Goal: Task Accomplishment & Management: Manage account settings

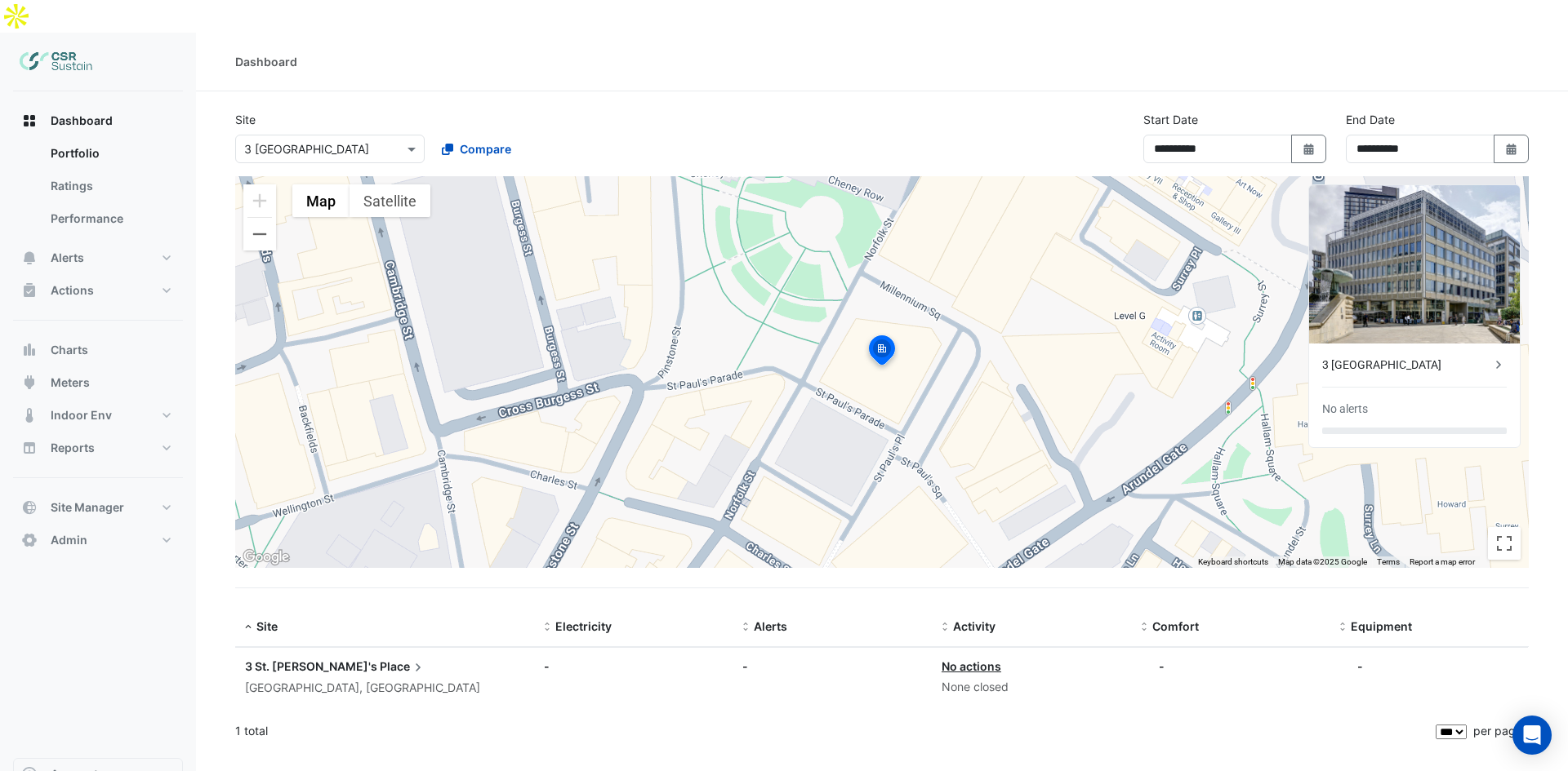
select select "***"
click at [107, 500] on span "Site Manager" at bounding box center [88, 508] width 74 height 16
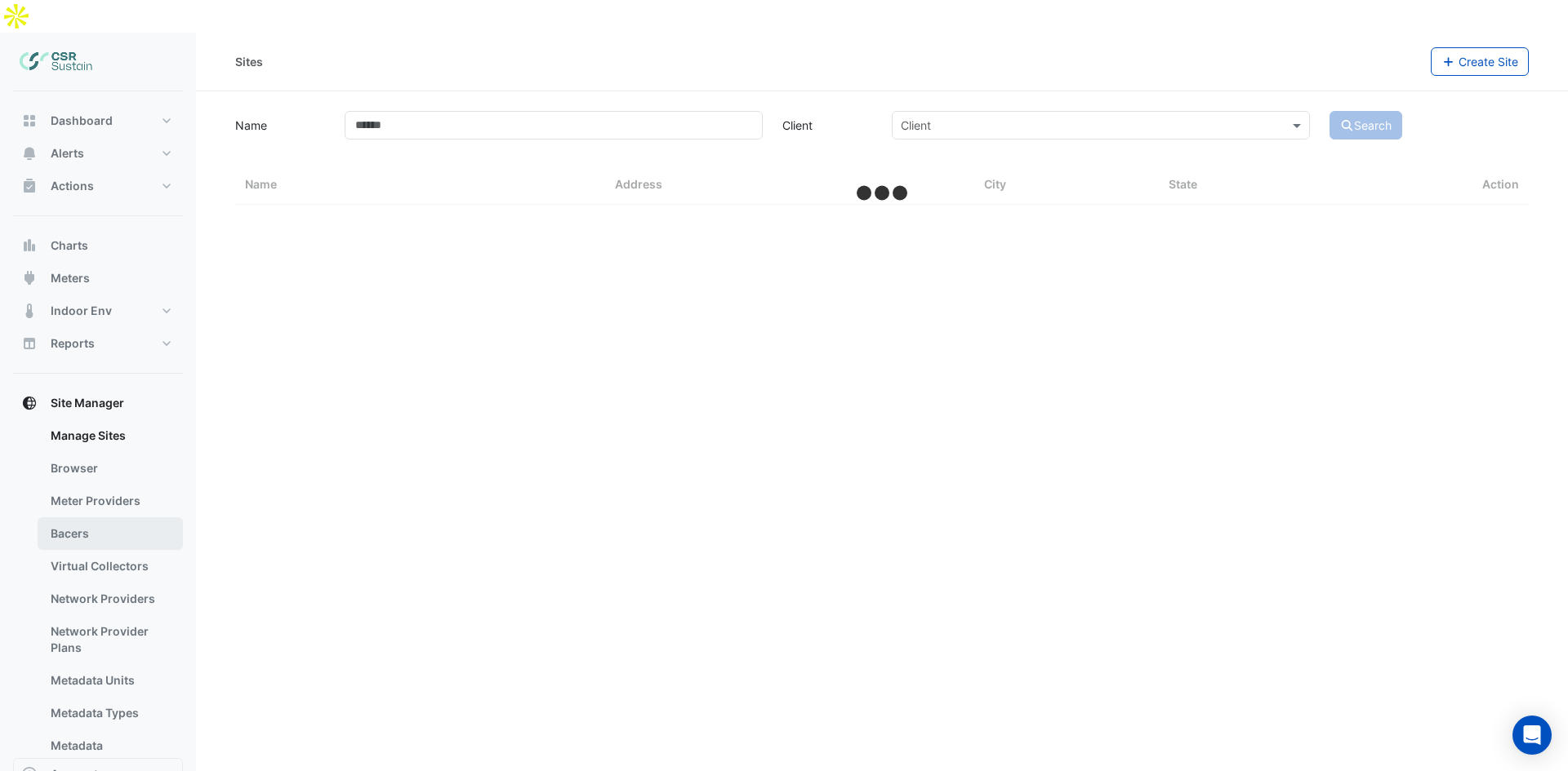
click at [100, 518] on link "Bacers" at bounding box center [110, 534] width 145 height 33
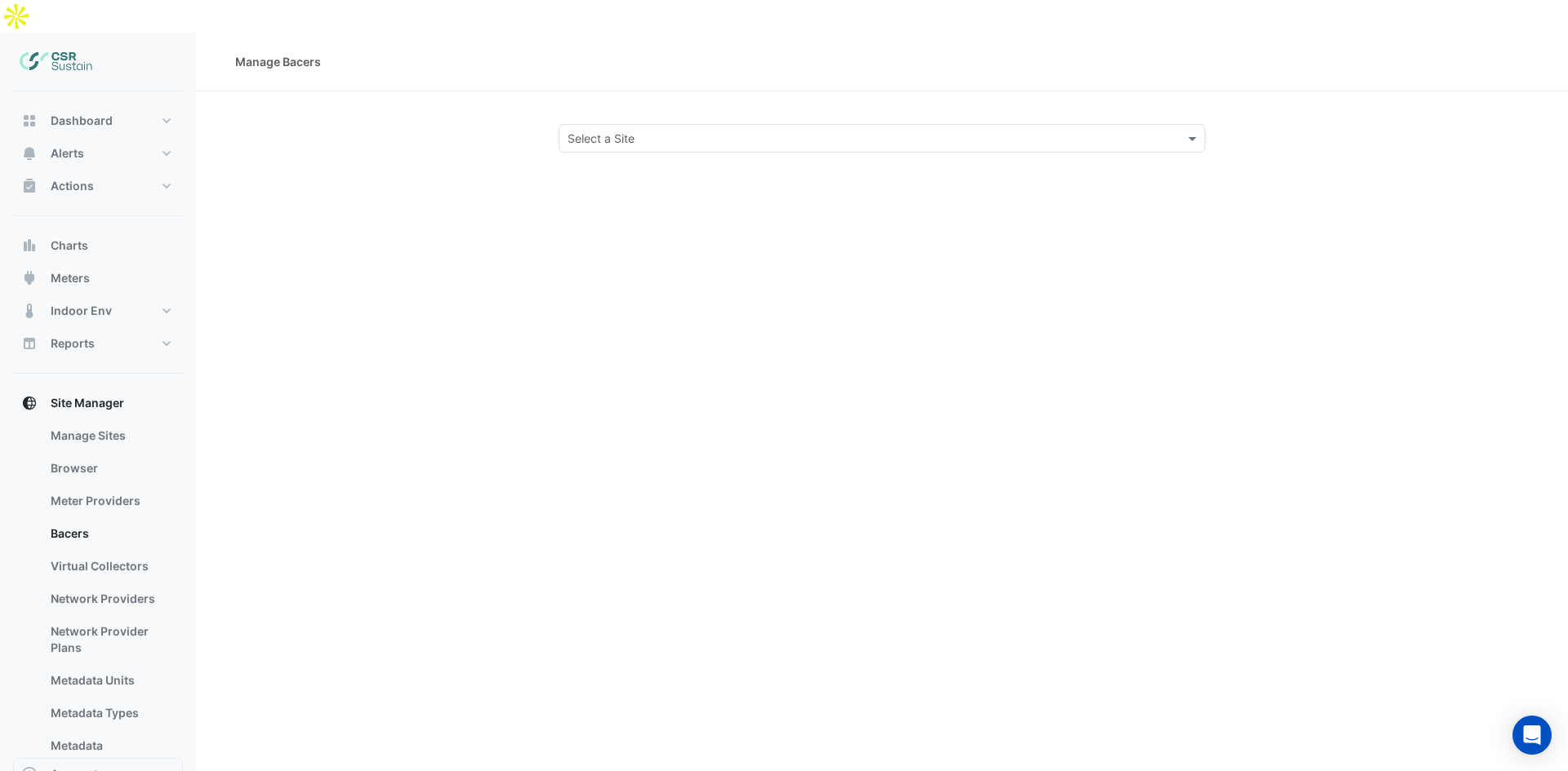
drag, startPoint x: 821, startPoint y: 107, endPoint x: 769, endPoint y: 162, distance: 75.7
click at [820, 130] on input "text" at bounding box center [865, 138] width 596 height 17
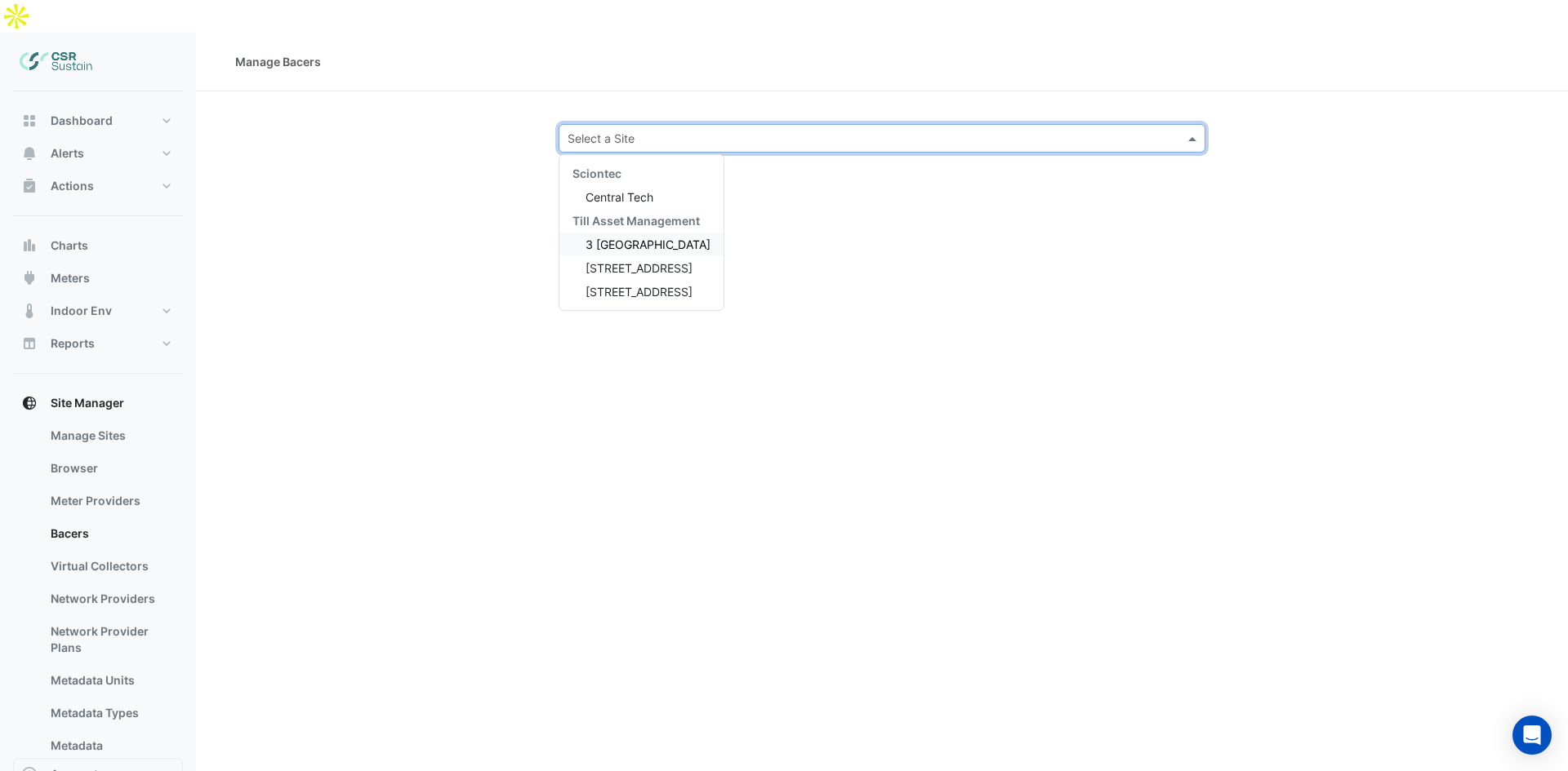
click at [633, 238] on span "3 [GEOGRAPHIC_DATA]" at bounding box center [648, 244] width 125 height 14
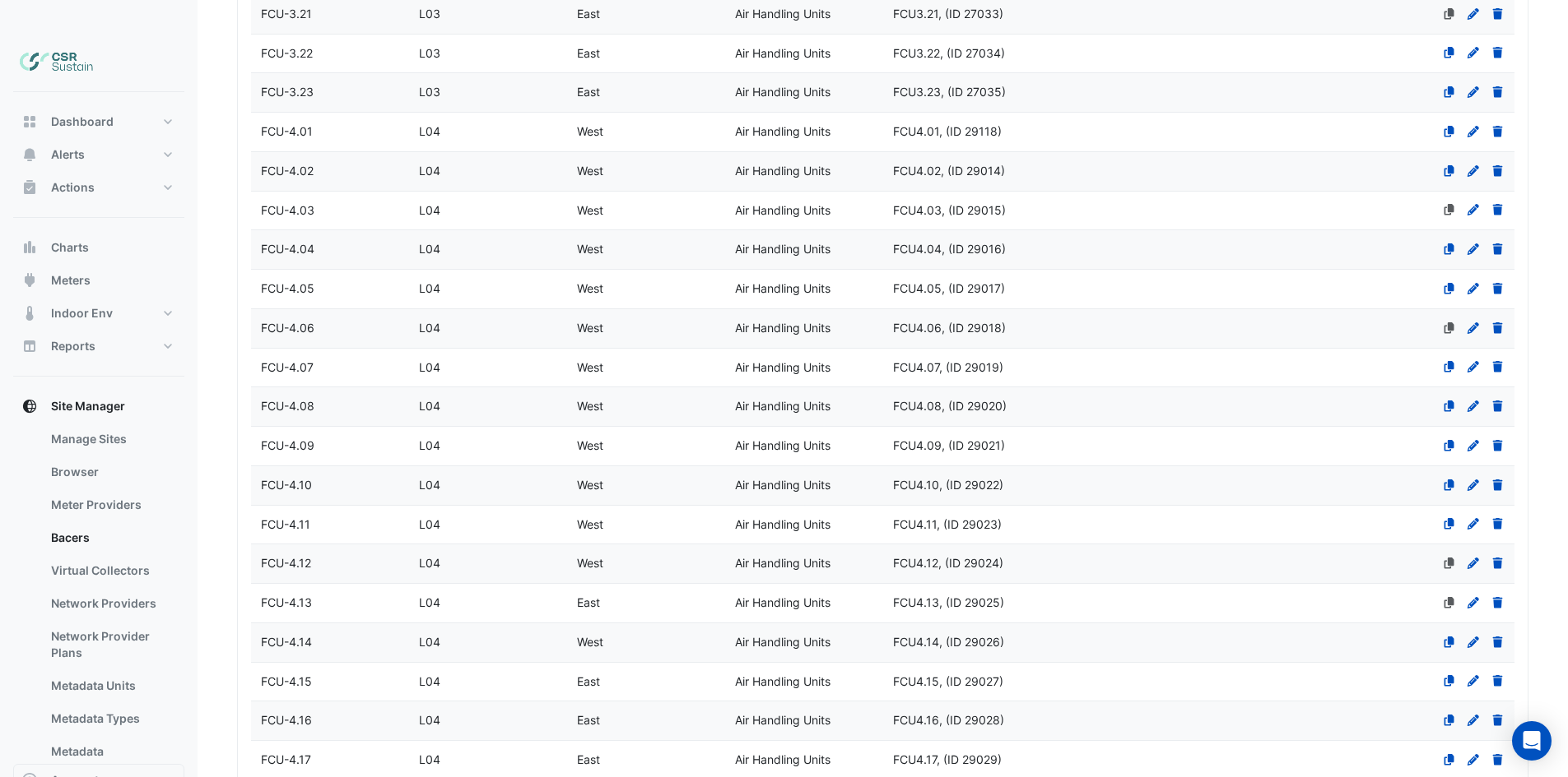
scroll to position [3902, 0]
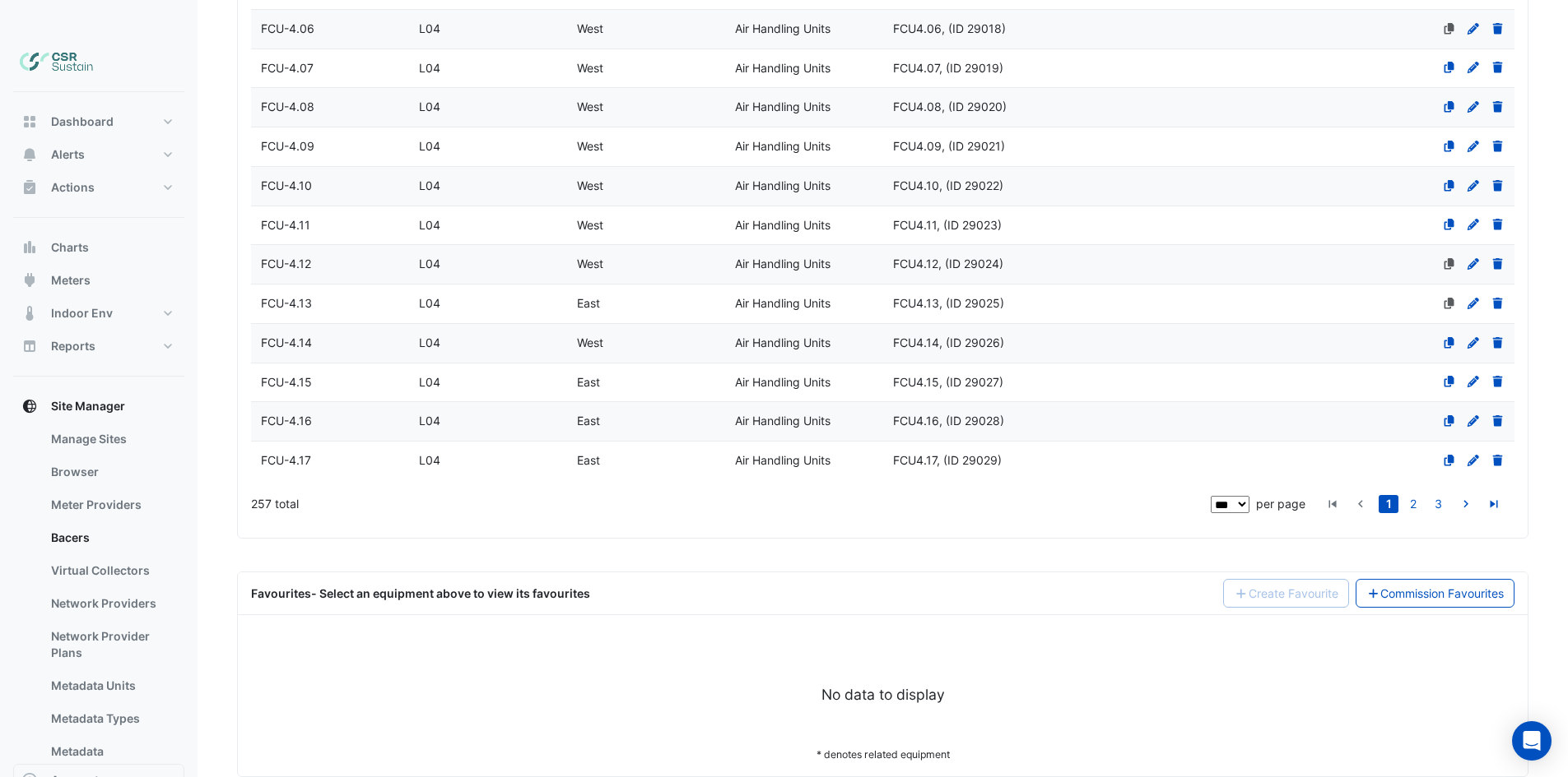
click at [1233, 496] on select "** ** ** ***" at bounding box center [1229, 505] width 39 height 17
select select "**"
click at [1210, 496] on select "** ** ** ***" at bounding box center [1229, 505] width 39 height 17
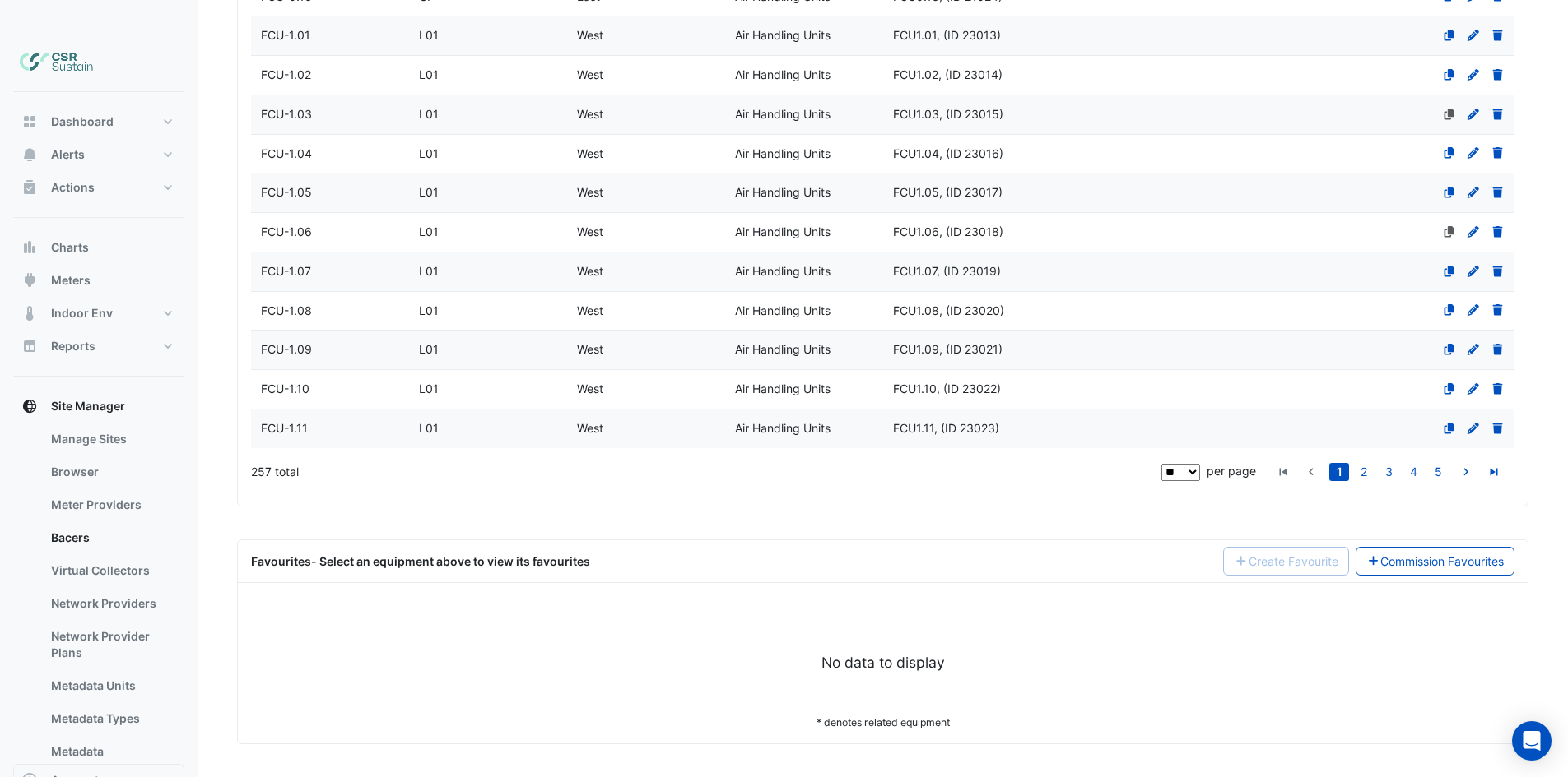
scroll to position [955, 0]
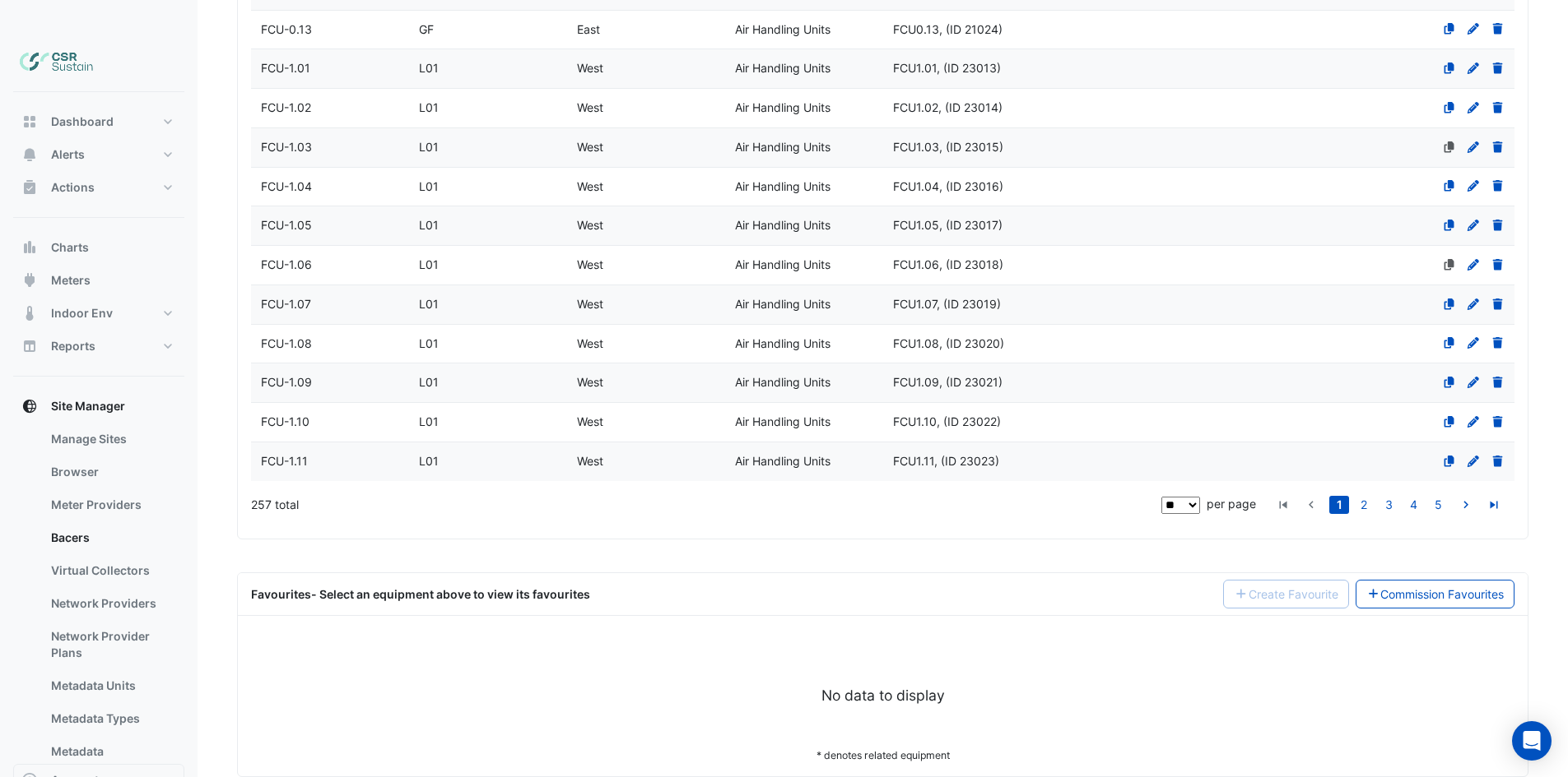
click at [1342, 496] on link "1" at bounding box center [1339, 505] width 20 height 18
click at [1357, 496] on link "2" at bounding box center [1364, 505] width 20 height 18
click at [1330, 496] on link "1" at bounding box center [1339, 505] width 20 height 18
click at [1181, 497] on select "** ** ** ***" at bounding box center [1181, 505] width 39 height 17
click at [1162, 497] on select "** ** ** ***" at bounding box center [1181, 505] width 39 height 17
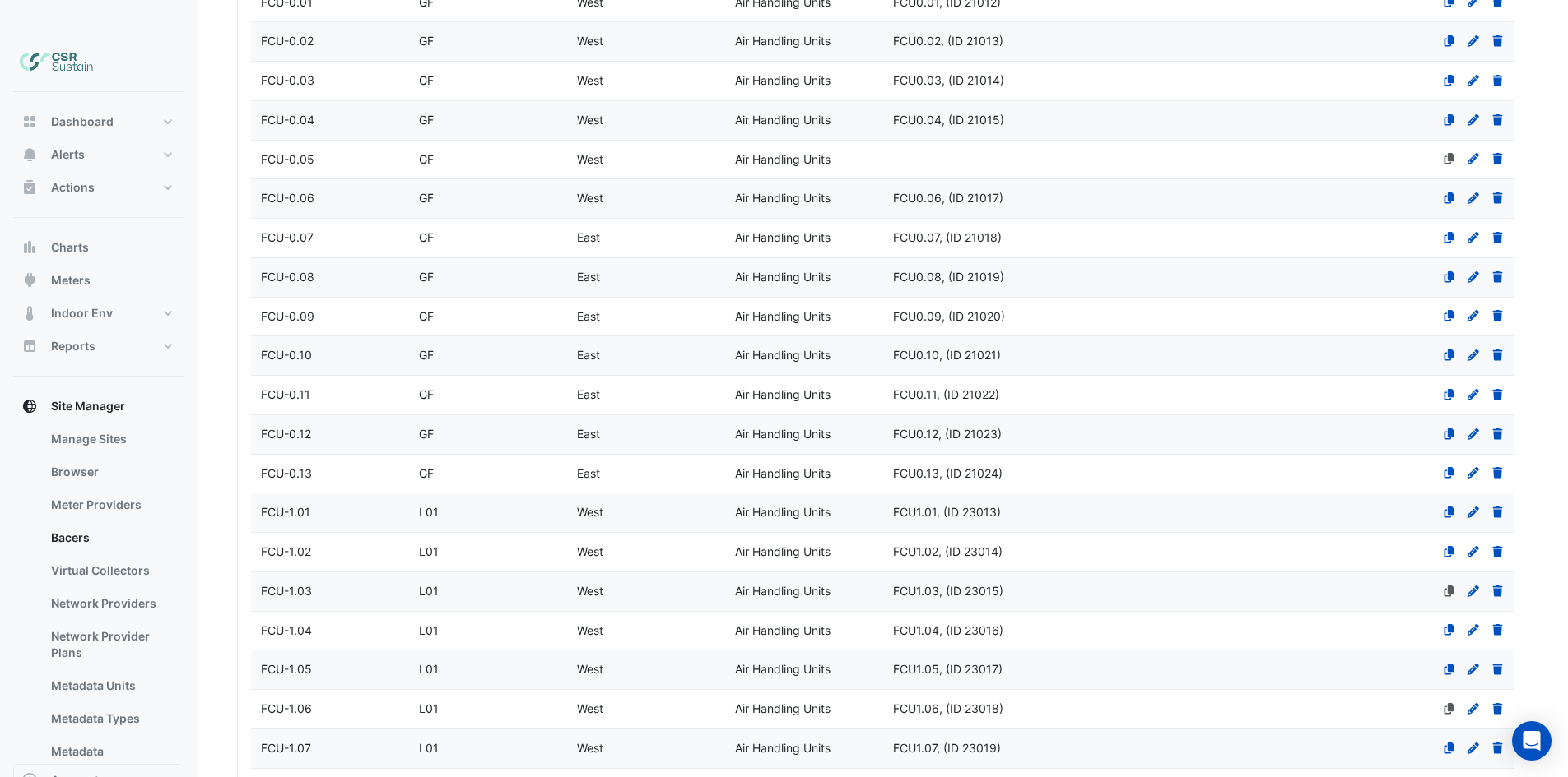
drag, startPoint x: 1124, startPoint y: 499, endPoint x: 1093, endPoint y: 387, distance: 116.2
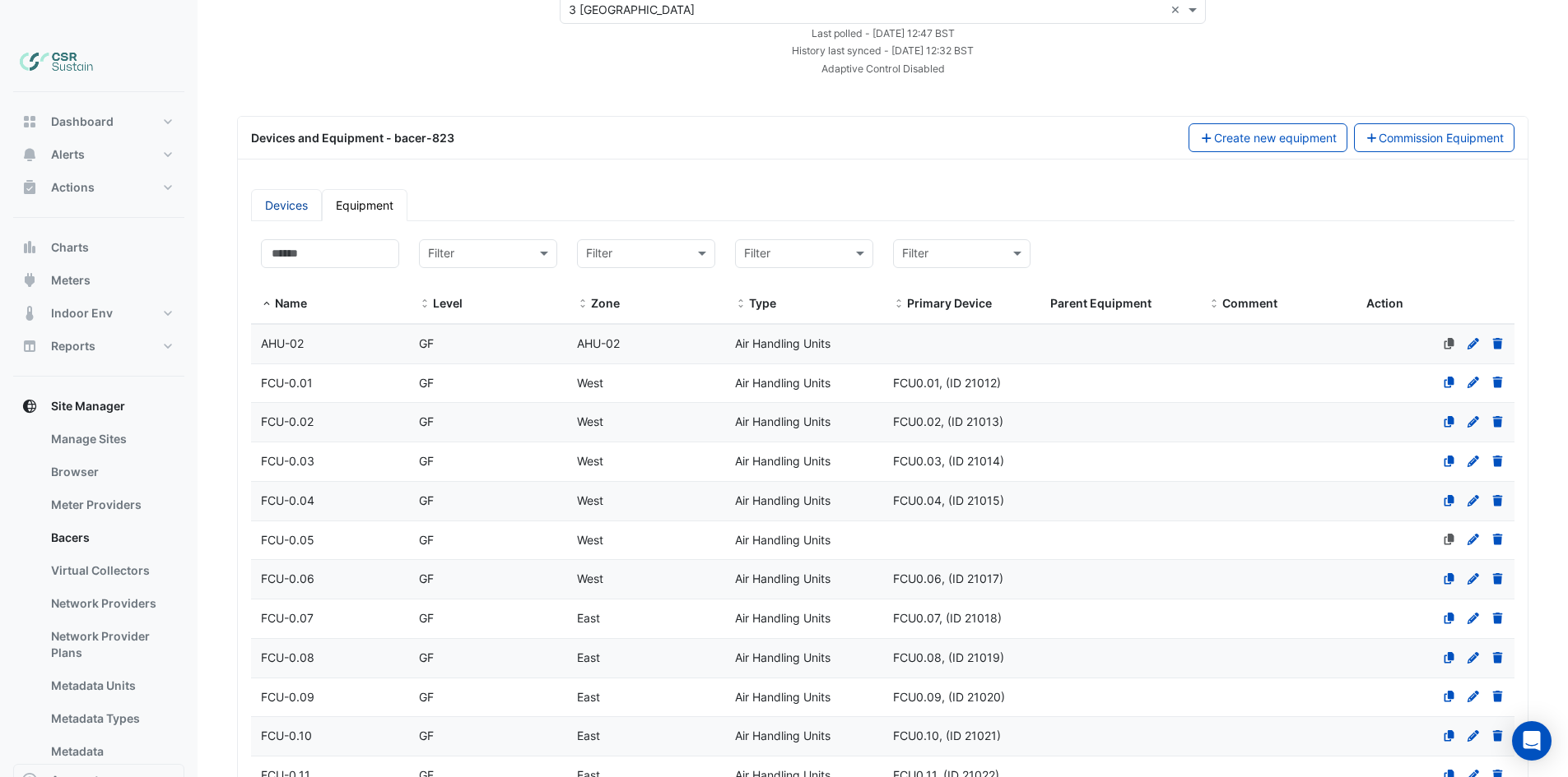
click at [289, 189] on link "Devices" at bounding box center [287, 205] width 71 height 32
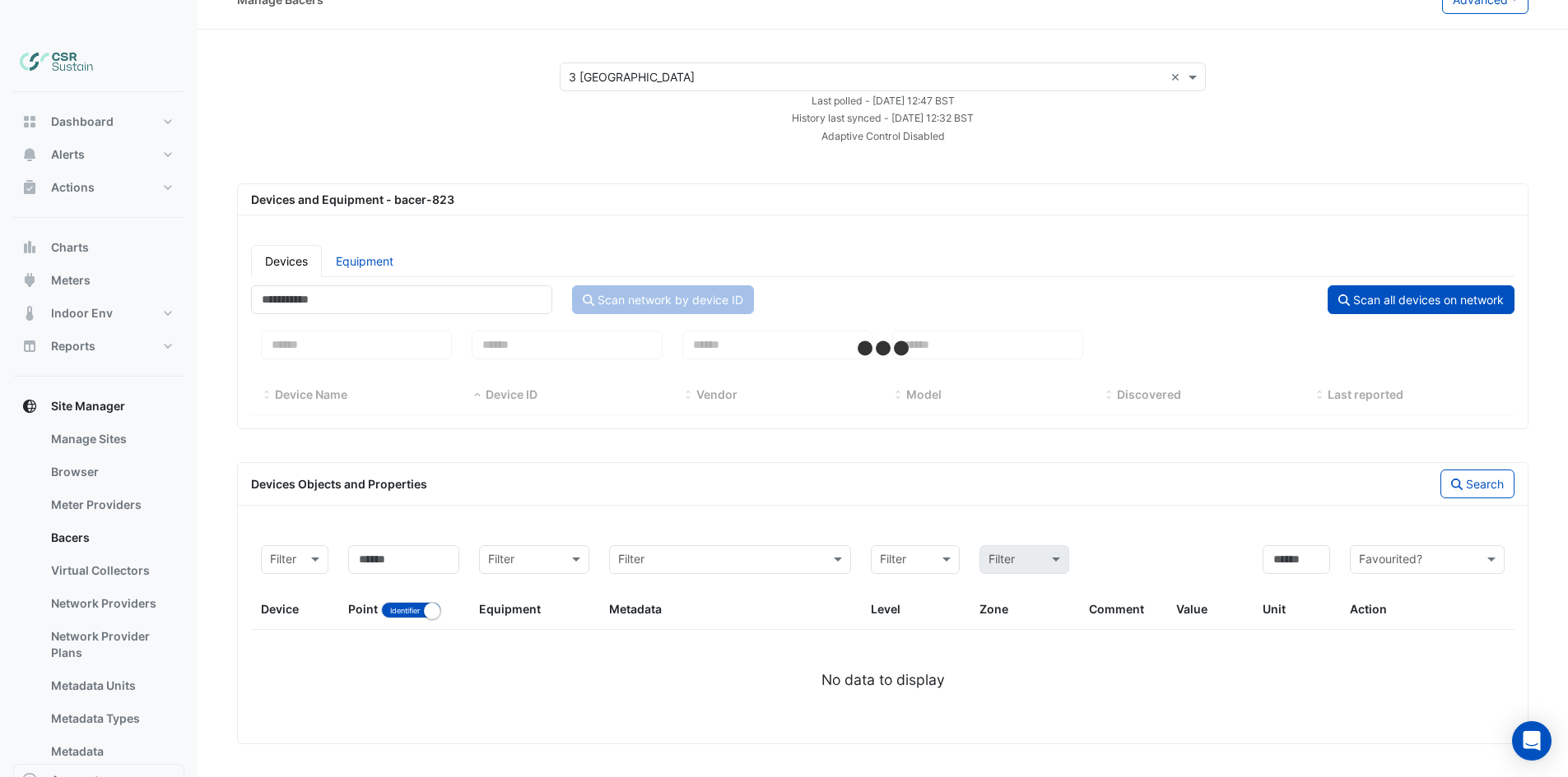
scroll to position [30, 0]
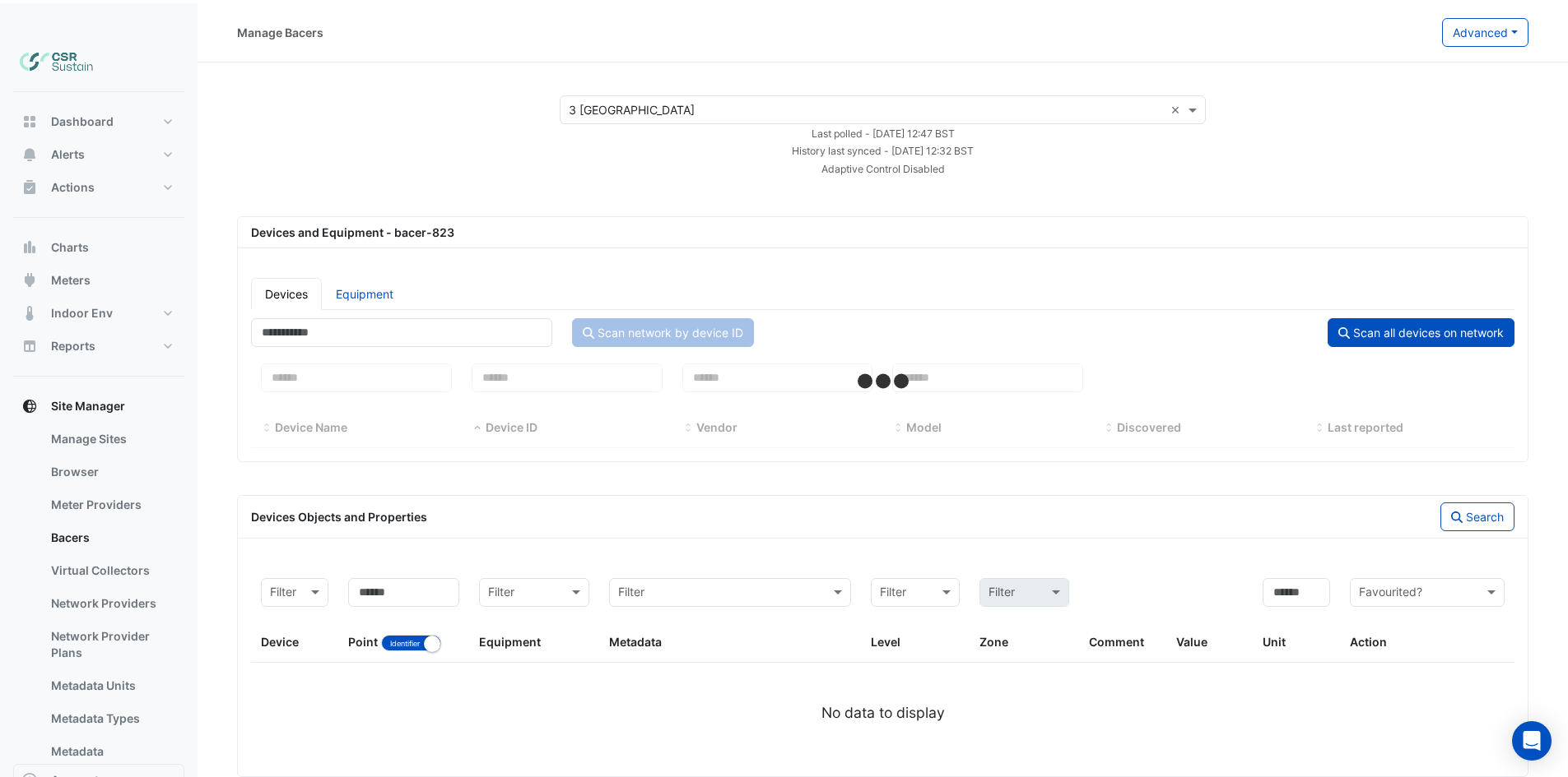
select select "**"
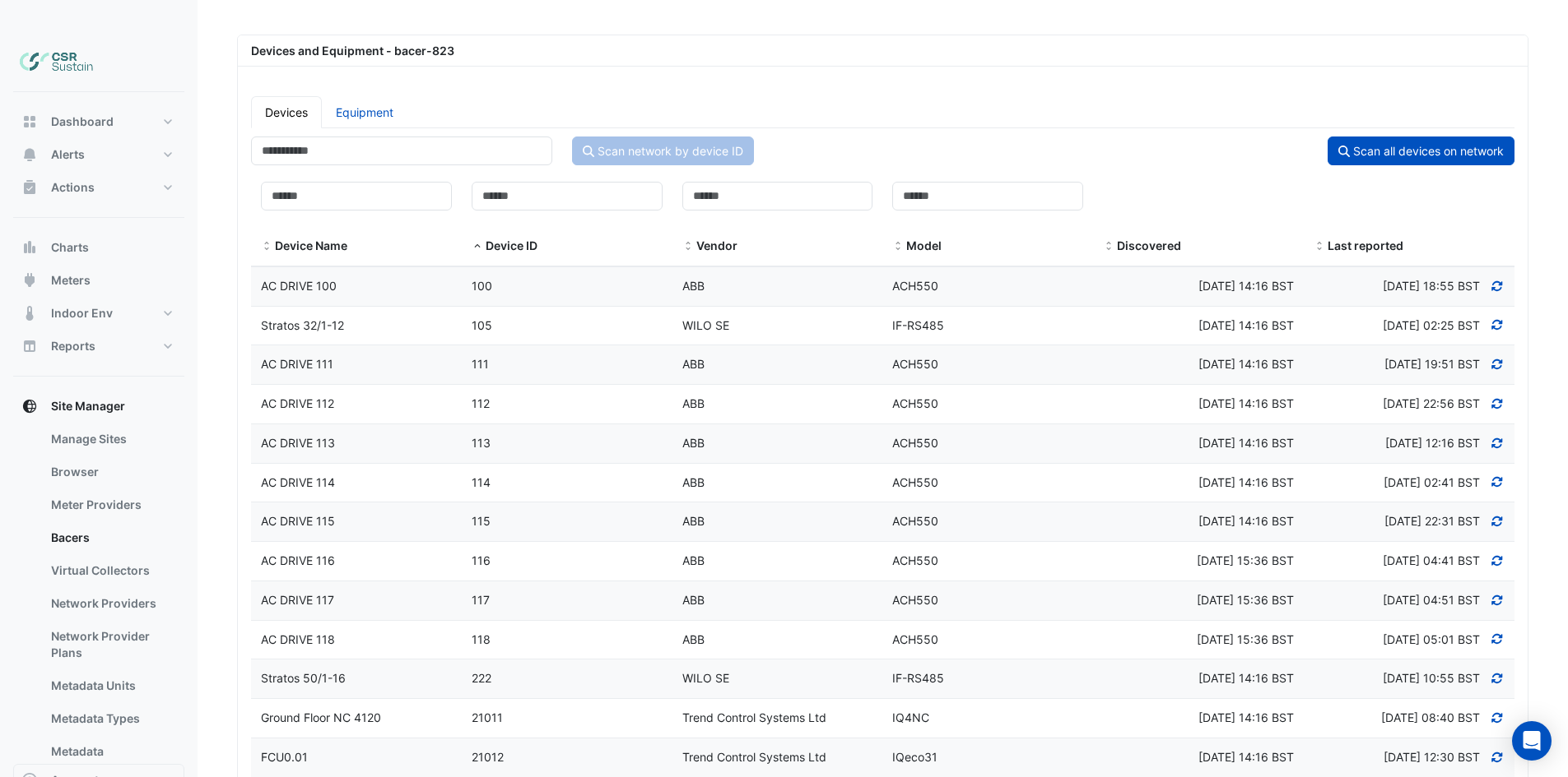
scroll to position [212, 0]
click at [368, 96] on link "Equipment" at bounding box center [365, 111] width 86 height 32
select select "**"
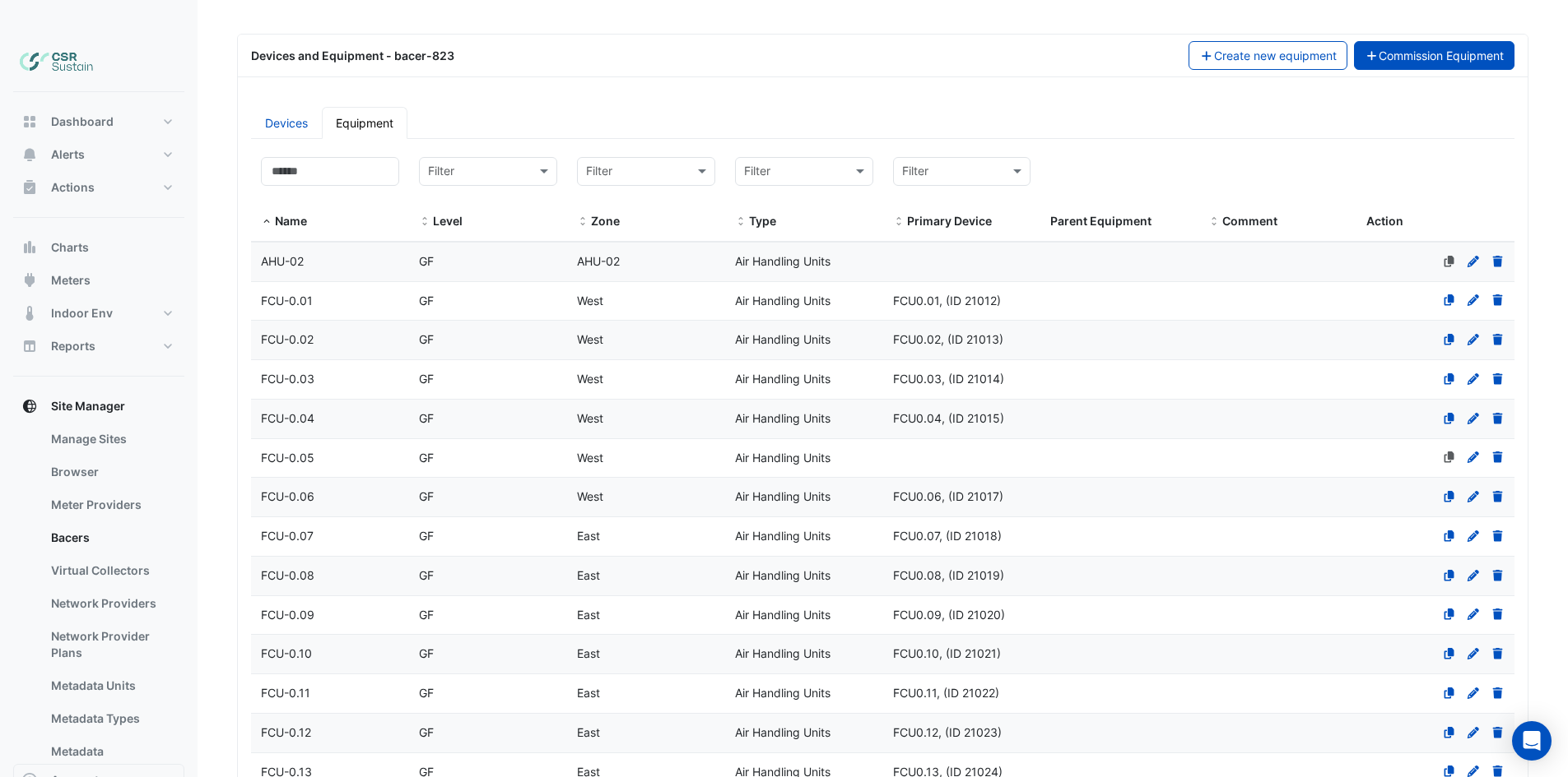
click at [1409, 41] on button "Commission Equipment" at bounding box center [1434, 55] width 161 height 29
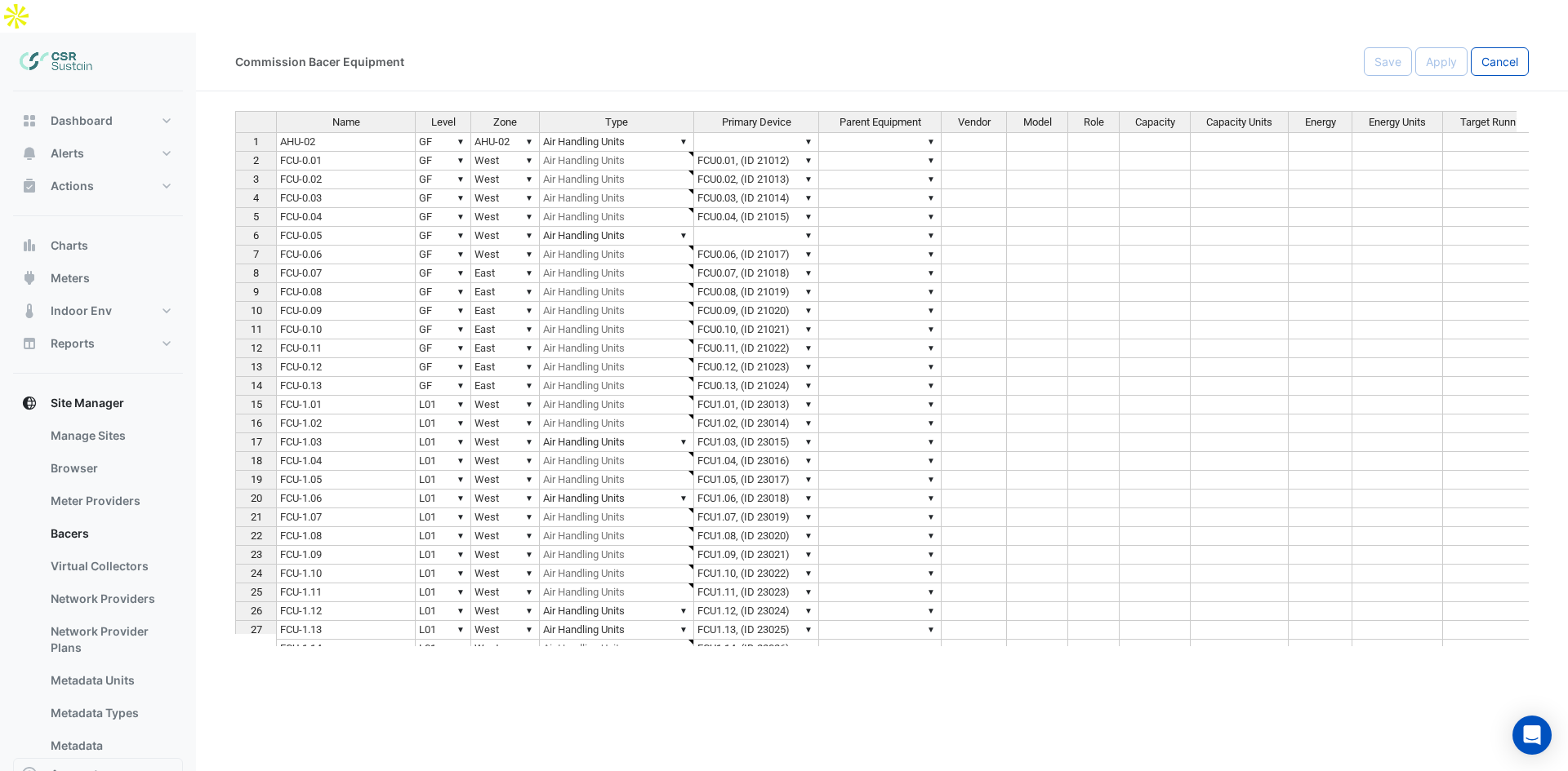
type textarea "**********"
click at [648, 377] on td "▼ Air Handling Units" at bounding box center [616, 386] width 154 height 19
click at [678, 377] on td "▼ Air Handling Units" at bounding box center [616, 386] width 154 height 19
click at [685, 465] on div "Name Level Zone Type Primary Device Parent Equipment Vendor Model Role Capacity…" at bounding box center [882, 379] width 1293 height 536
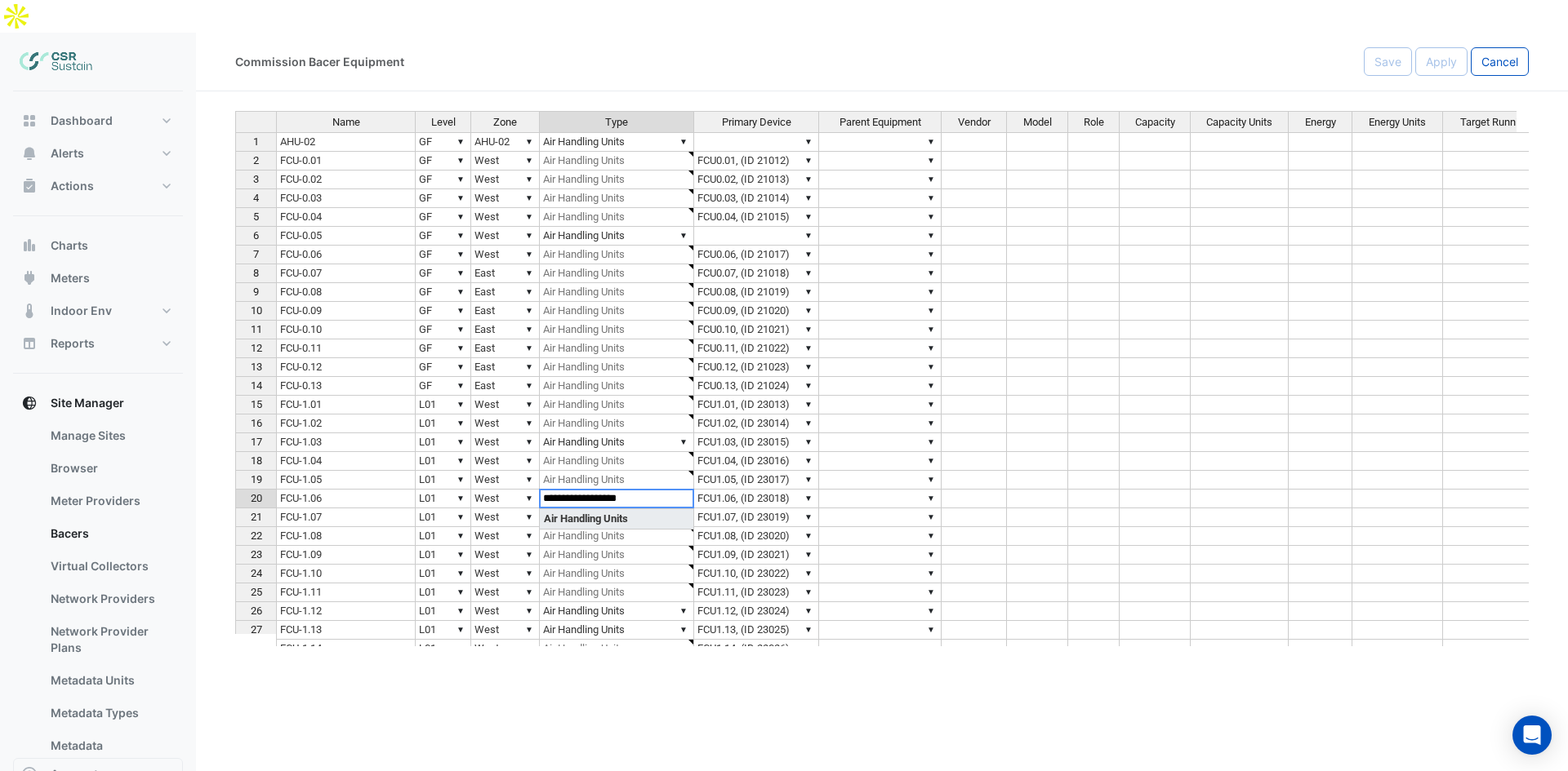
click at [1283, 48] on div "Commission Bacer Equipment Save Apply Cancel" at bounding box center [882, 62] width 1372 height 59
click at [1026, 132] on td at bounding box center [1037, 142] width 61 height 20
click at [934, 277] on div "Name Level Zone Type Primary Device Parent Equipment Vendor Model Role Capacity…" at bounding box center [882, 379] width 1293 height 536
select select
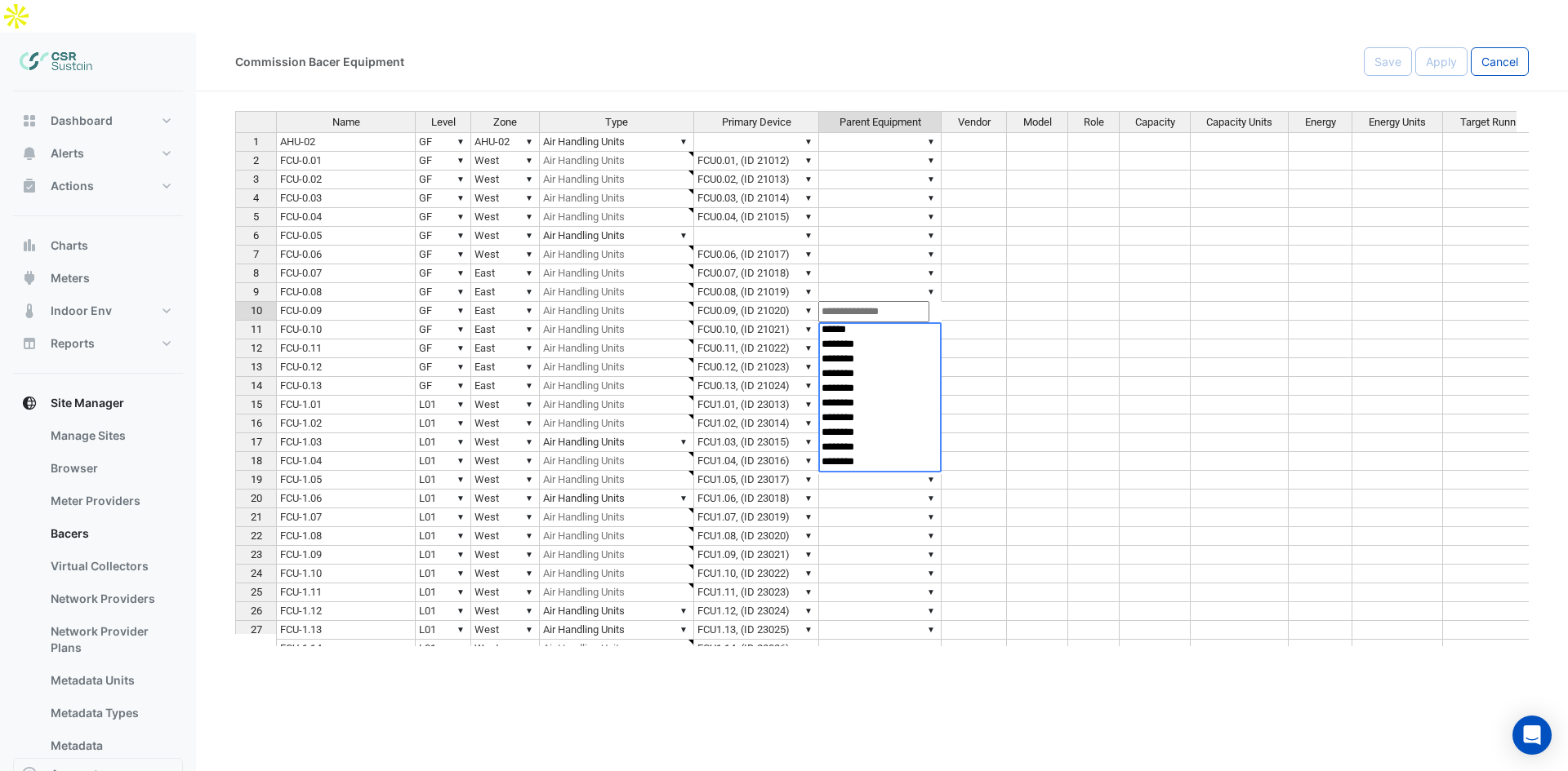
click at [1015, 302] on td at bounding box center [1037, 311] width 61 height 19
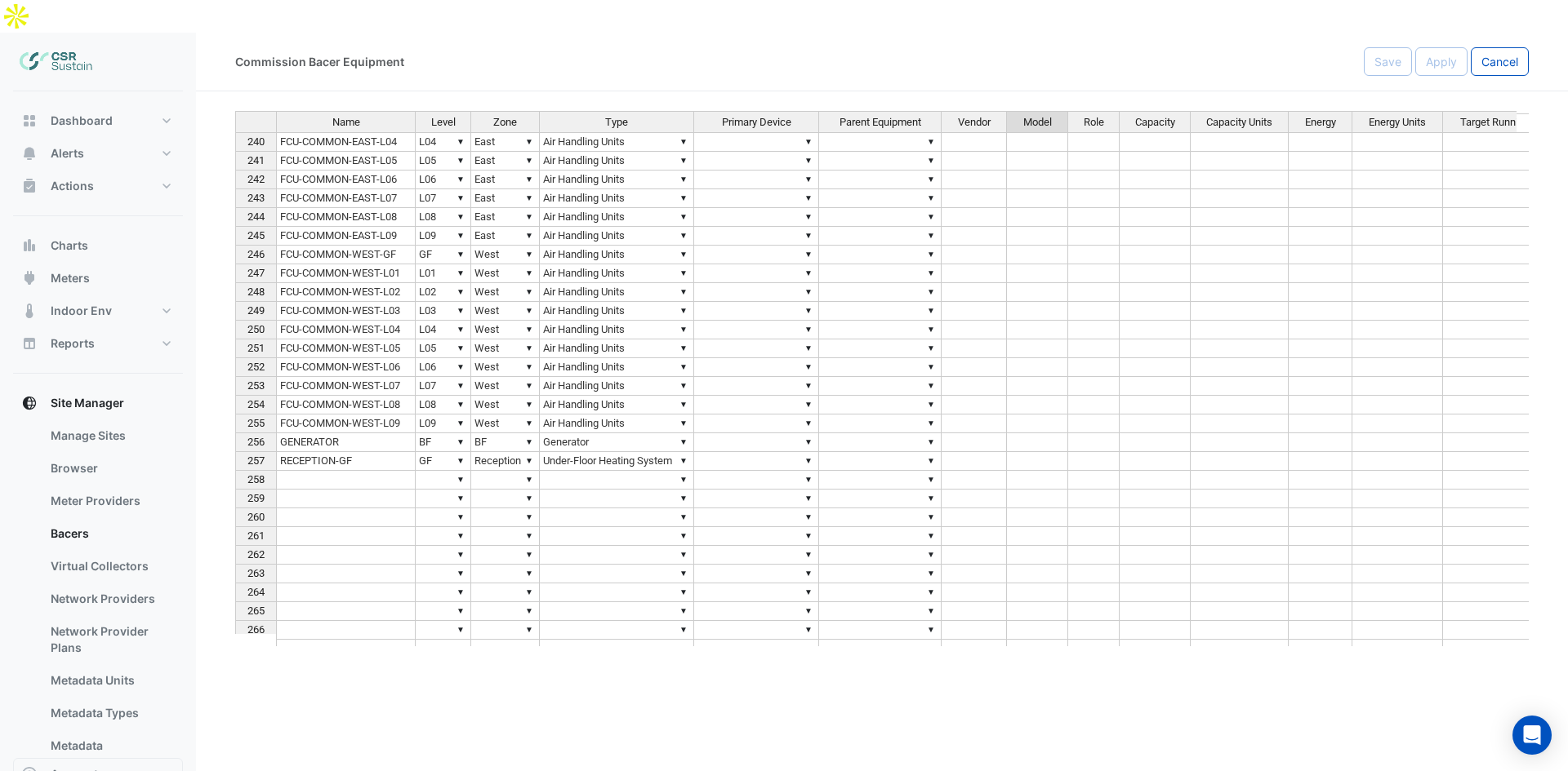
scroll to position [4545, 0]
click at [92, 518] on link "Bacers" at bounding box center [110, 534] width 145 height 33
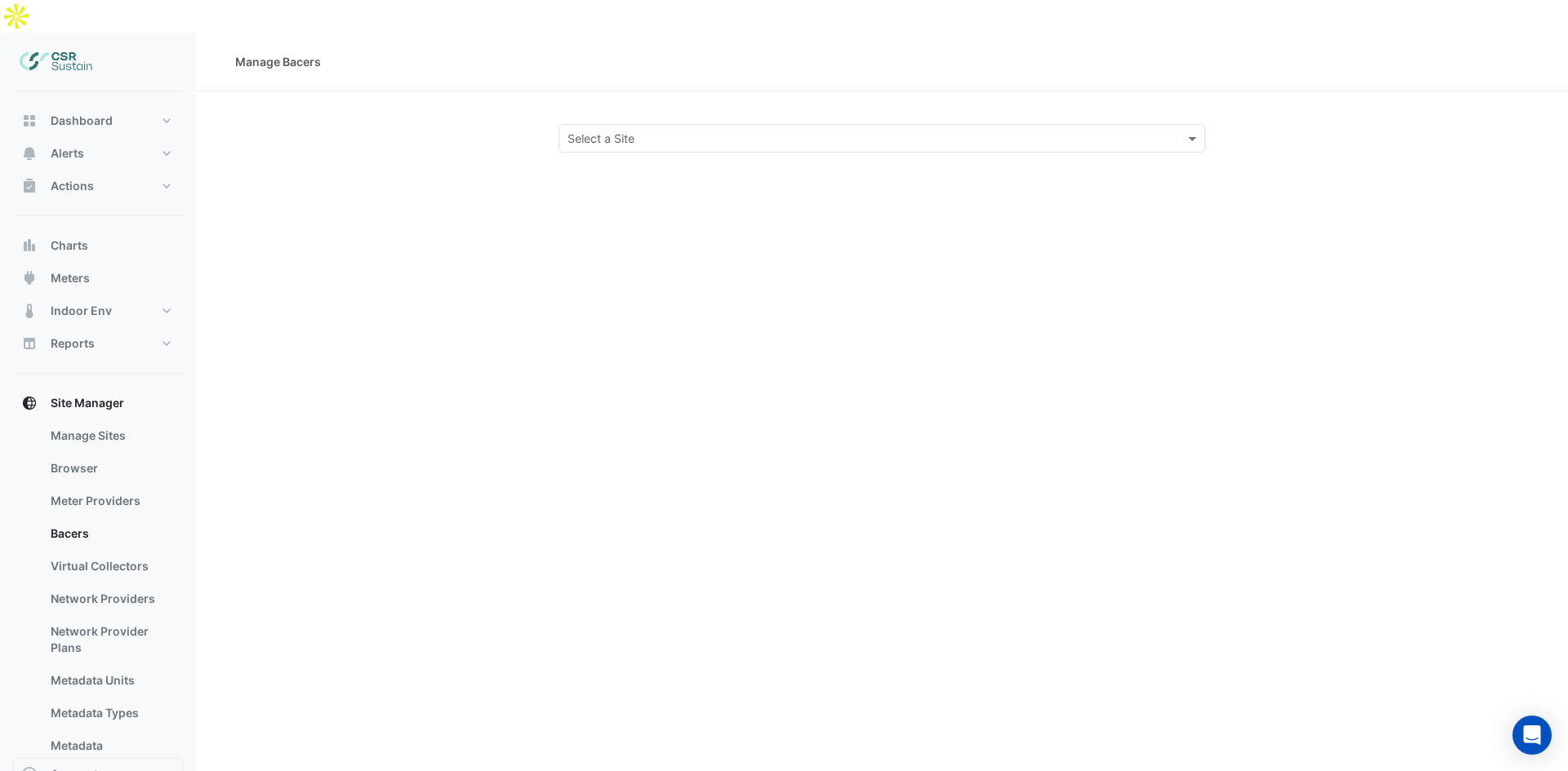
click at [793, 130] on input "text" at bounding box center [865, 138] width 596 height 17
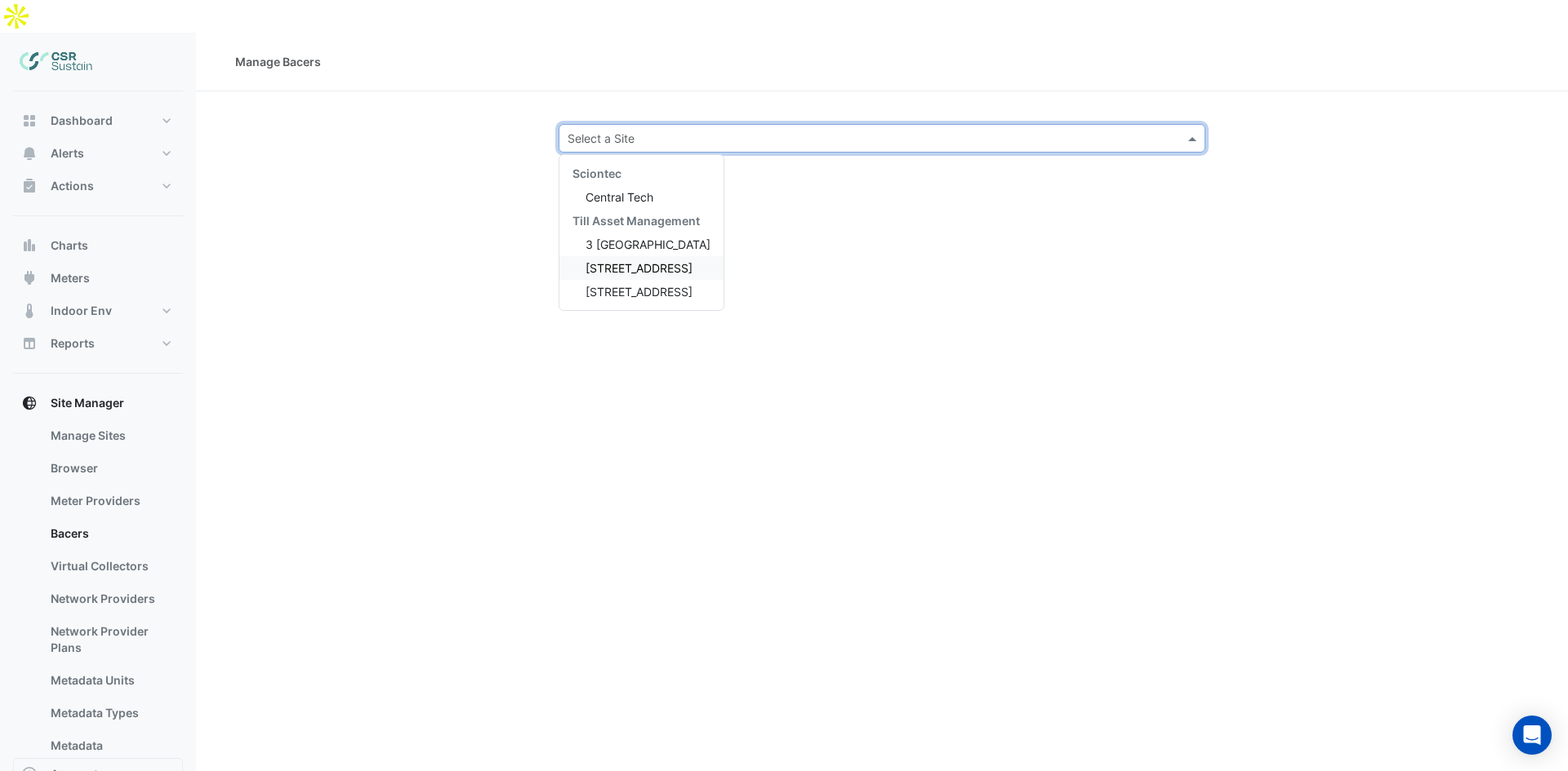
click at [641, 261] on span "[STREET_ADDRESS]" at bounding box center [639, 268] width 107 height 14
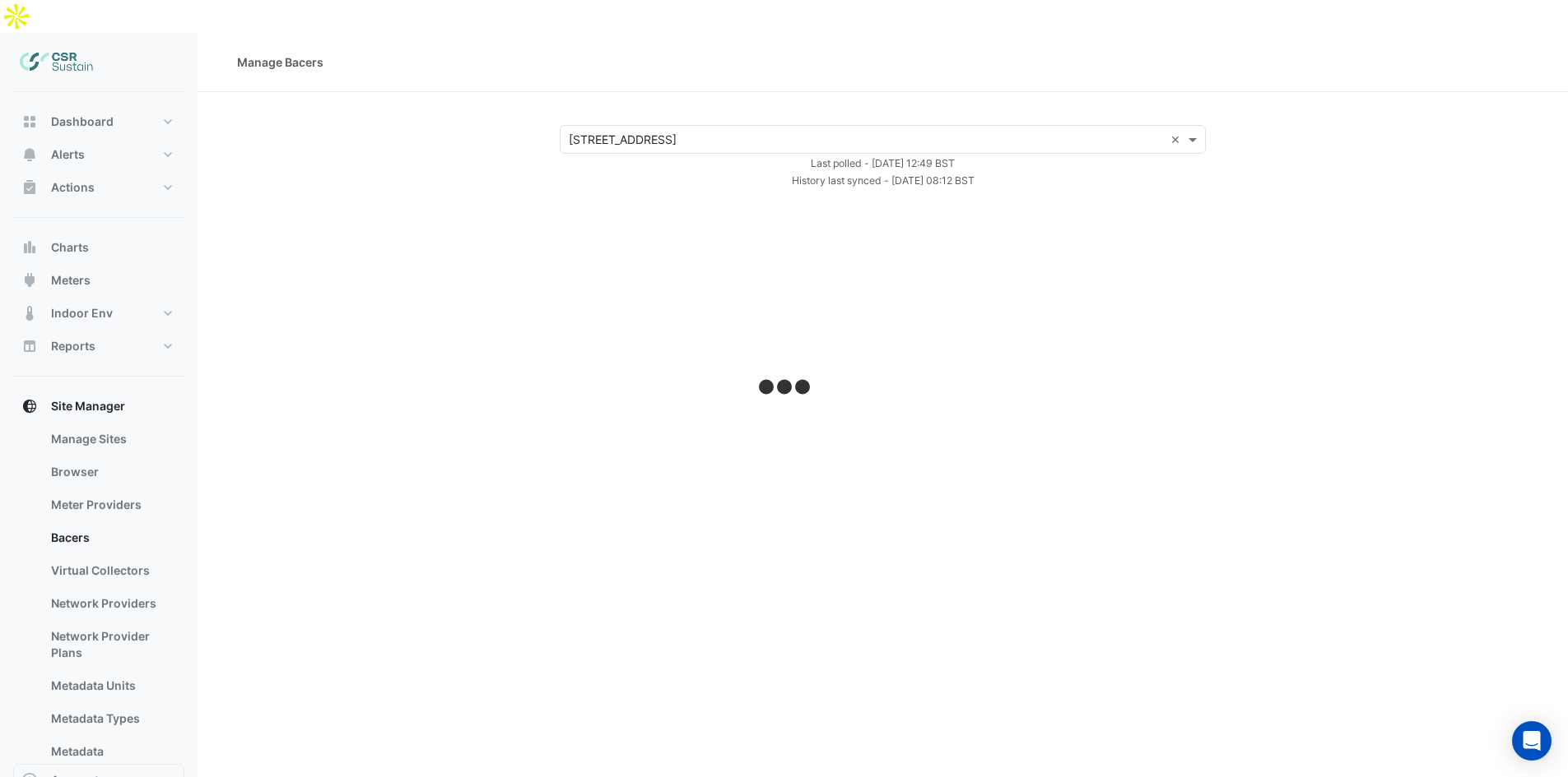
select select "**"
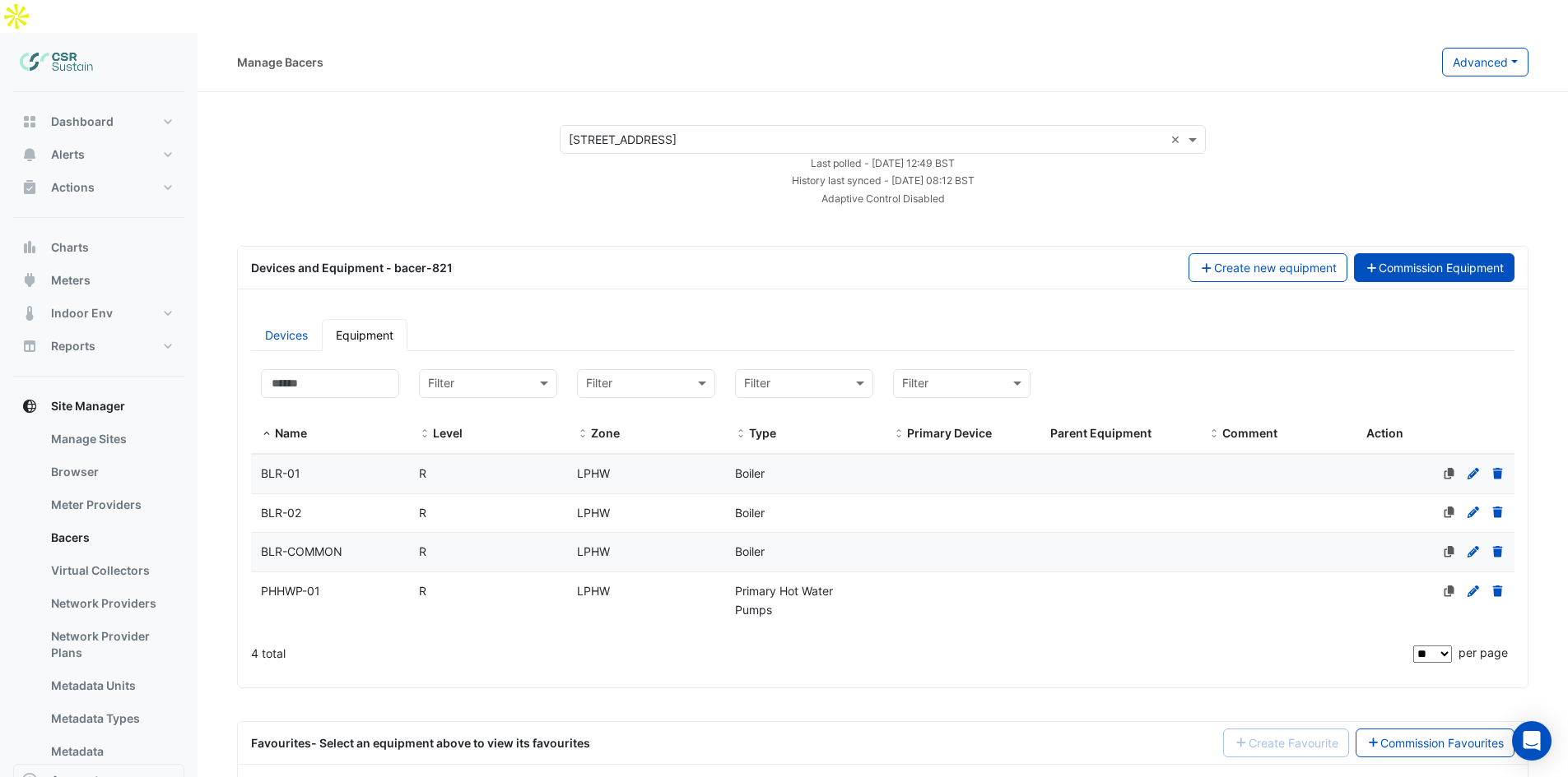
click at [1389, 253] on button "Commission Equipment" at bounding box center [1434, 268] width 161 height 29
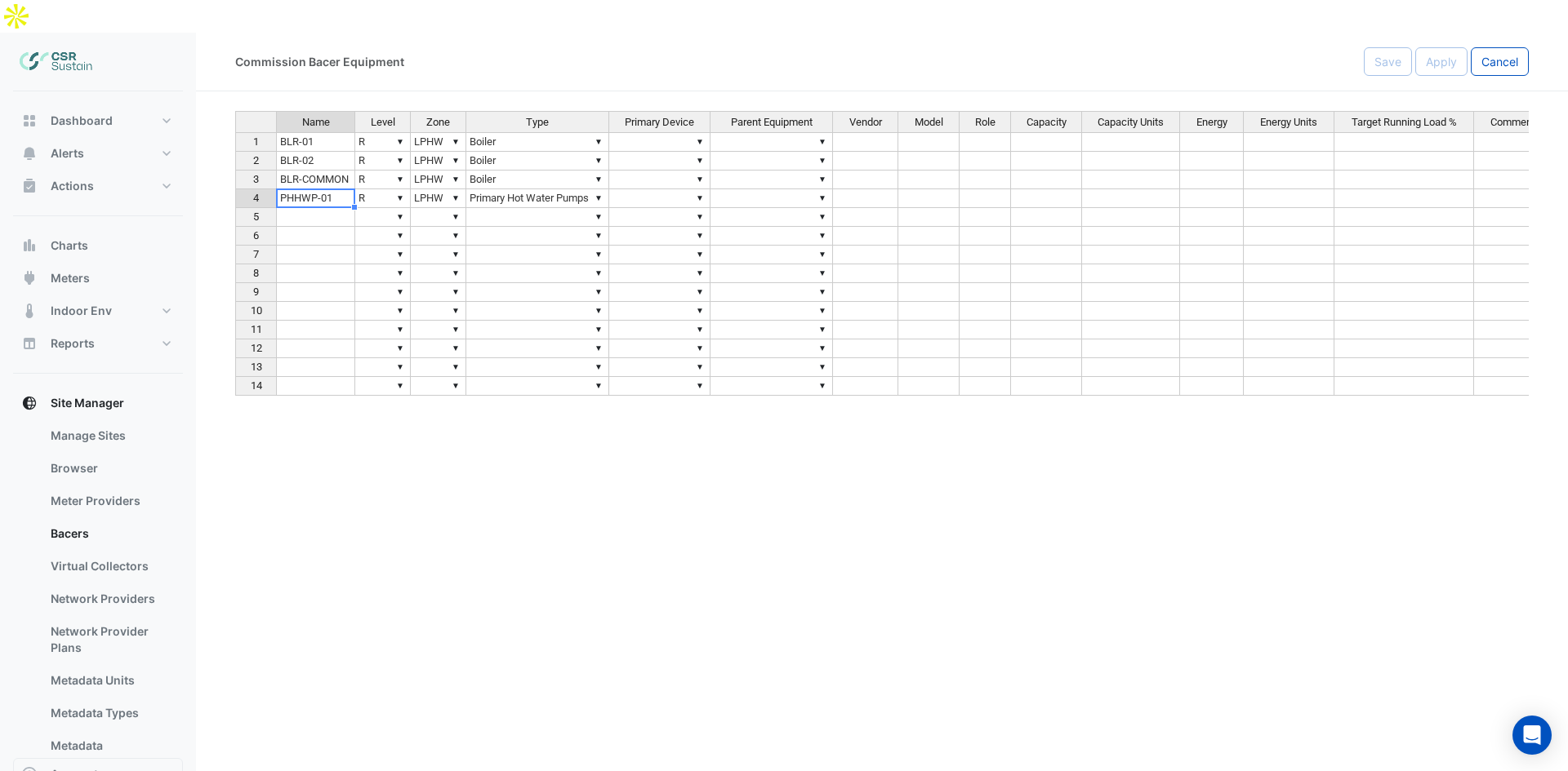
click at [320, 189] on td "PHHWP-01" at bounding box center [316, 198] width 80 height 19
click at [324, 208] on td at bounding box center [316, 217] width 80 height 19
click at [543, 132] on td "▼ Boiler" at bounding box center [538, 142] width 143 height 20
click at [596, 111] on div "Name Level Zone Type Primary Device Parent Equipment Vendor Model Role Capacity…" at bounding box center [882, 379] width 1293 height 536
click at [557, 43] on div "Commission Bacer Equipment Save Apply Cancel" at bounding box center [882, 62] width 1372 height 59
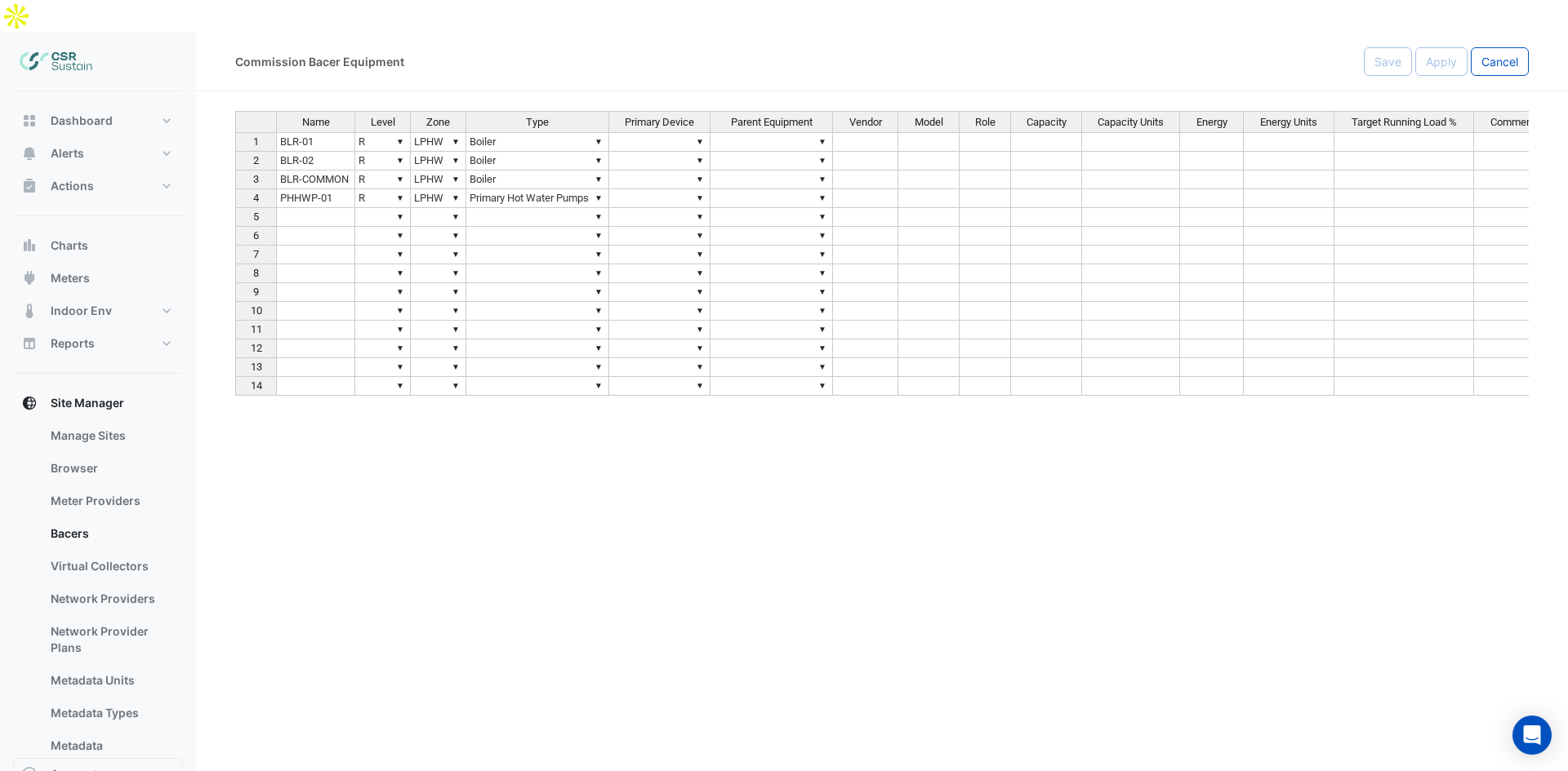
type textarea "****"
click at [452, 111] on div "Name Level Zone Type Primary Device Parent Equipment Vendor Model Role Capacity…" at bounding box center [882, 379] width 1293 height 536
click at [479, 51] on div "Commission Bacer Equipment Save Apply Cancel" at bounding box center [882, 62] width 1372 height 59
click at [95, 518] on link "Bacers" at bounding box center [110, 534] width 145 height 33
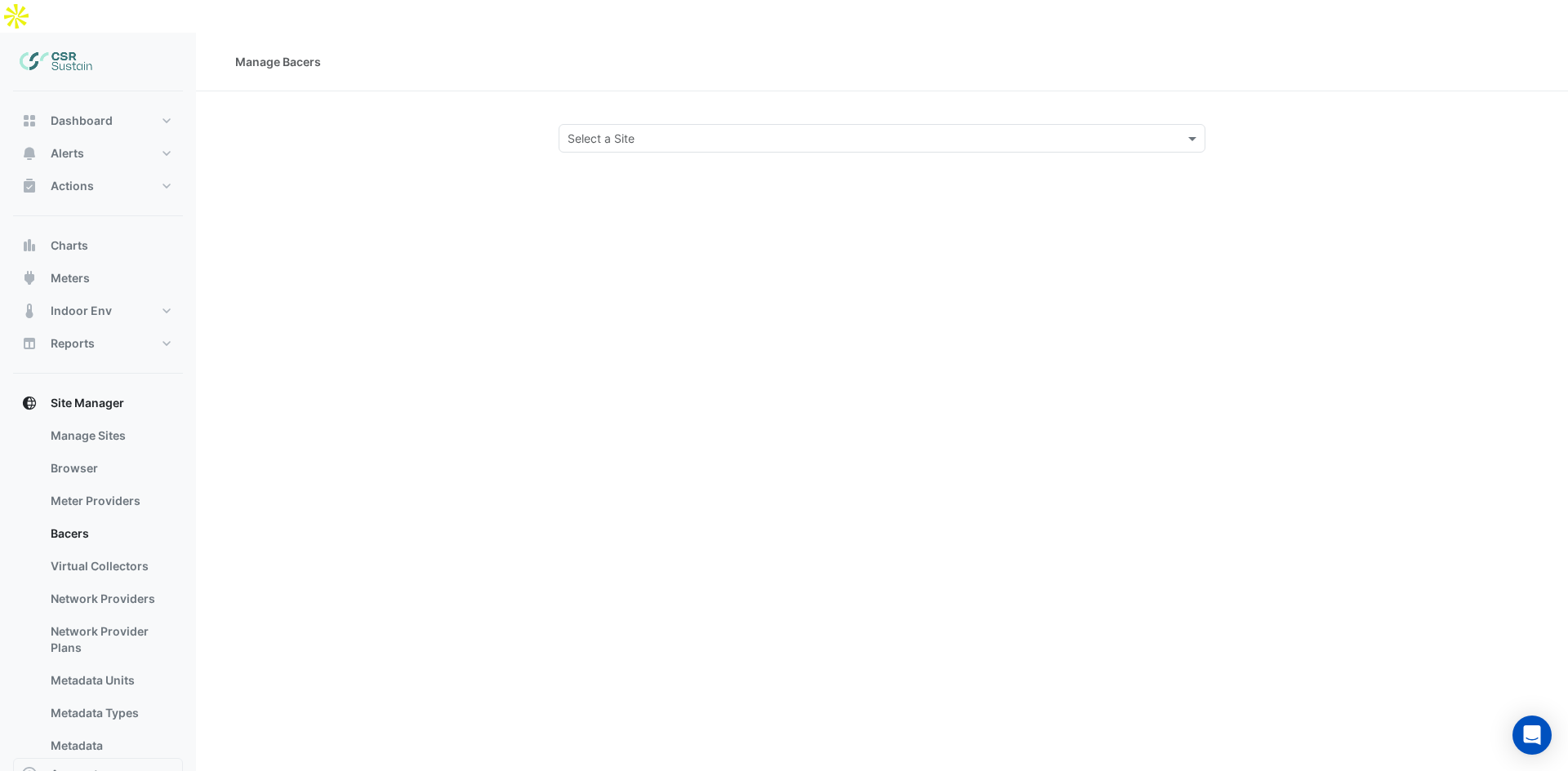
click at [1028, 124] on div "Select a Site" at bounding box center [881, 138] width 647 height 29
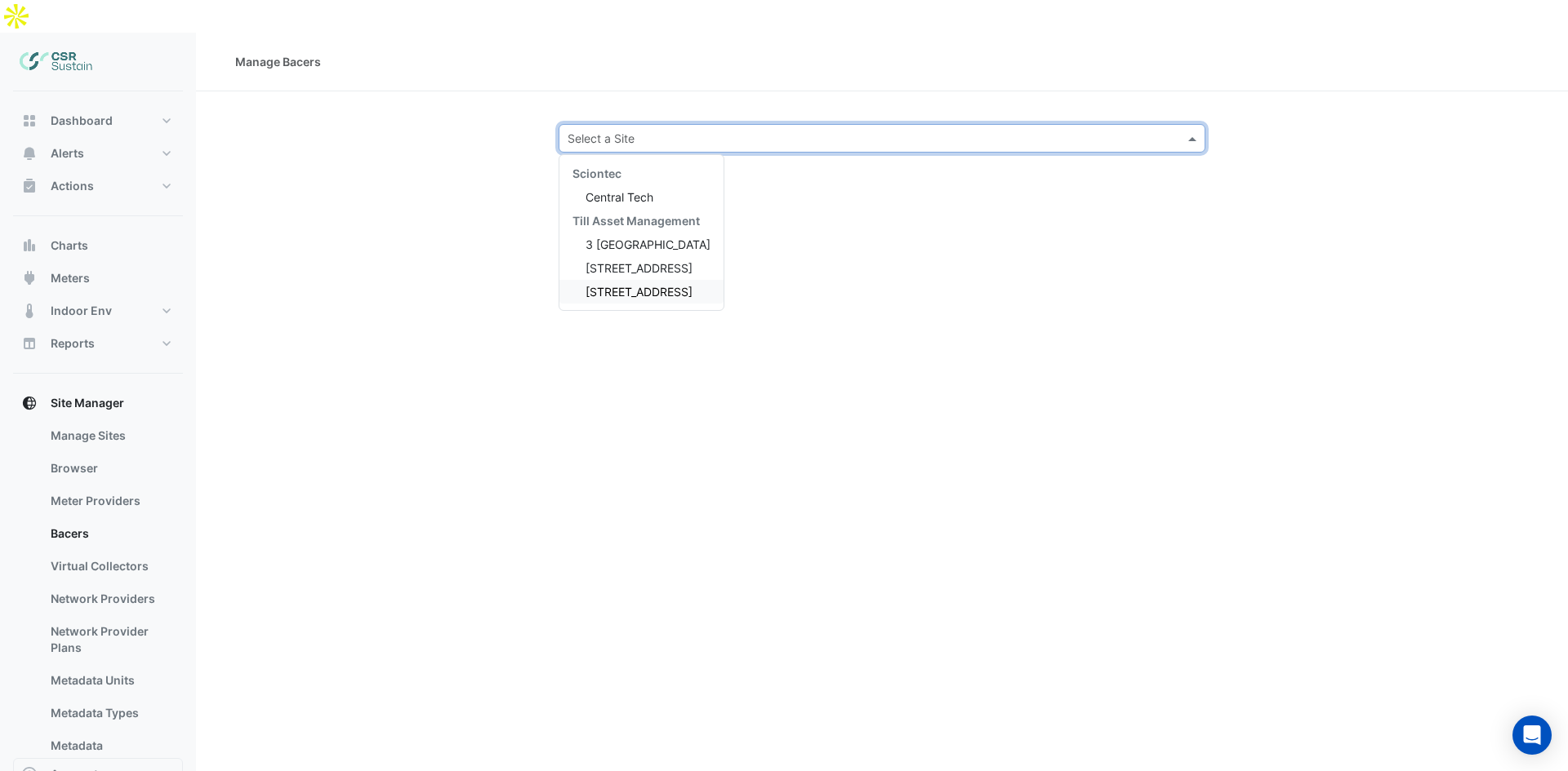
click at [616, 285] on span "[STREET_ADDRESS]" at bounding box center [639, 292] width 107 height 14
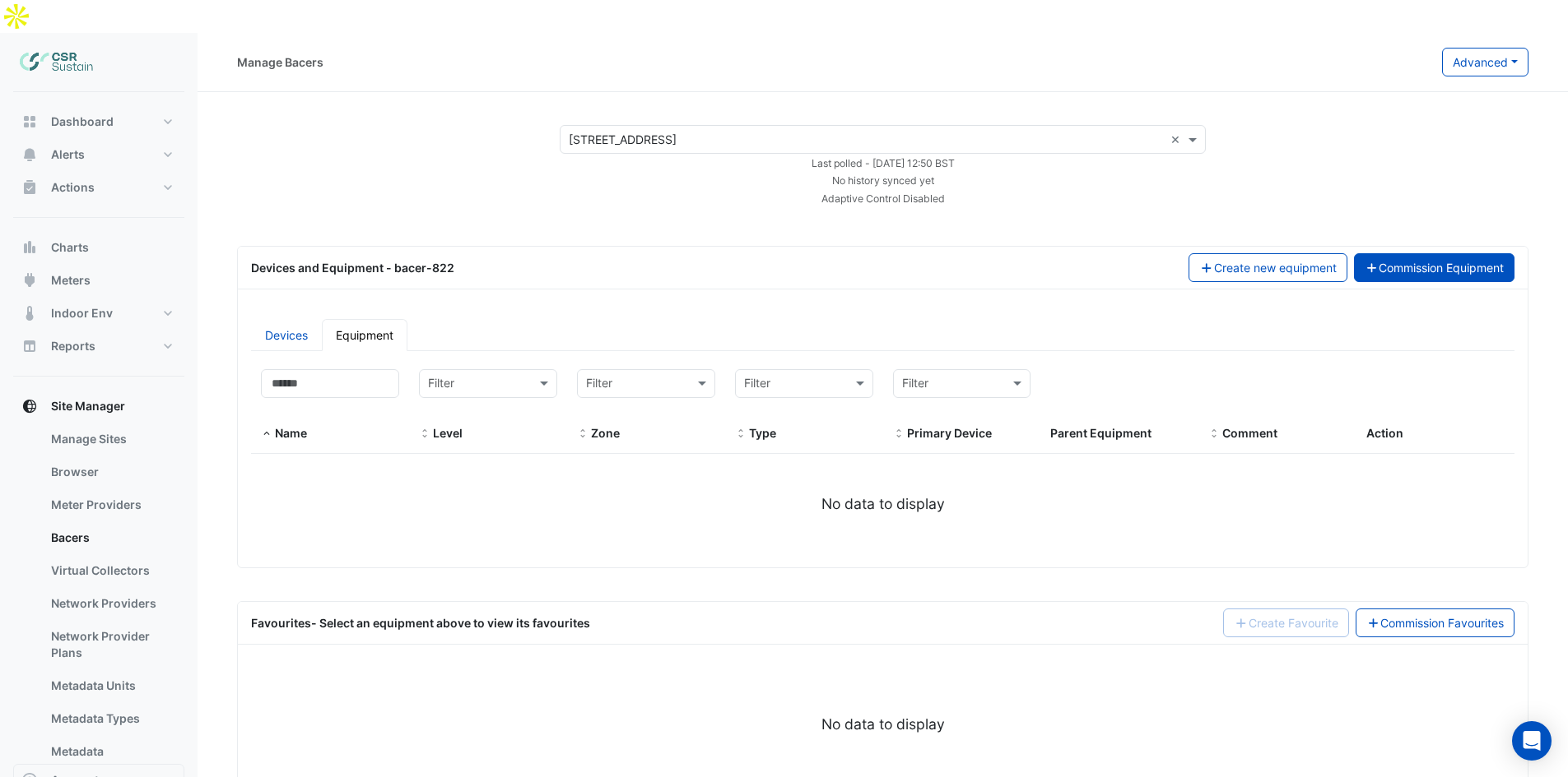
click at [1396, 253] on button "Commission Equipment" at bounding box center [1434, 268] width 161 height 29
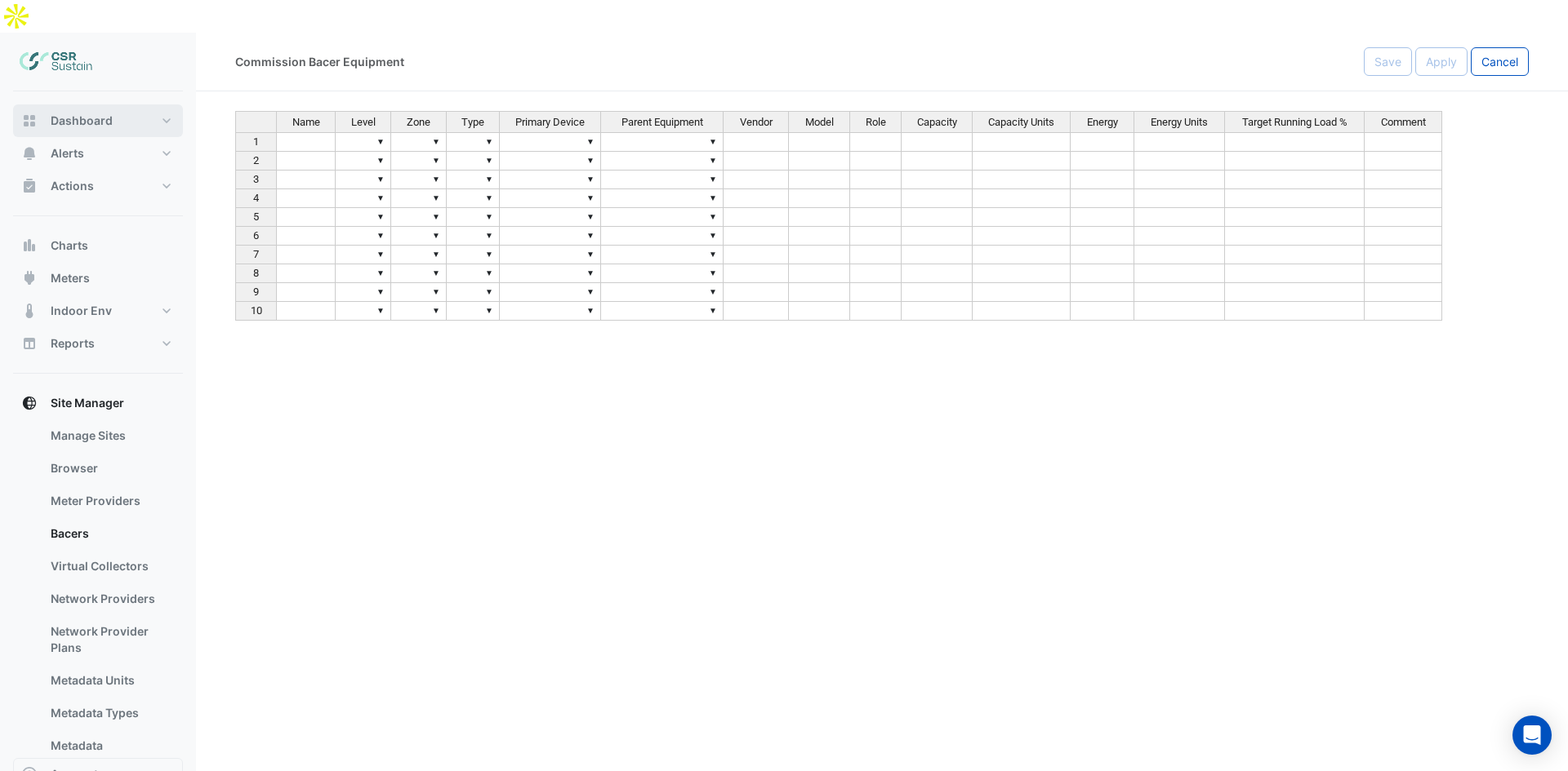
click at [70, 112] on span "Dashboard" at bounding box center [82, 120] width 62 height 16
select select "**"
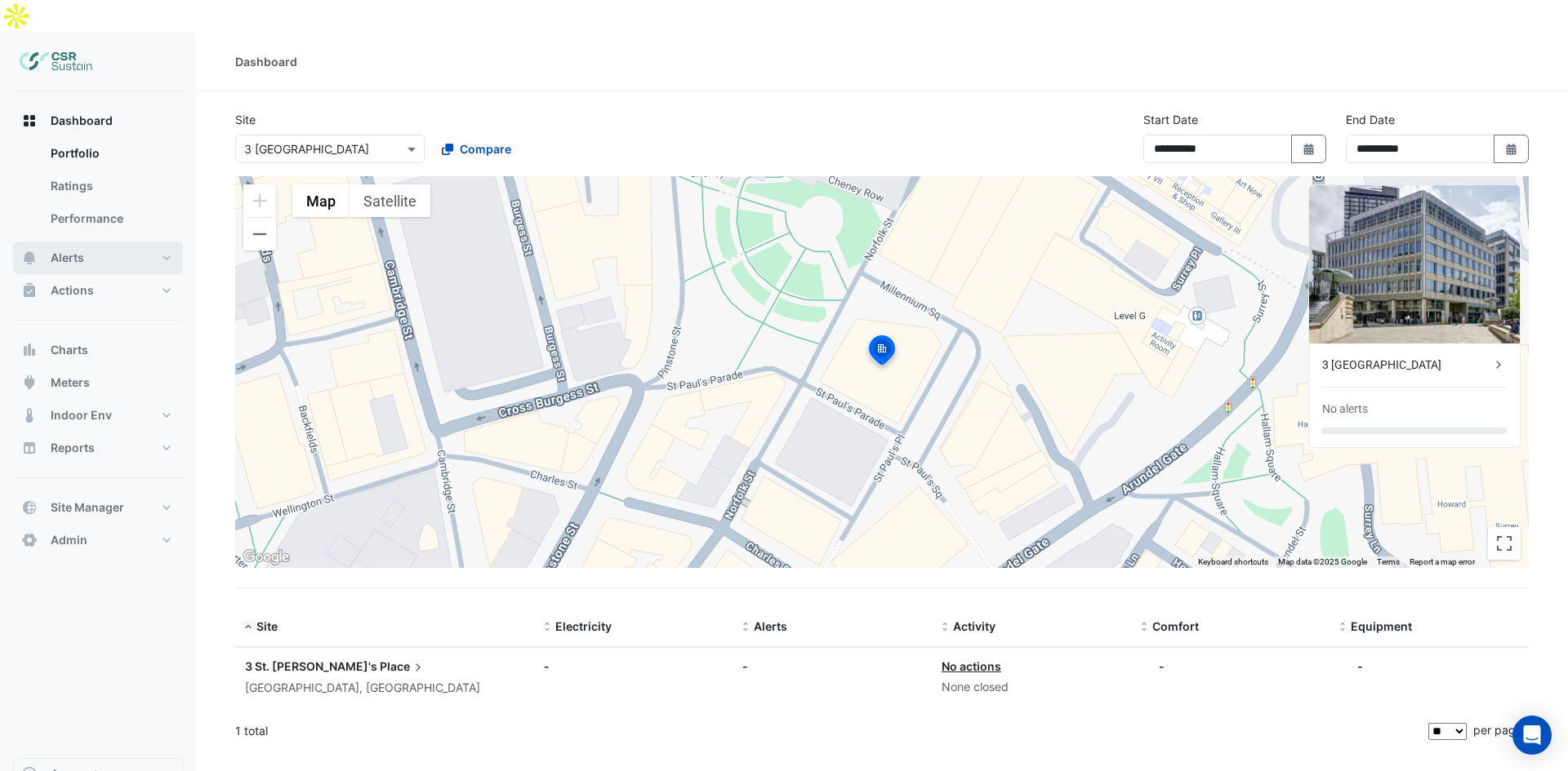
click at [83, 250] on span "Alerts" at bounding box center [67, 258] width 34 height 16
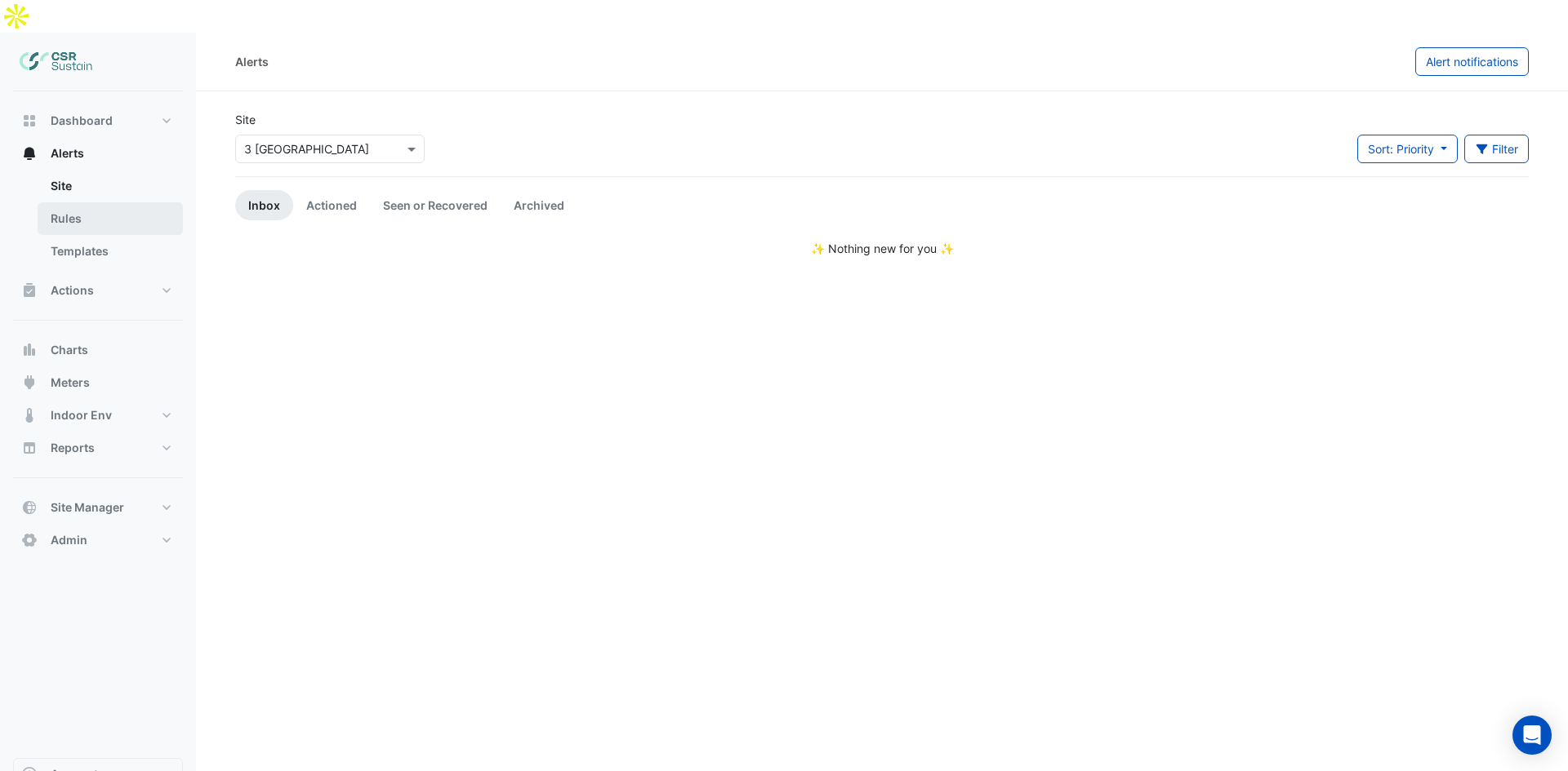
click at [90, 202] on link "Rules" at bounding box center [110, 219] width 145 height 33
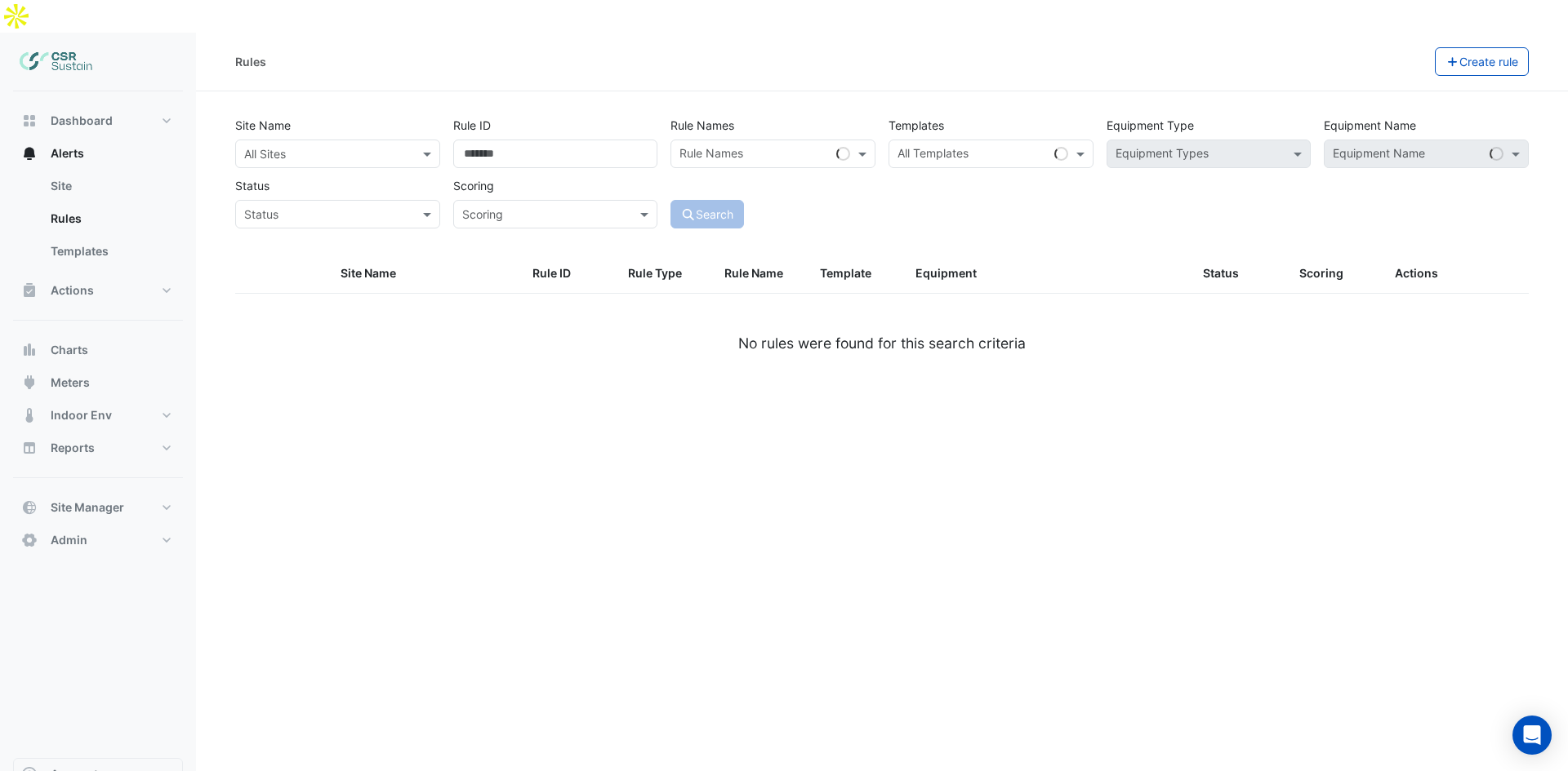
click at [371, 136] on div "Site Name All Sites Rule ID Rule Names Rule Names Templates All Templates Equip…" at bounding box center [882, 167] width 1307 height 120
click at [375, 146] on input "text" at bounding box center [321, 154] width 154 height 17
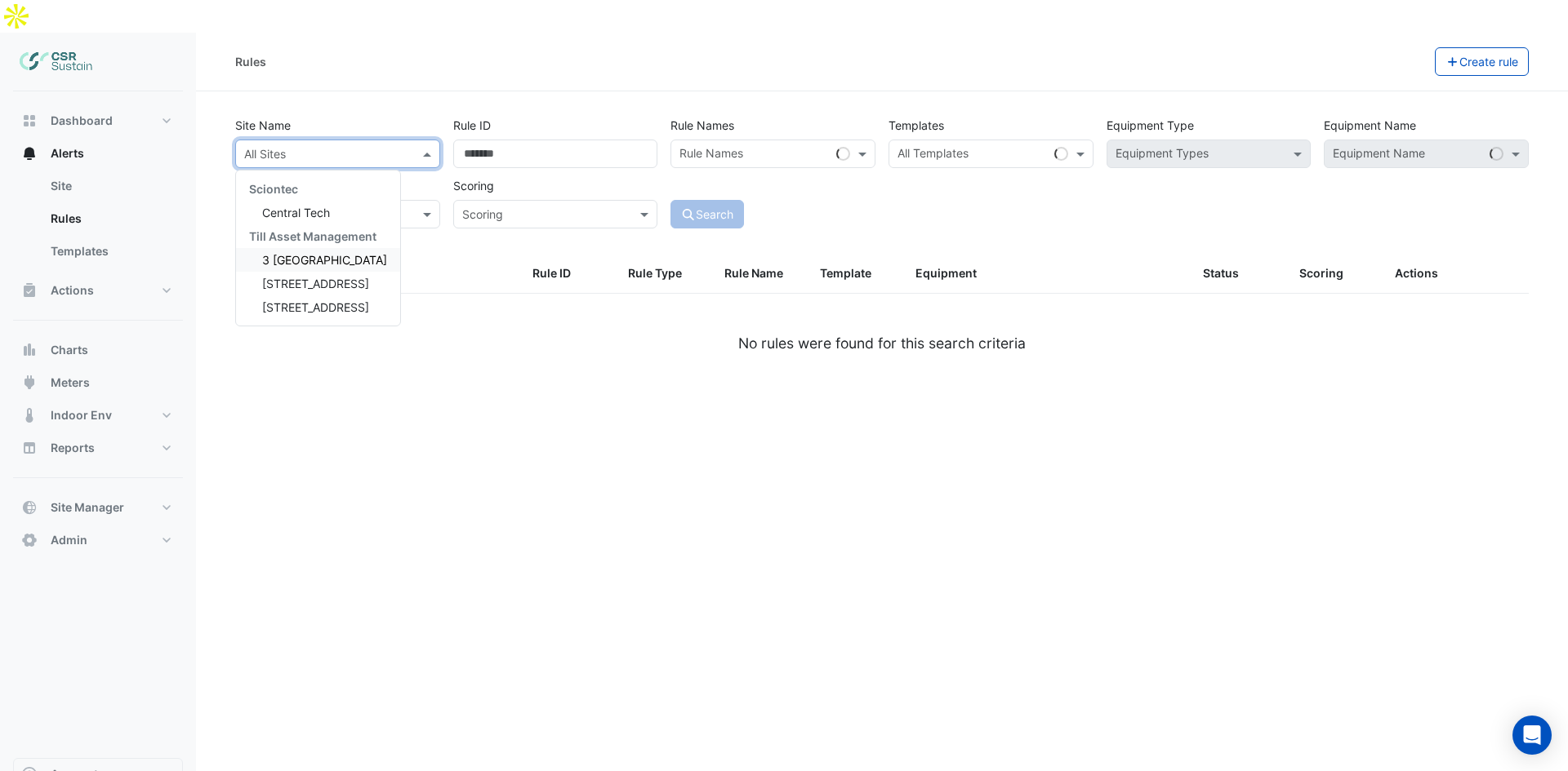
click at [326, 253] on span "3 [GEOGRAPHIC_DATA]" at bounding box center [325, 260] width 125 height 14
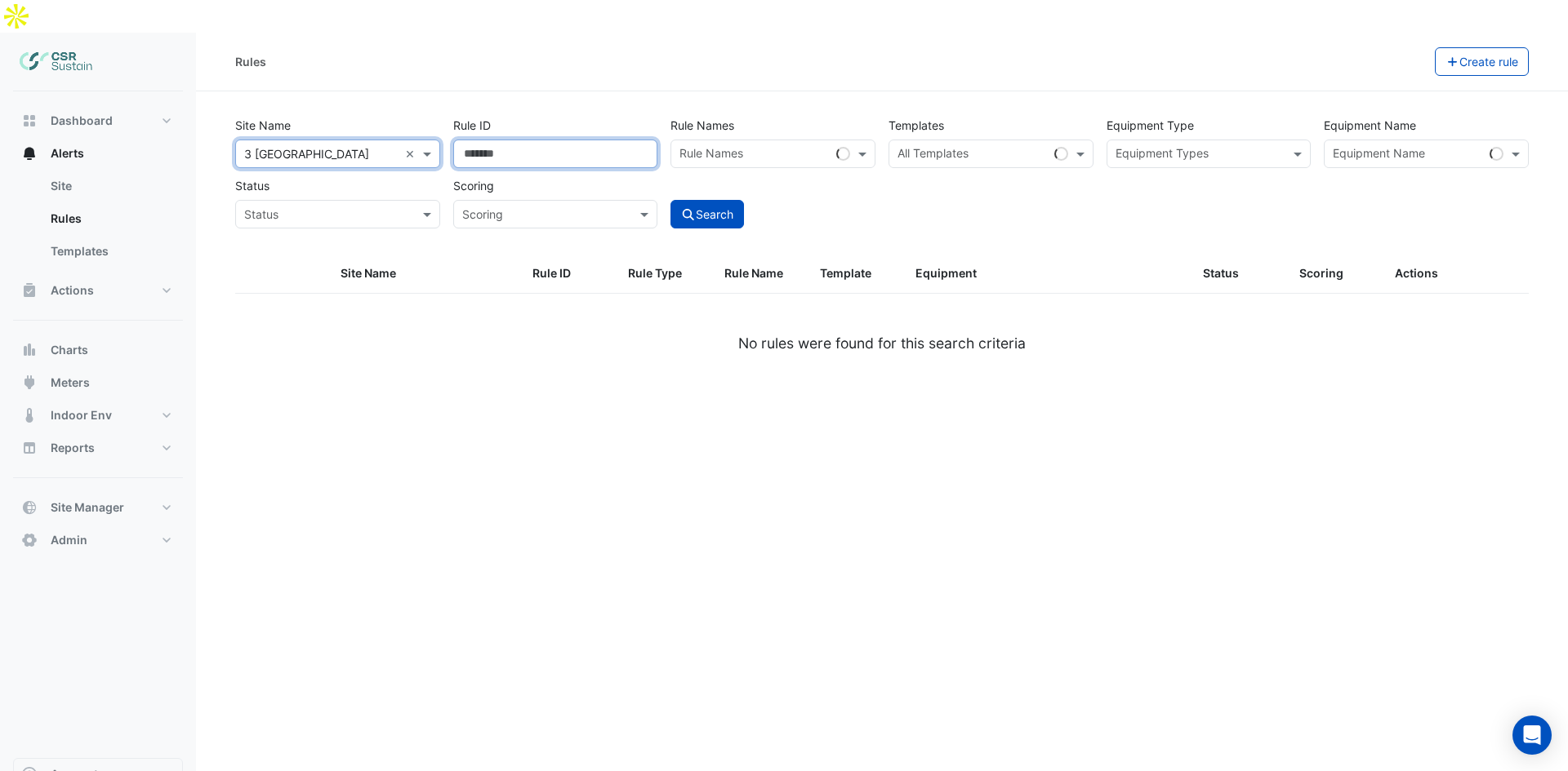
click at [515, 139] on input "Rule ID" at bounding box center [556, 153] width 205 height 29
drag, startPoint x: 655, startPoint y: 118, endPoint x: 644, endPoint y: 116, distance: 11.2
click at [650, 139] on input "Rule ID" at bounding box center [556, 153] width 205 height 29
click at [644, 139] on input "*" at bounding box center [556, 153] width 205 height 29
click at [641, 139] on input "*" at bounding box center [556, 153] width 205 height 29
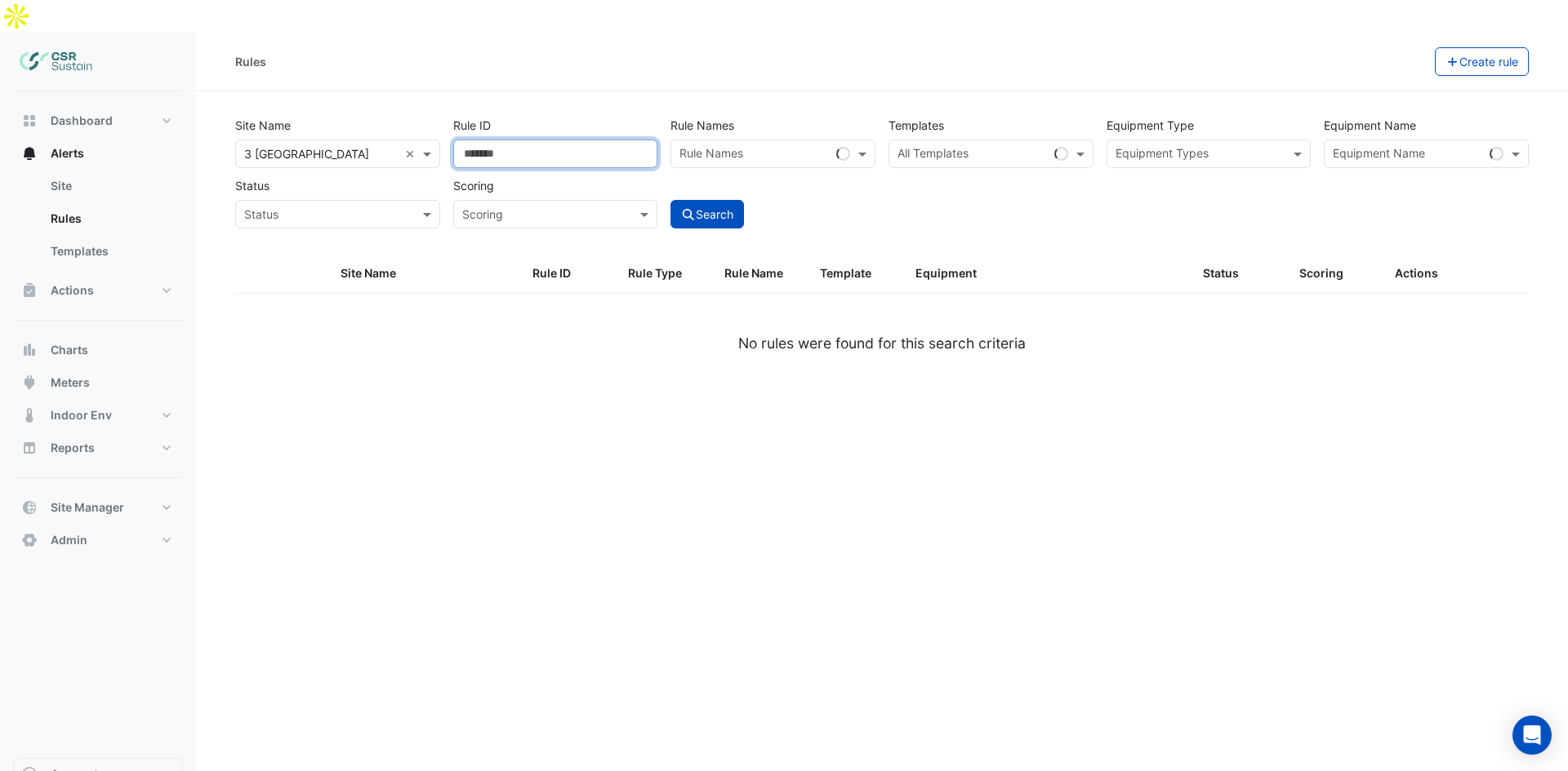
click at [641, 139] on input "*" at bounding box center [556, 153] width 205 height 29
click at [643, 139] on input "*" at bounding box center [556, 153] width 205 height 29
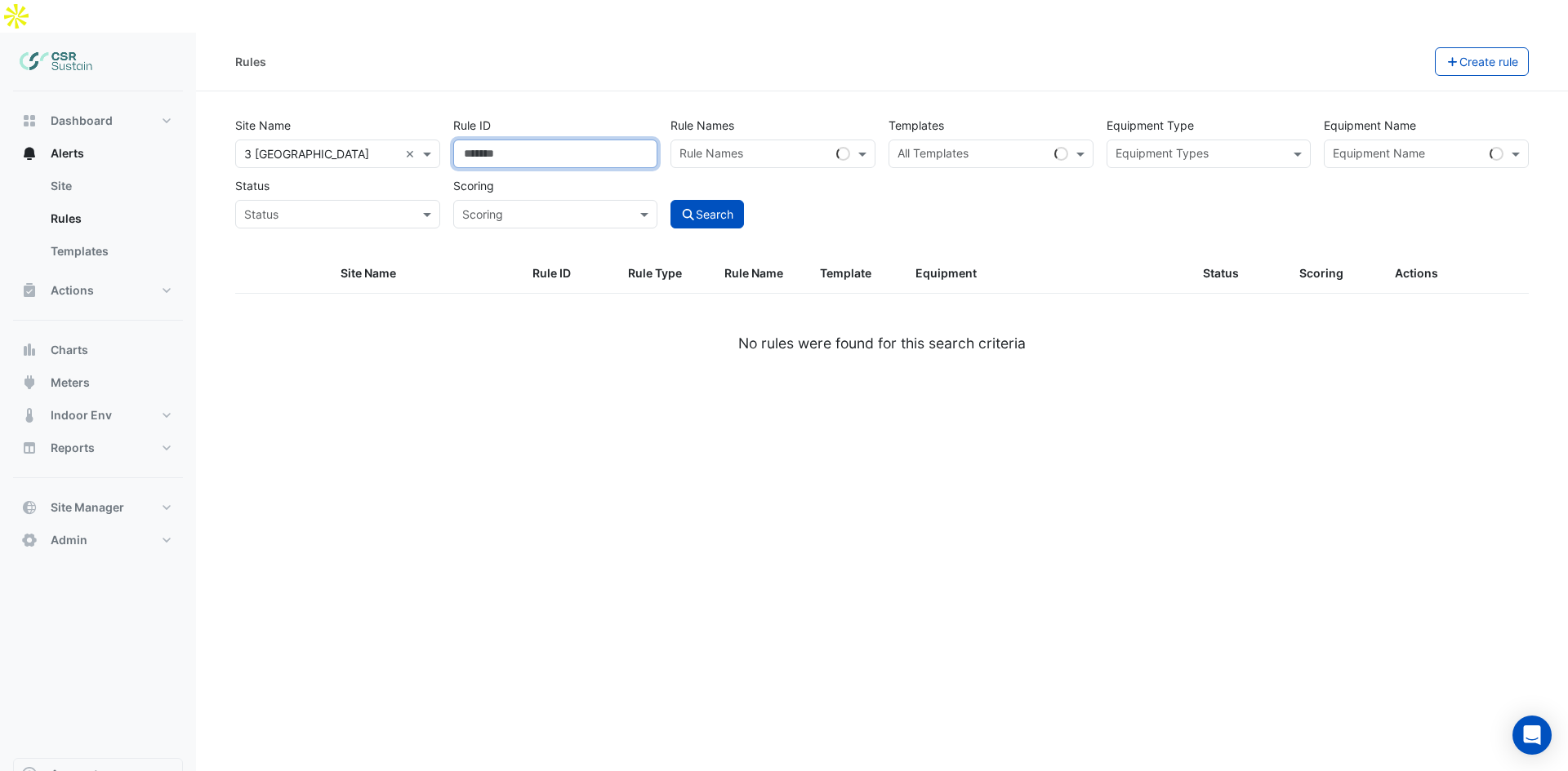
click at [643, 139] on input "*" at bounding box center [556, 153] width 205 height 29
click at [644, 139] on input "*" at bounding box center [556, 153] width 205 height 29
click at [616, 92] on section "Site Name All Sites × [STREET_ADDRESS] × Rule ID * Rule Names Rule Names Templa…" at bounding box center [882, 243] width 1372 height 302
click at [643, 139] on input "*" at bounding box center [556, 153] width 205 height 29
click at [643, 139] on input "*" at bounding box center [556, 153] width 205 height 29
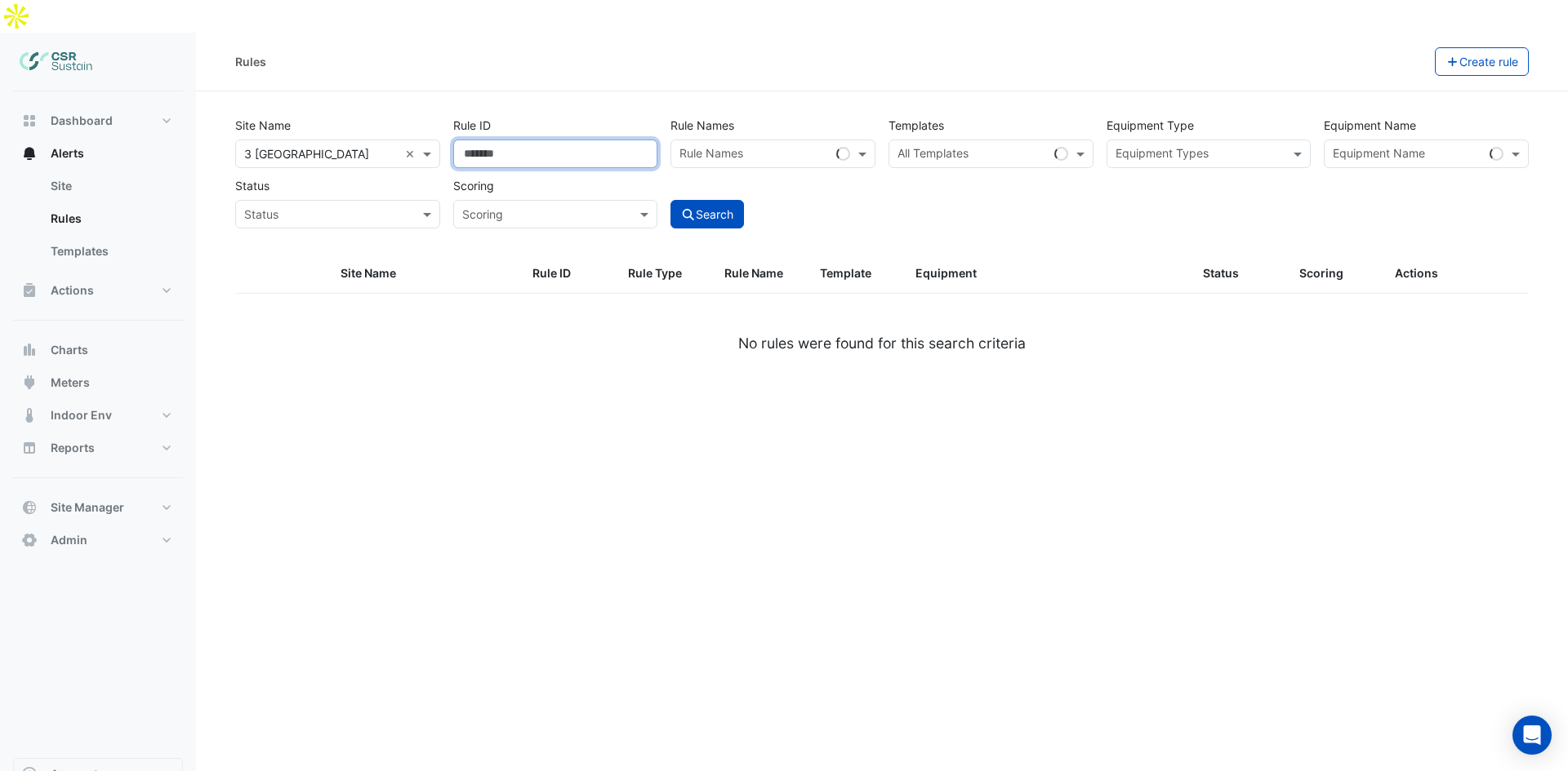
click at [639, 139] on input "*" at bounding box center [556, 153] width 205 height 29
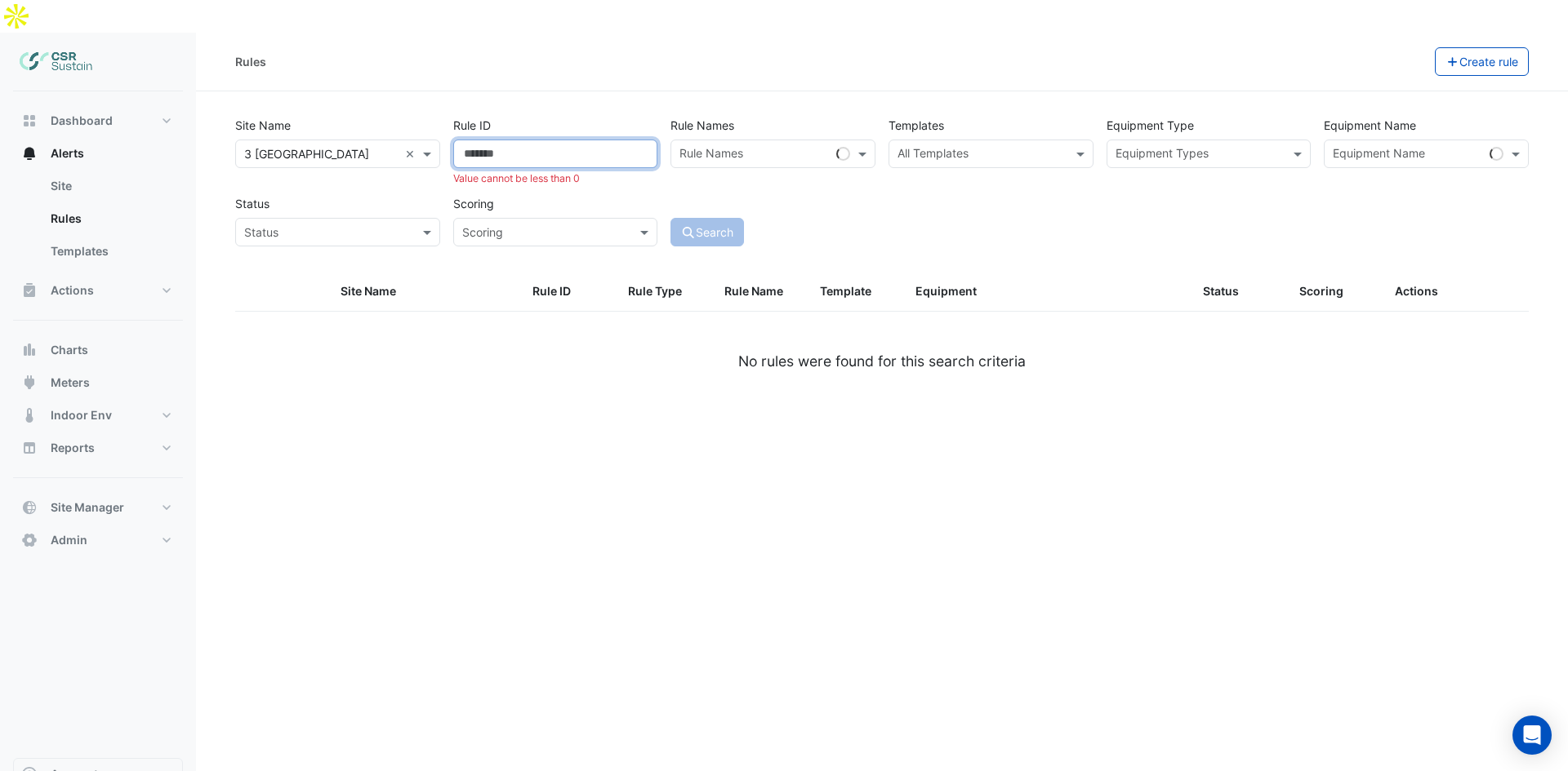
click at [639, 139] on input "**" at bounding box center [556, 153] width 205 height 29
type input "*"
click at [643, 139] on input "*" at bounding box center [556, 153] width 205 height 29
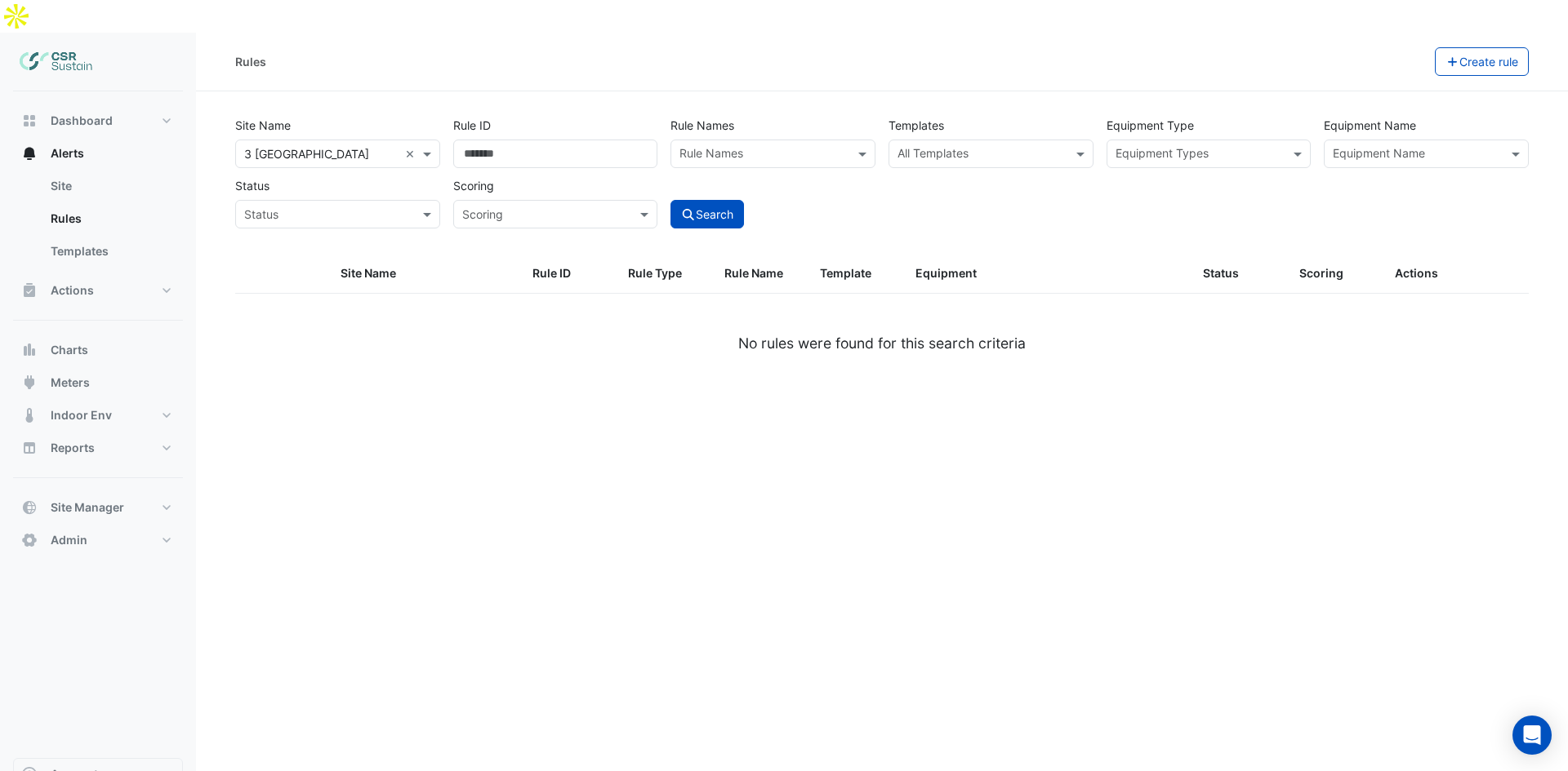
click at [628, 92] on section "Site Name All Sites × [STREET_ADDRESS] × Rule ID * Rule Names Rule Names Templa…" at bounding box center [882, 243] width 1372 height 302
click at [775, 141] on div "Rule Names" at bounding box center [759, 153] width 176 height 25
type input "***"
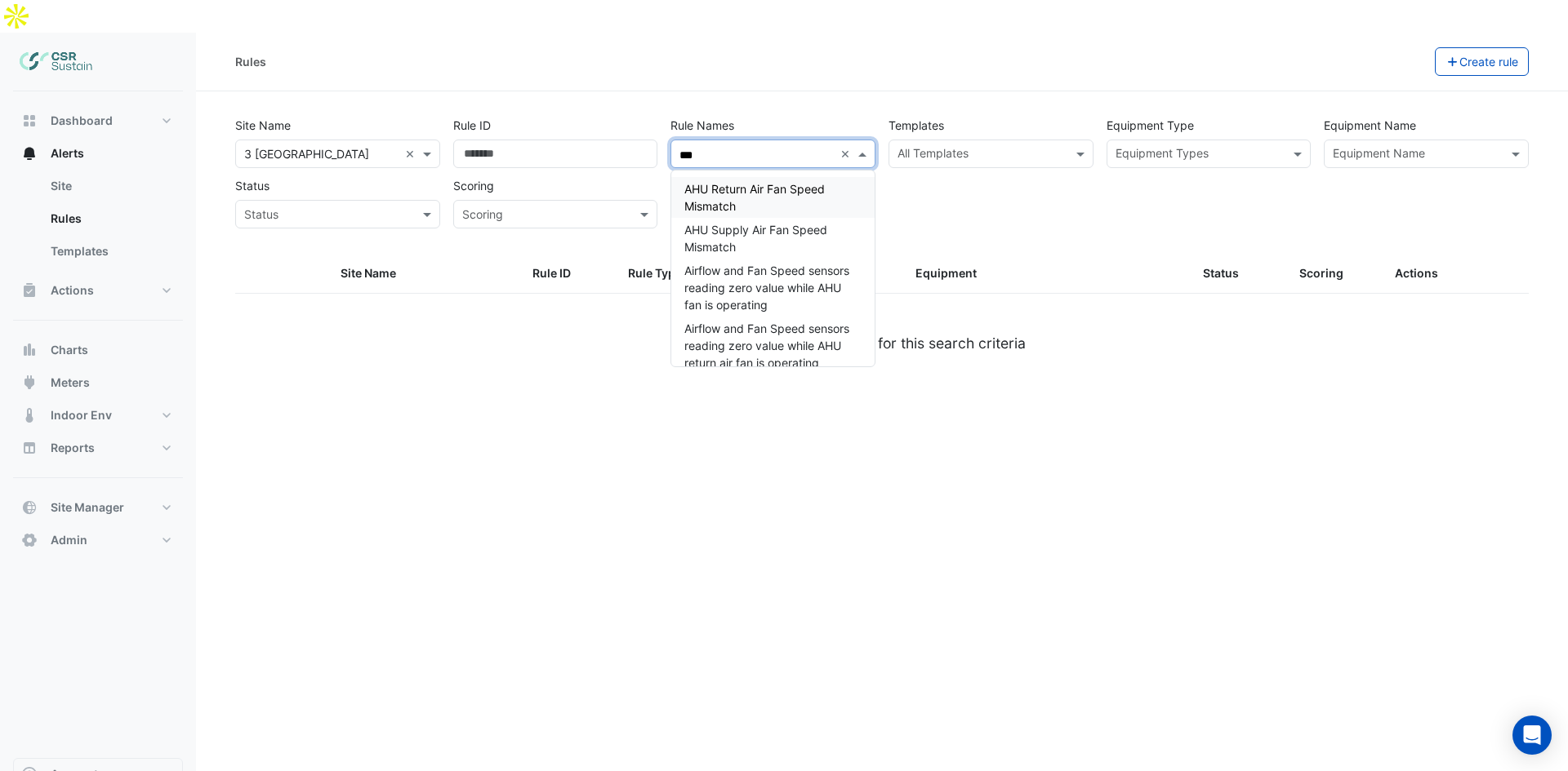
click at [723, 147] on input "***" at bounding box center [757, 155] width 154 height 17
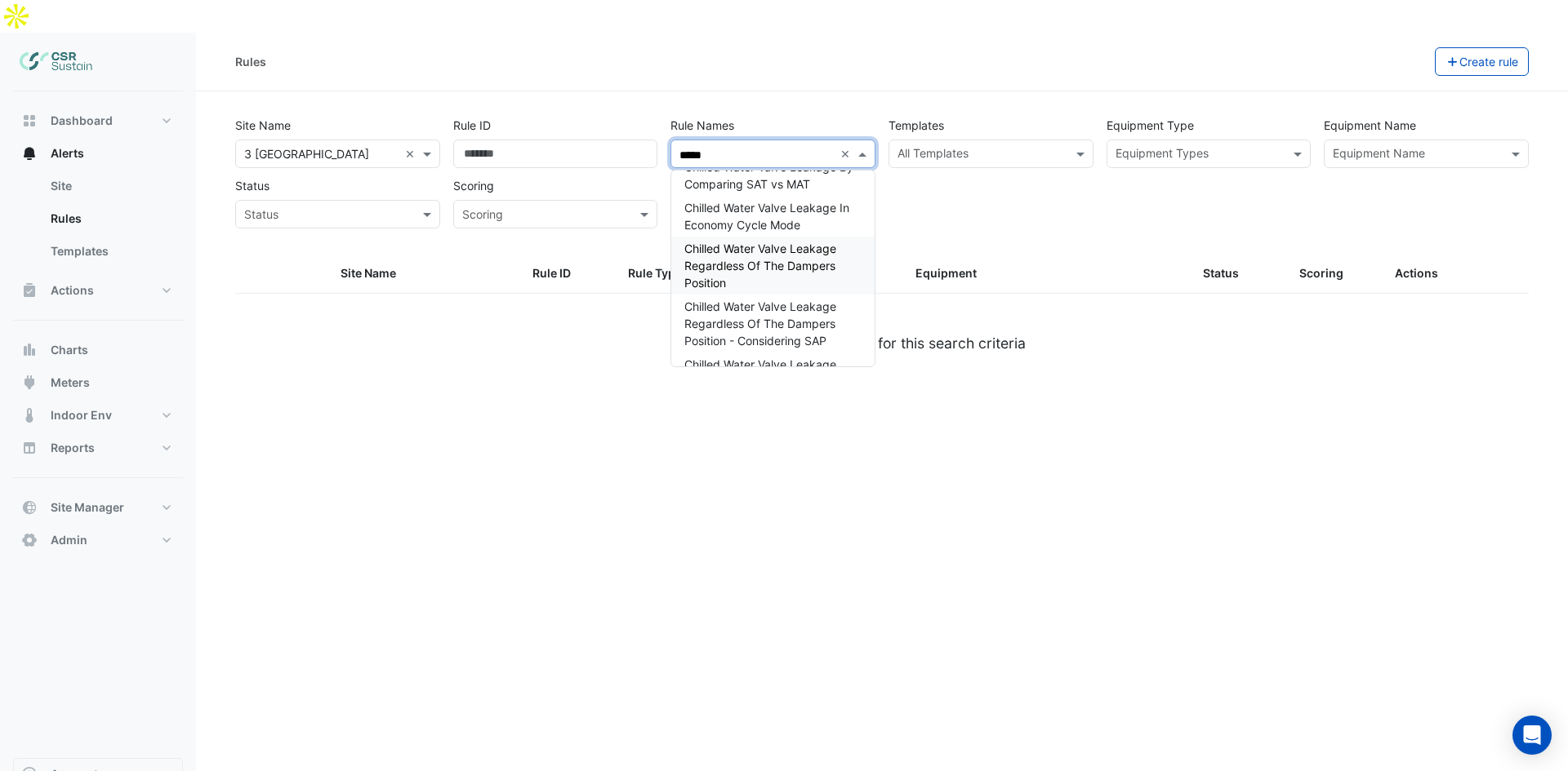
click at [770, 247] on span "Chilled Water Valve Leakage Regardless Of The Dampers Position" at bounding box center [760, 265] width 152 height 48
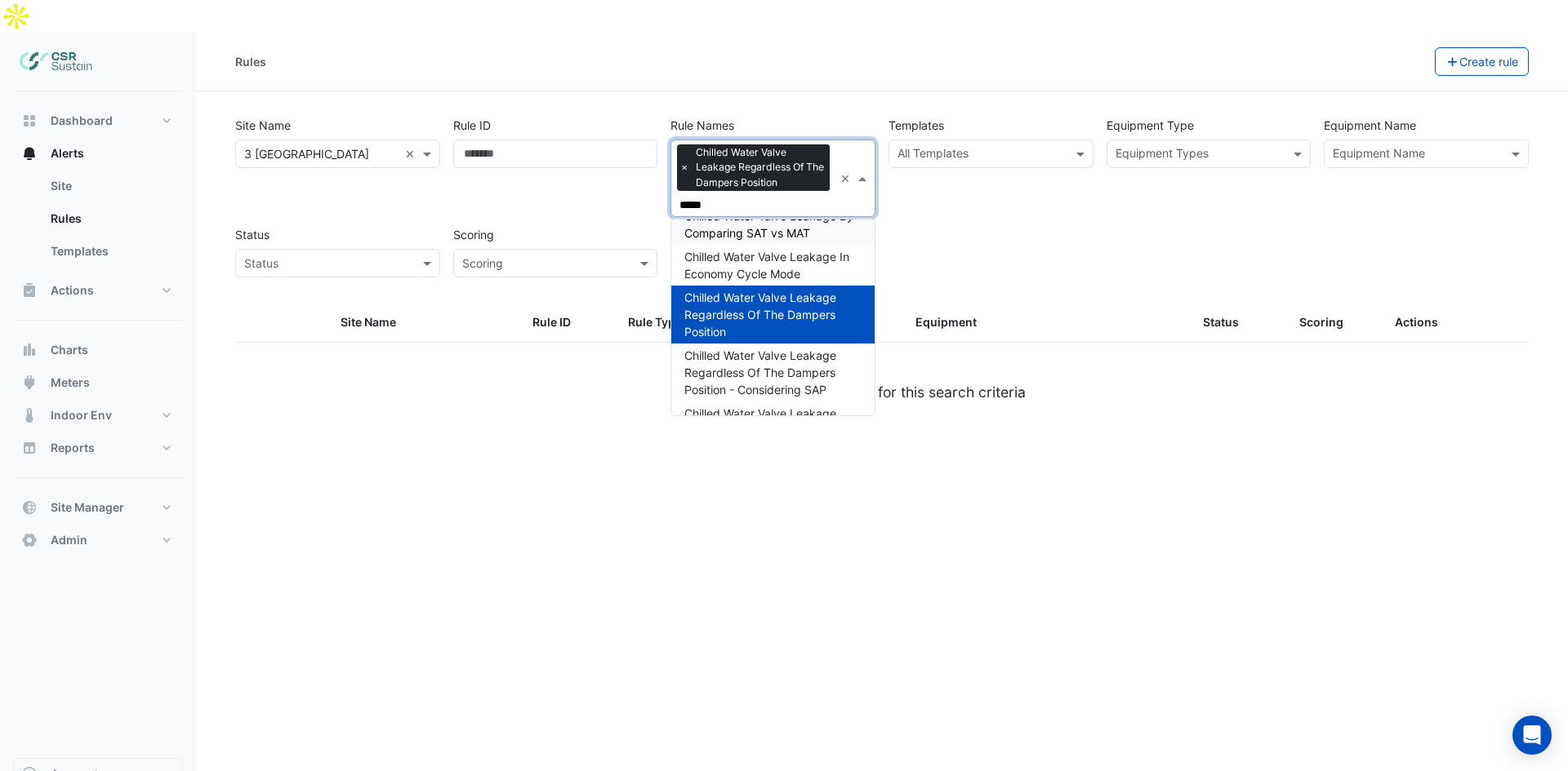
type input "*****"
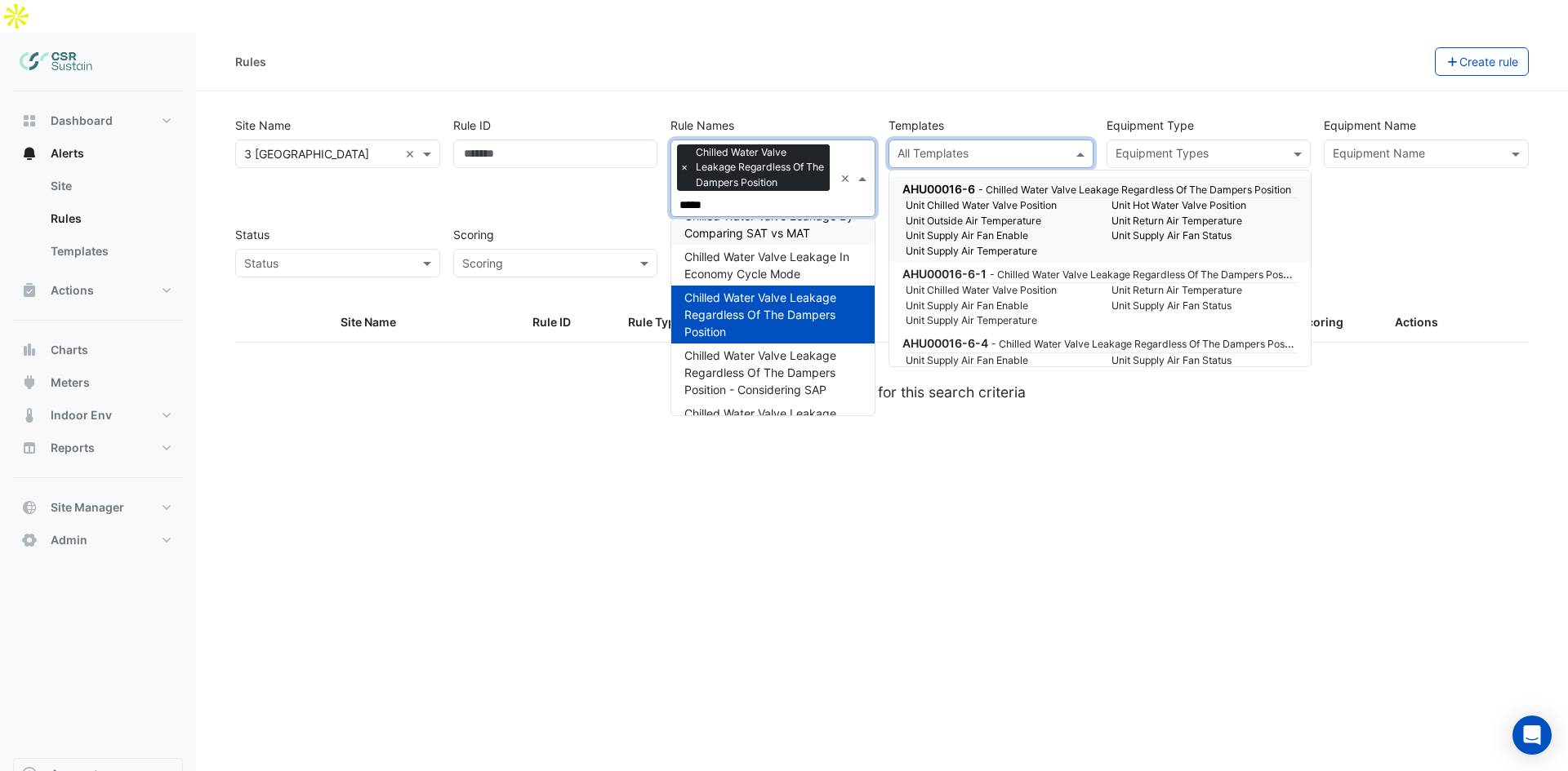
drag, startPoint x: 961, startPoint y: 121, endPoint x: 839, endPoint y: 166, distance: 130.0
click at [961, 147] on input "text" at bounding box center [981, 155] width 168 height 17
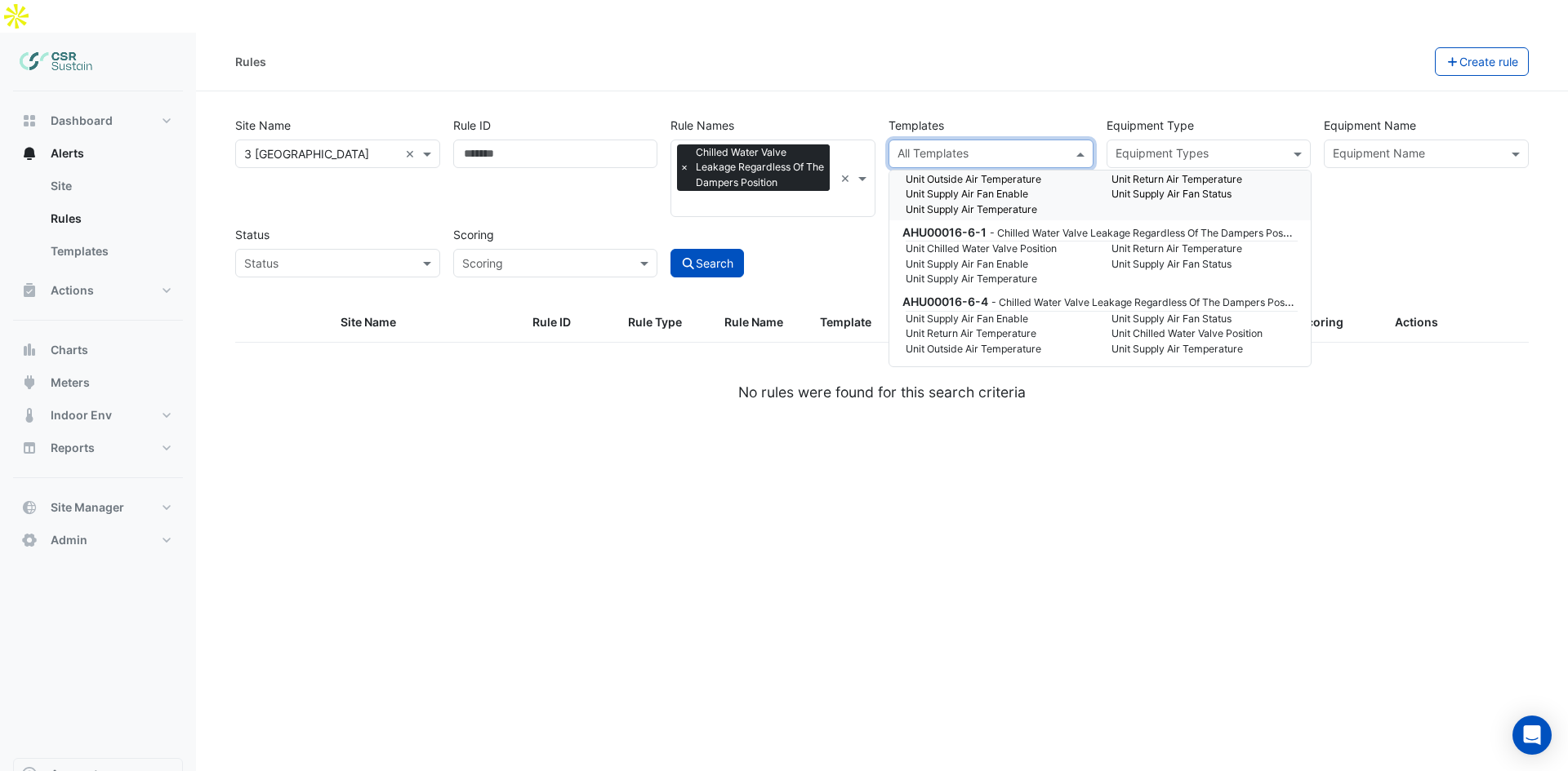
scroll to position [0, 0]
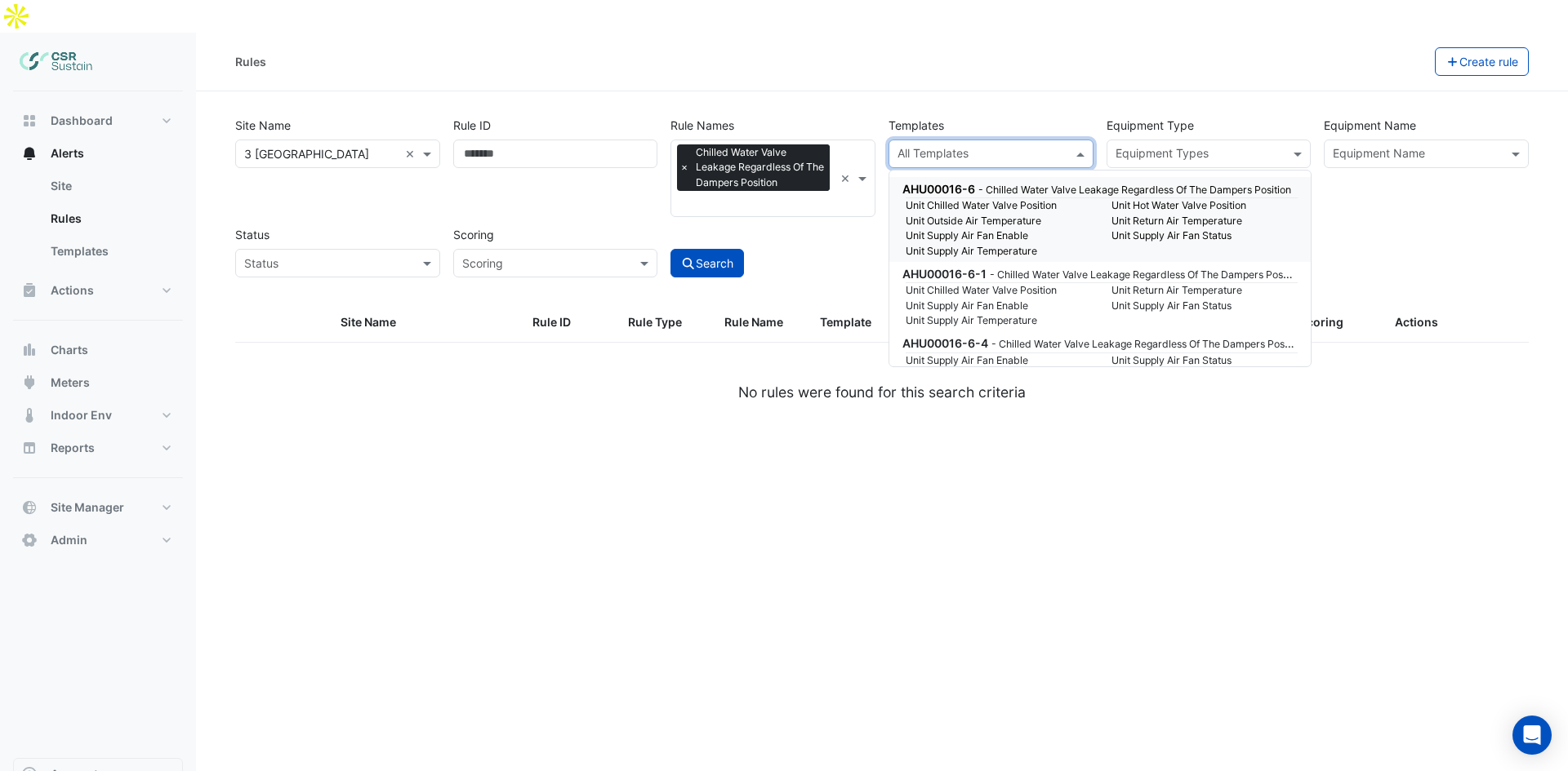
click at [1207, 147] on input "text" at bounding box center [1199, 155] width 168 height 17
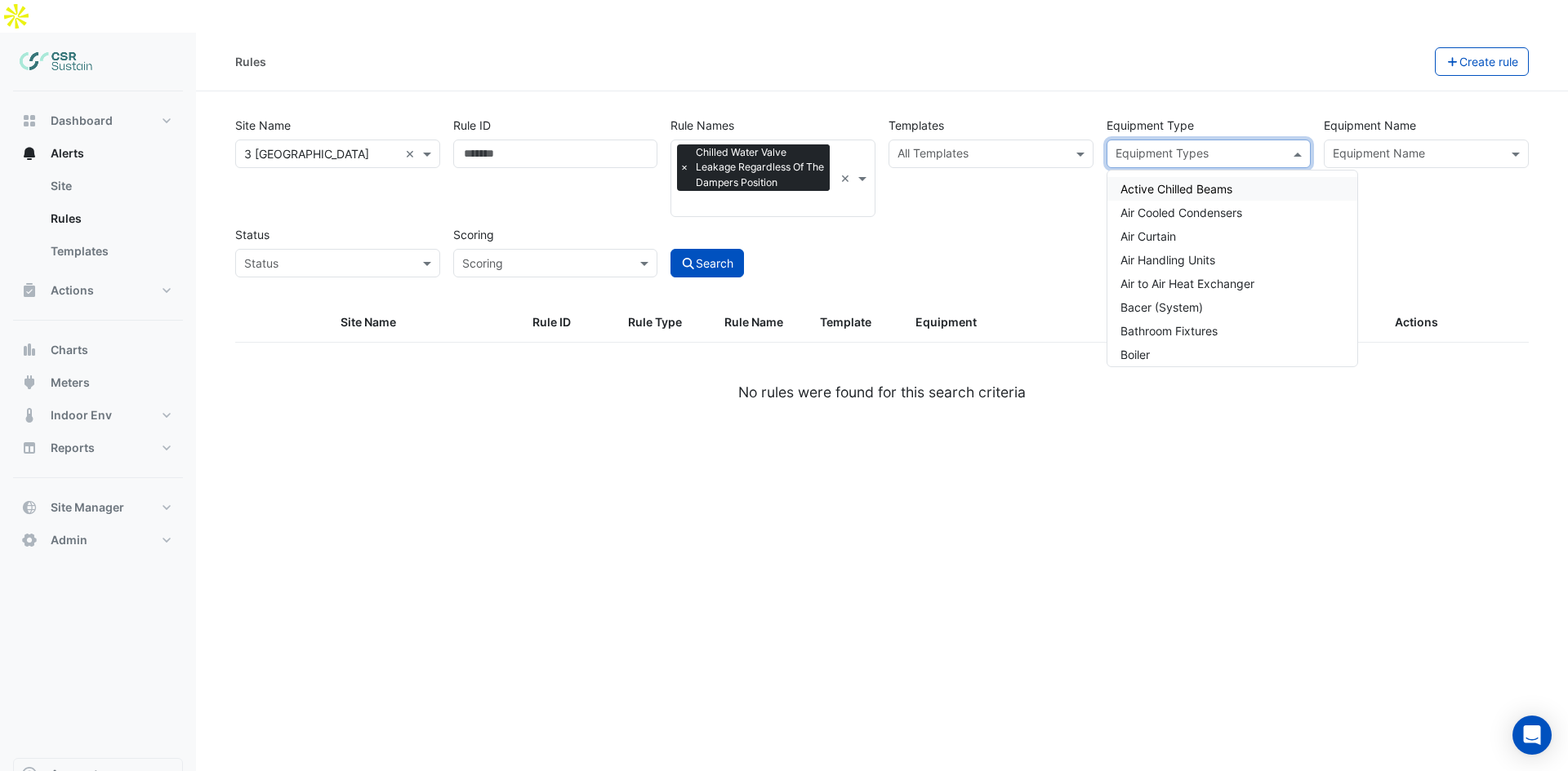
click at [1033, 147] on input "text" at bounding box center [981, 155] width 168 height 17
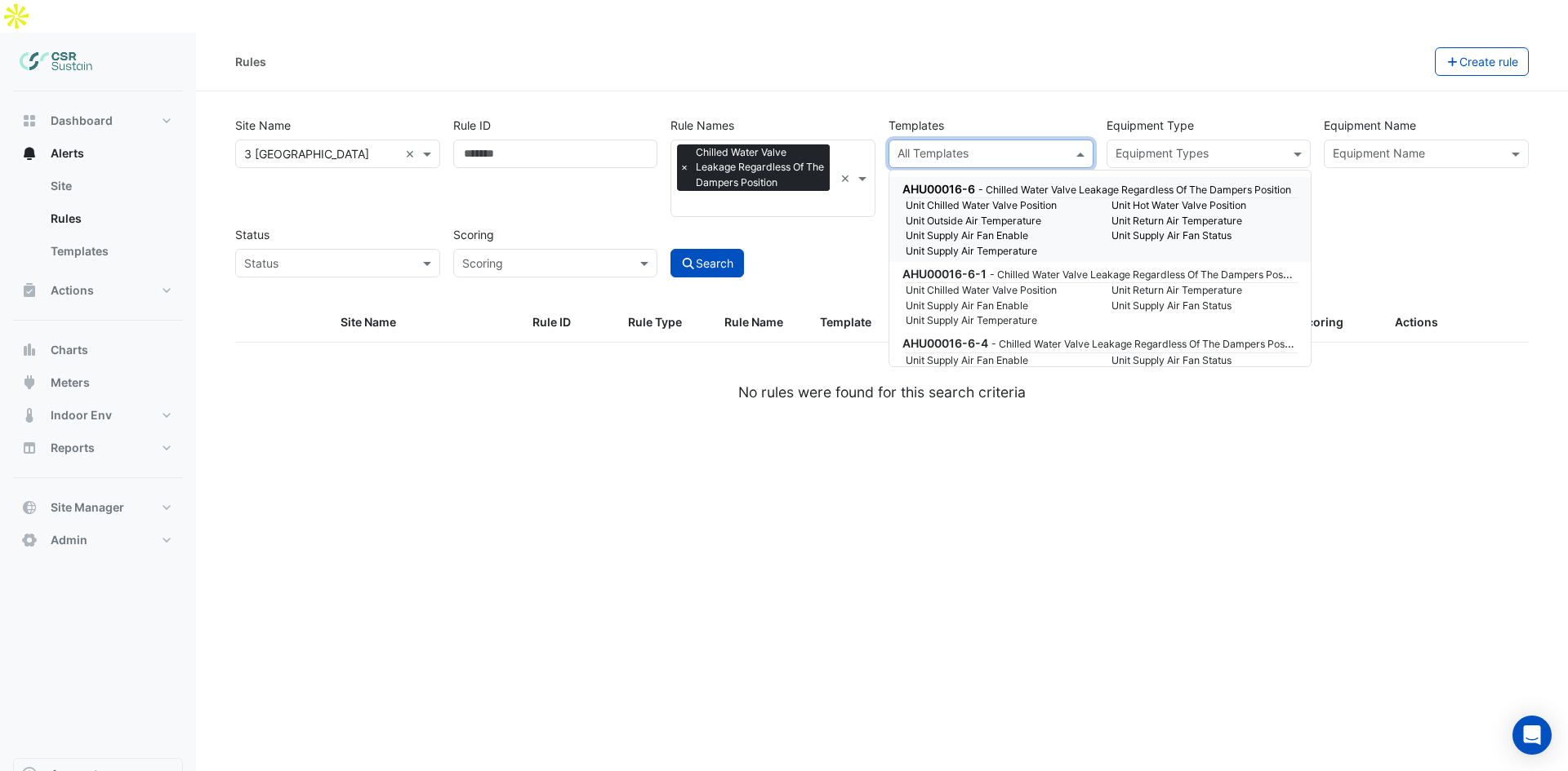
click at [994, 214] on small "Unit Outside Air Temperature" at bounding box center [998, 221] width 206 height 15
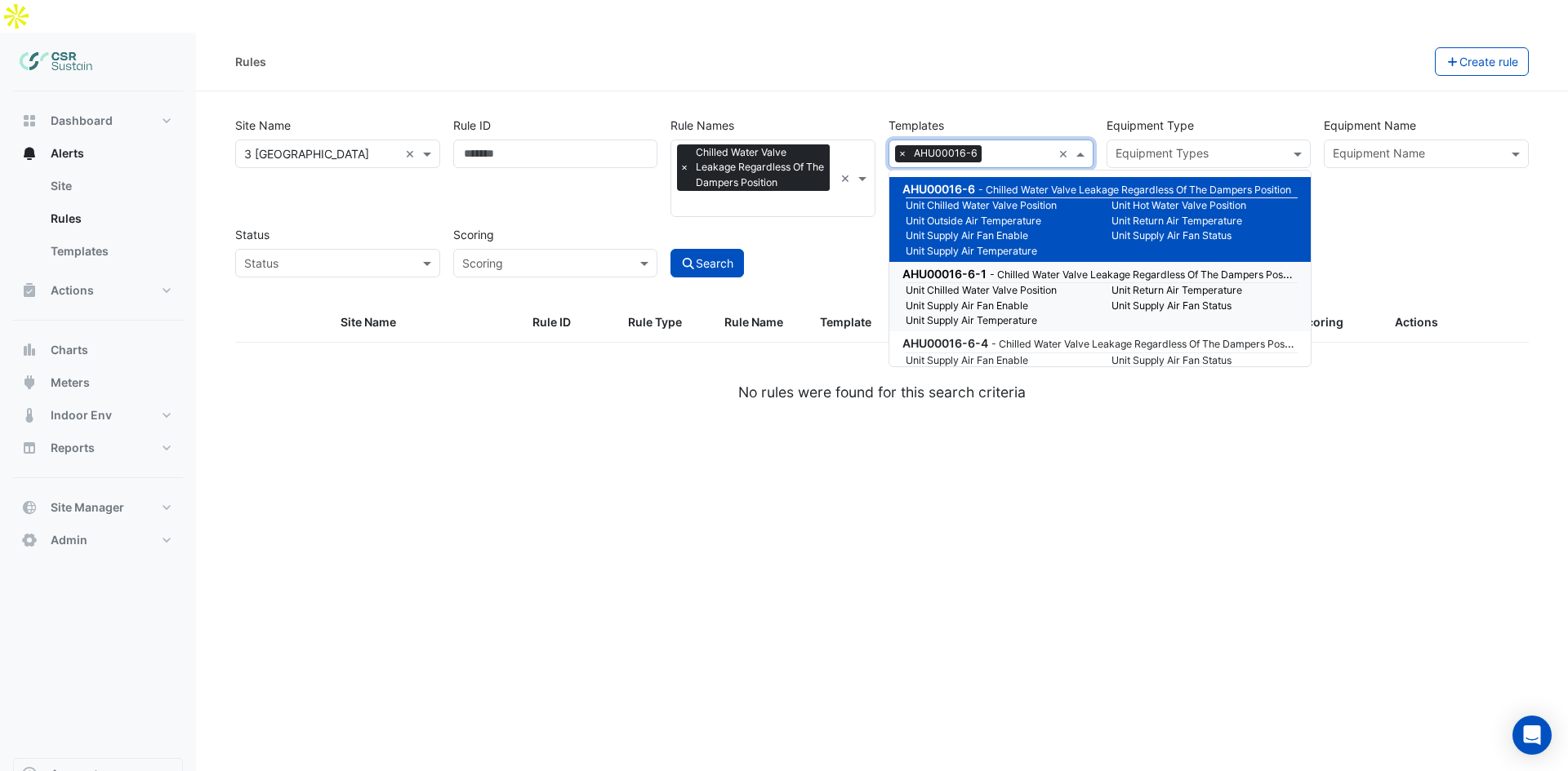
click at [1008, 299] on small "Unit Supply Air Fan Enable" at bounding box center [998, 306] width 206 height 15
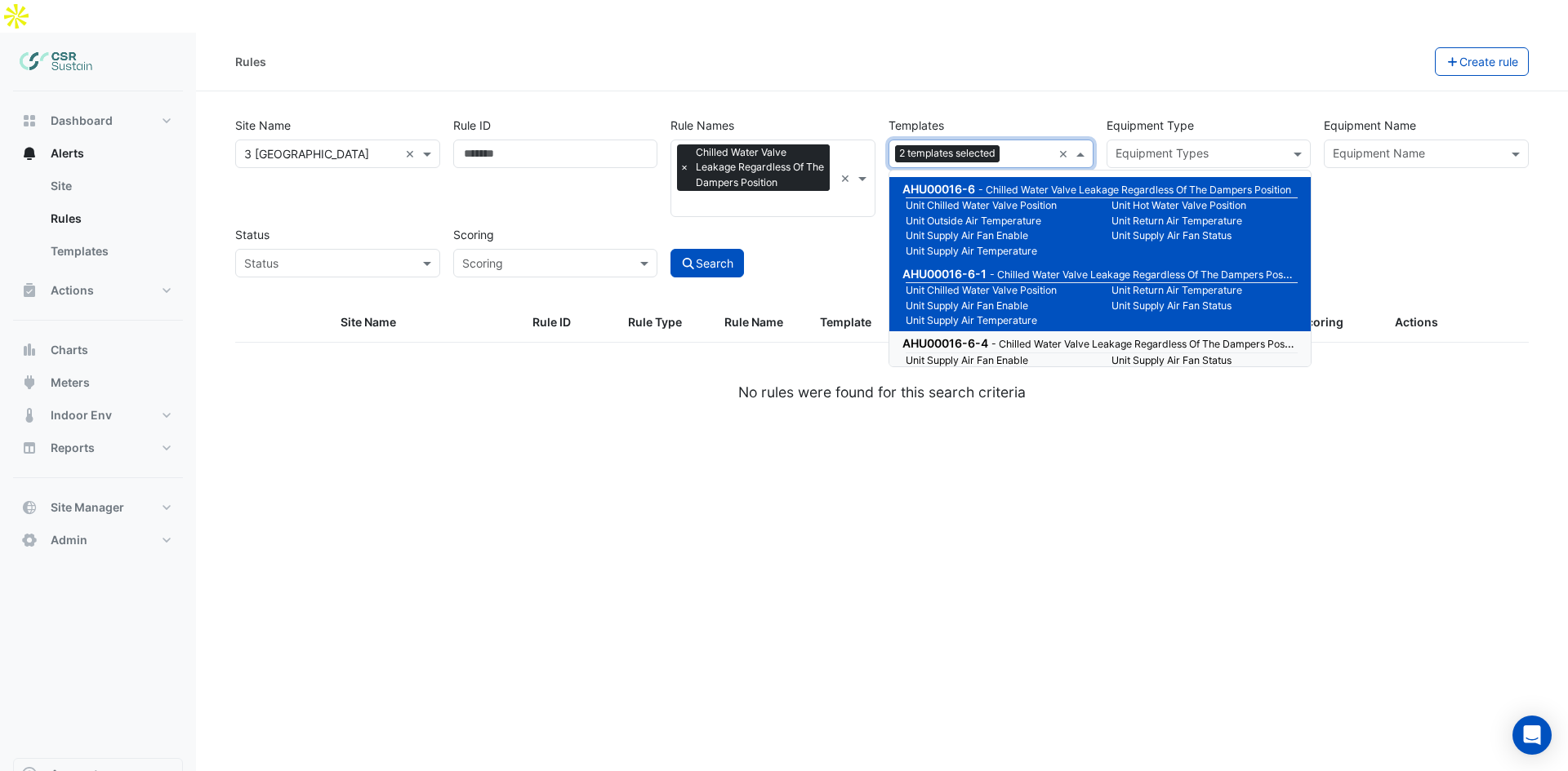
click at [1015, 336] on small "- Chilled Water Valve Leakage Regardless Of The Dampers Position" at bounding box center [1148, 342] width 313 height 14
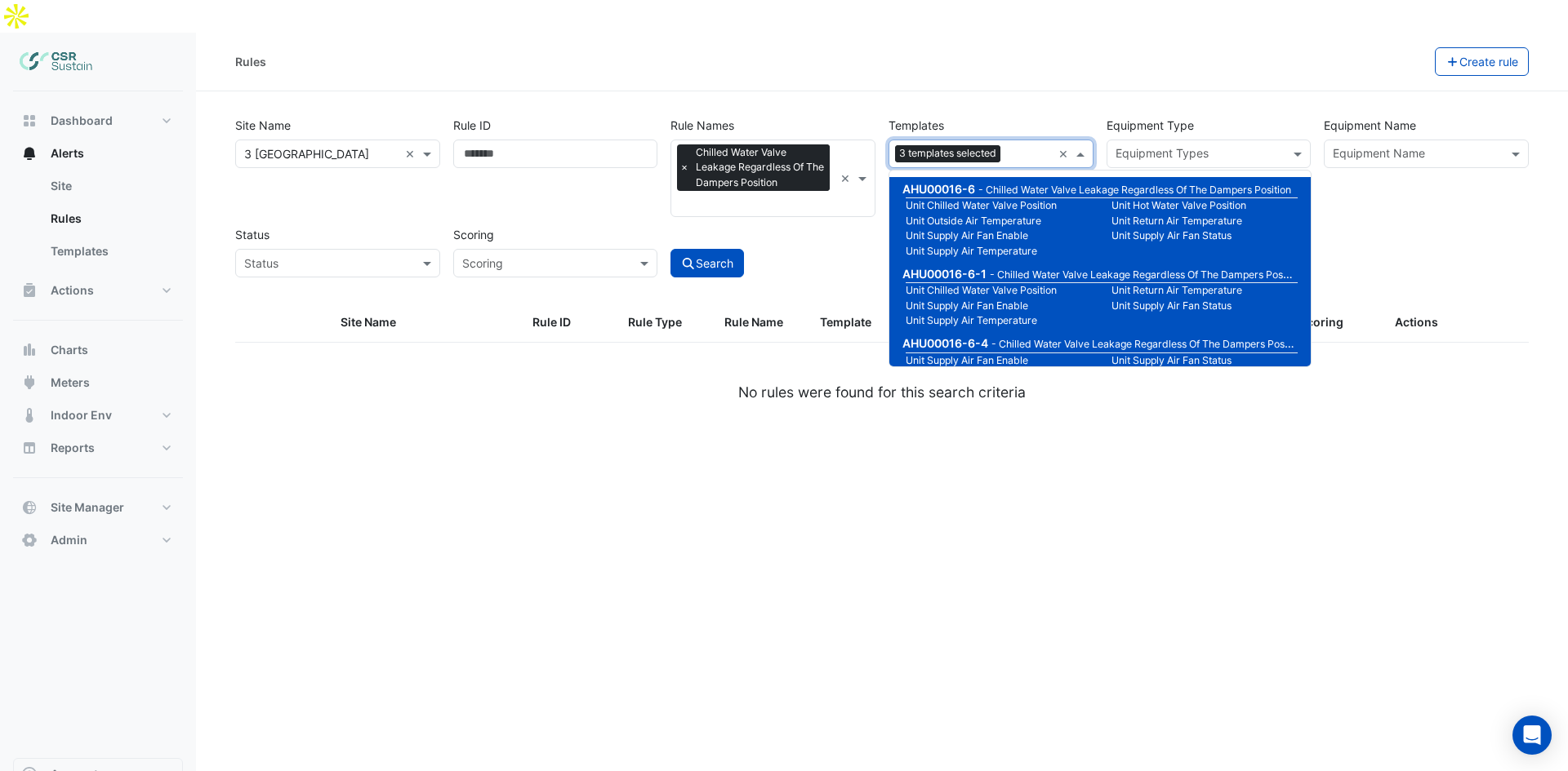
click at [1027, 48] on div "Rules" at bounding box center [834, 61] width 1199 height 29
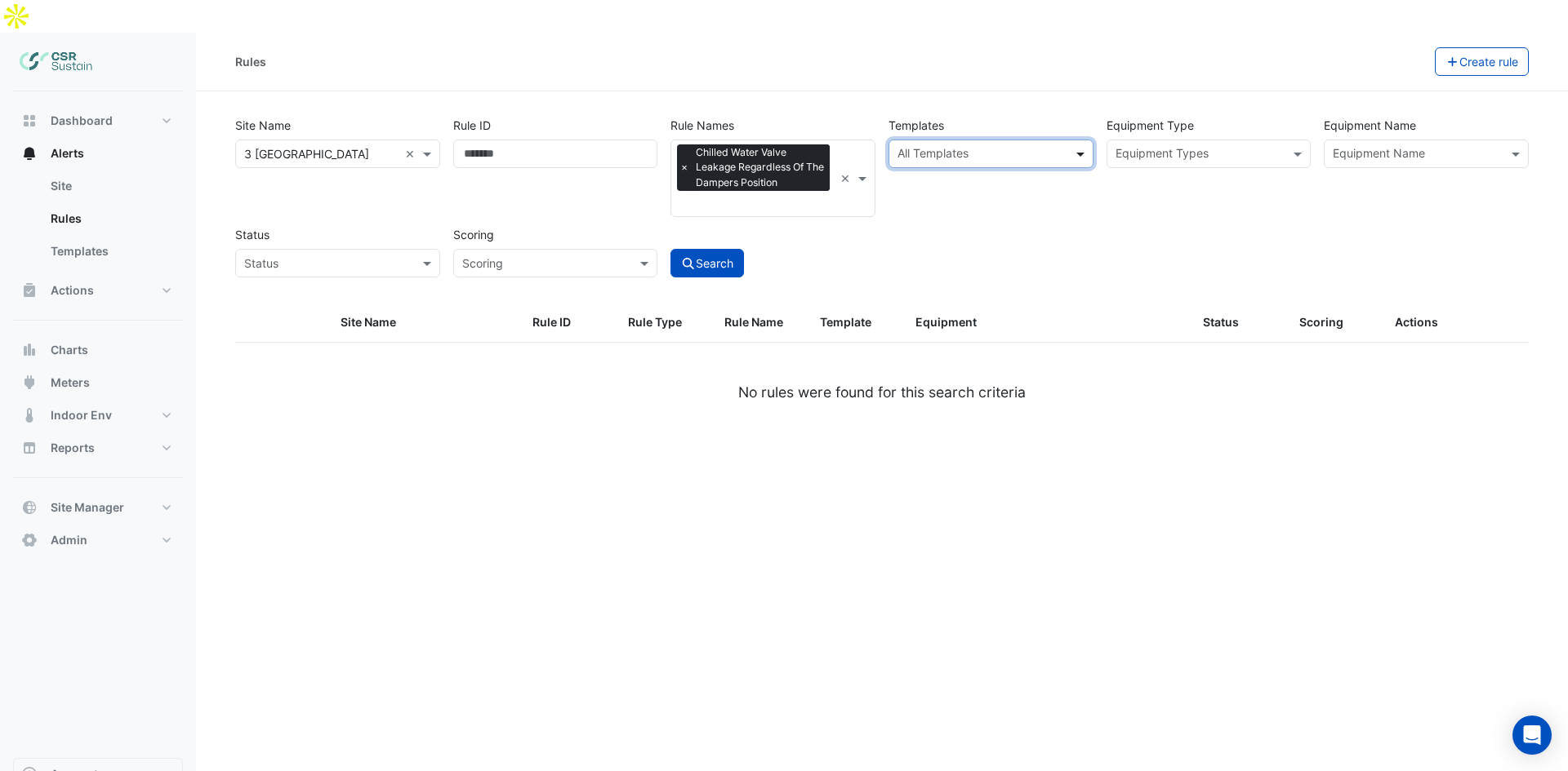
click at [1084, 145] on span at bounding box center [1082, 153] width 20 height 17
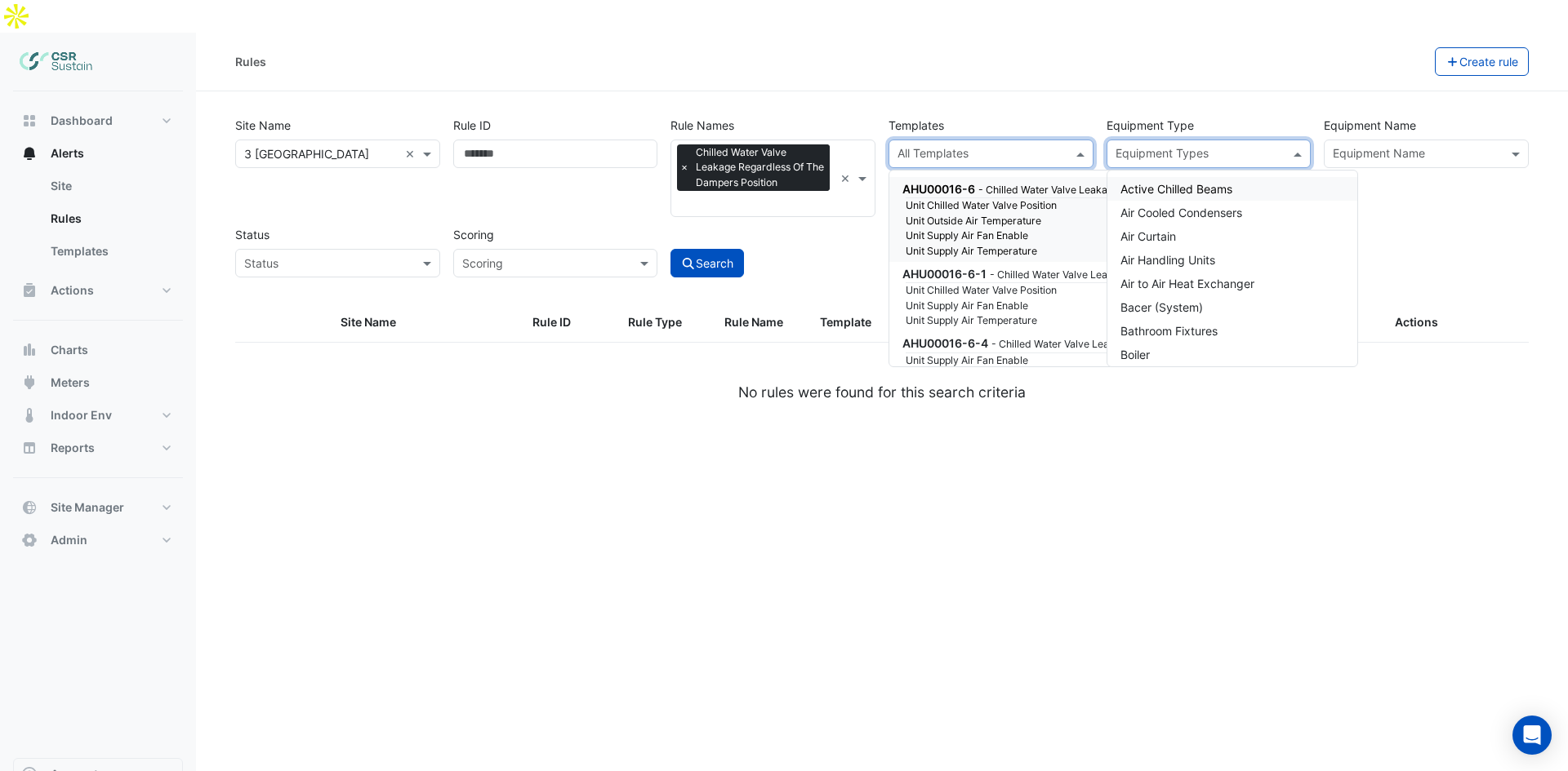
click at [1211, 141] on div "Equipment Types" at bounding box center [1195, 153] width 176 height 25
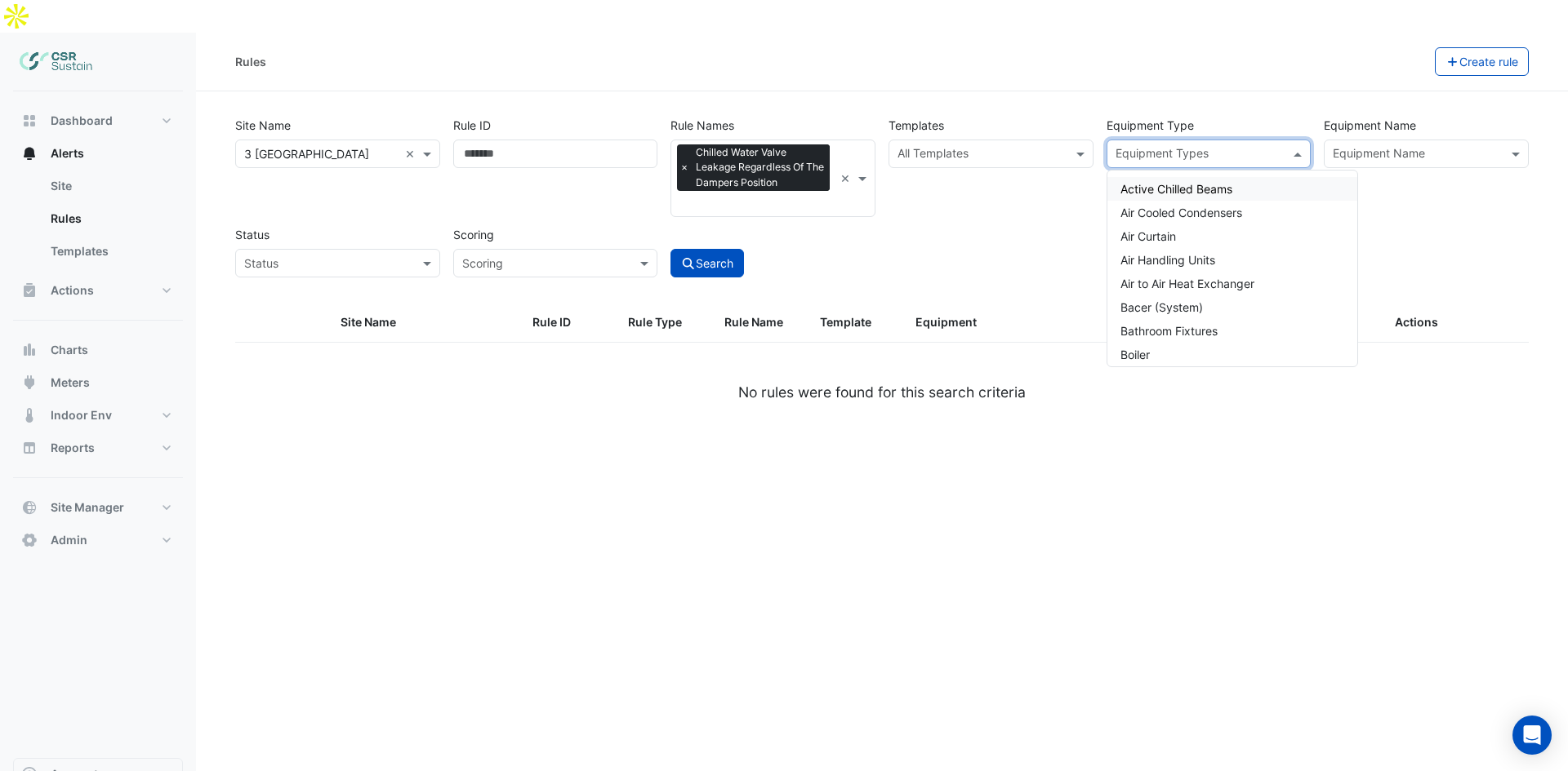
click at [1391, 147] on input "text" at bounding box center [1416, 155] width 168 height 17
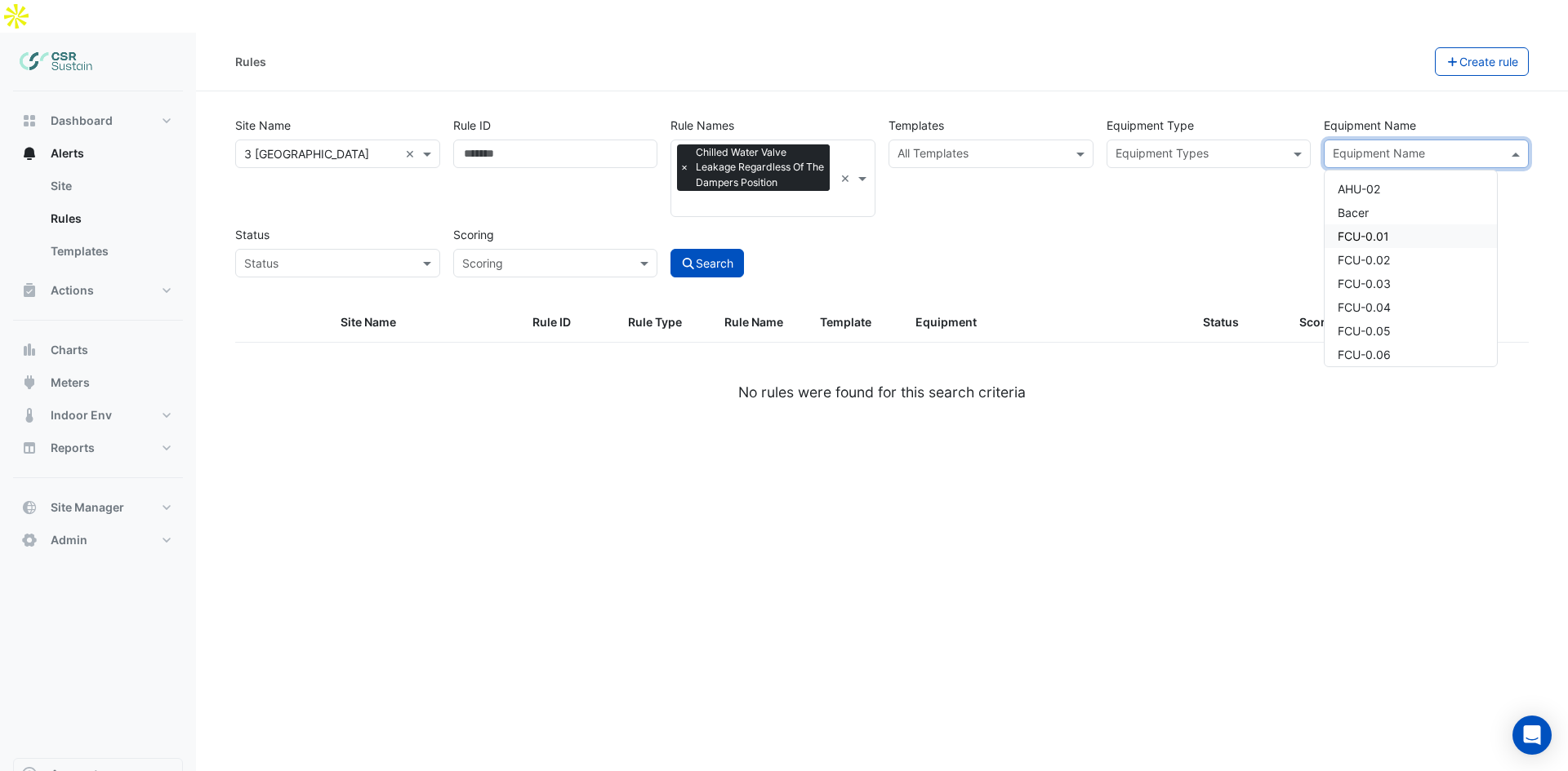
click at [1376, 224] on div "FCU-0.01" at bounding box center [1411, 236] width 172 height 24
click at [1200, 111] on div "Equipment Type Equipment Types" at bounding box center [1209, 164] width 218 height 107
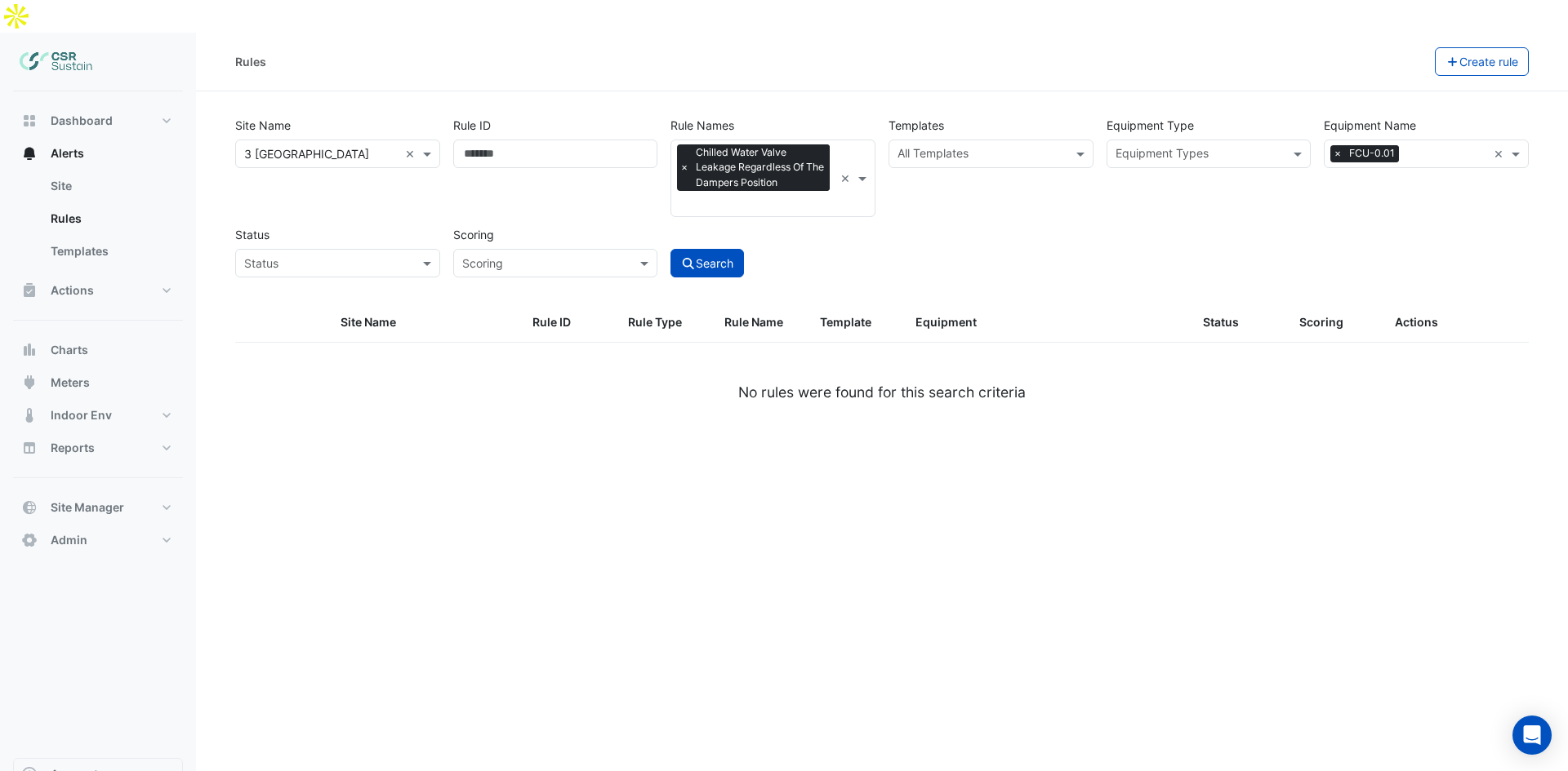
click at [815, 220] on div "Search" at bounding box center [773, 249] width 218 height 57
click at [567, 256] on input "text" at bounding box center [539, 264] width 154 height 17
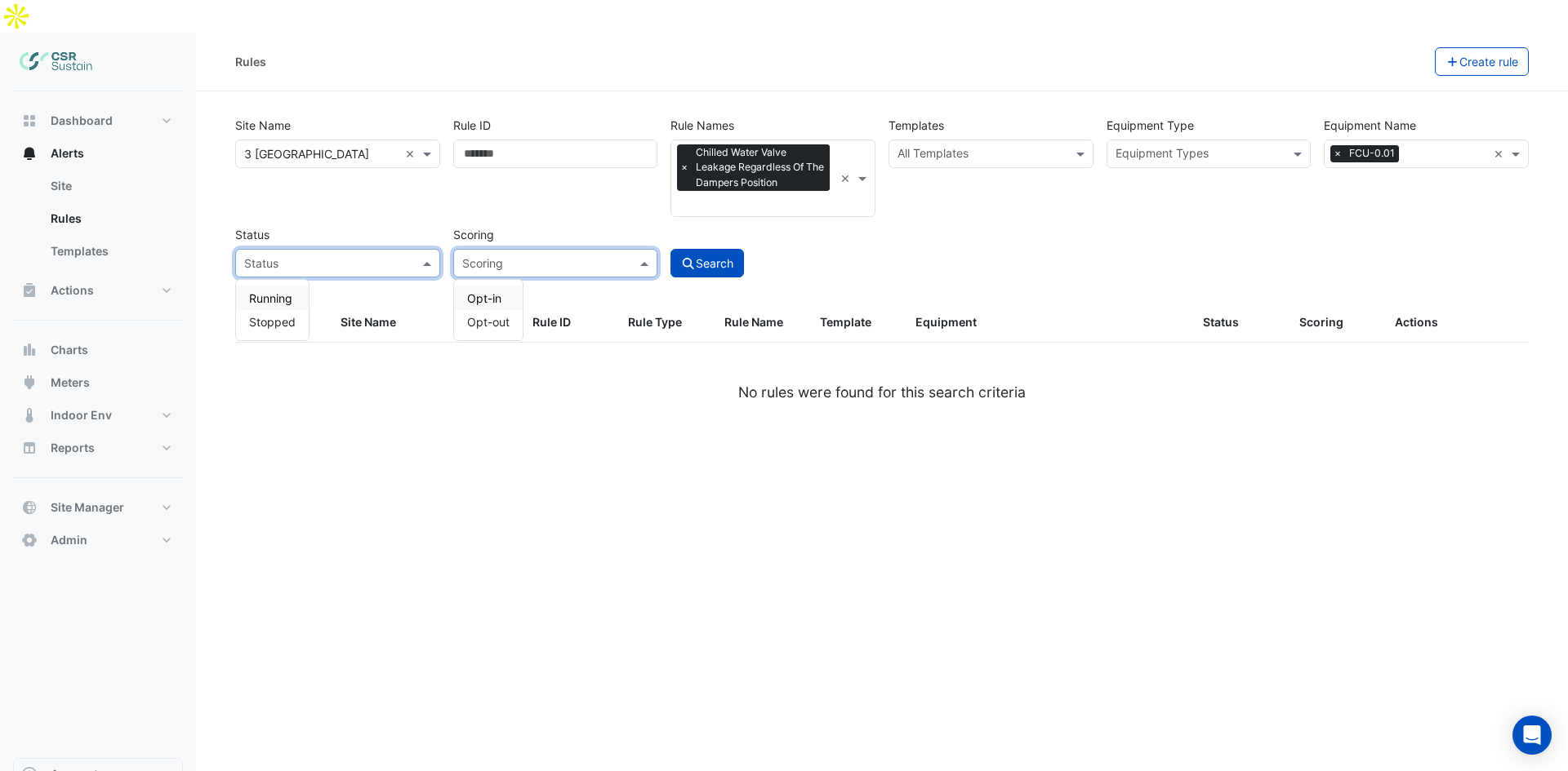
click at [366, 256] on input "text" at bounding box center [321, 264] width 154 height 17
click at [545, 220] on div "Scoring Scoring" at bounding box center [556, 249] width 218 height 57
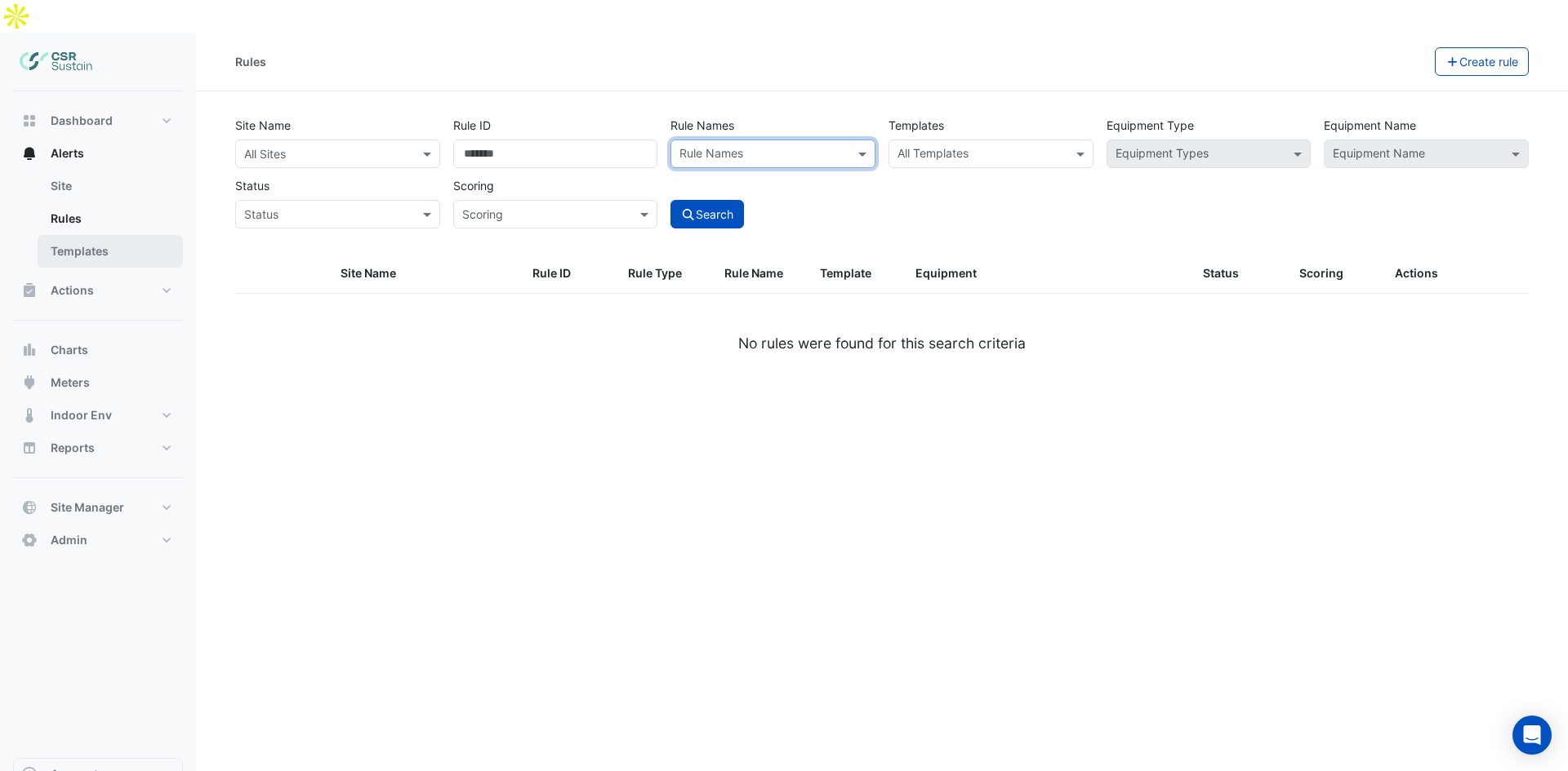
click at [101, 235] on link "Templates" at bounding box center [110, 252] width 145 height 33
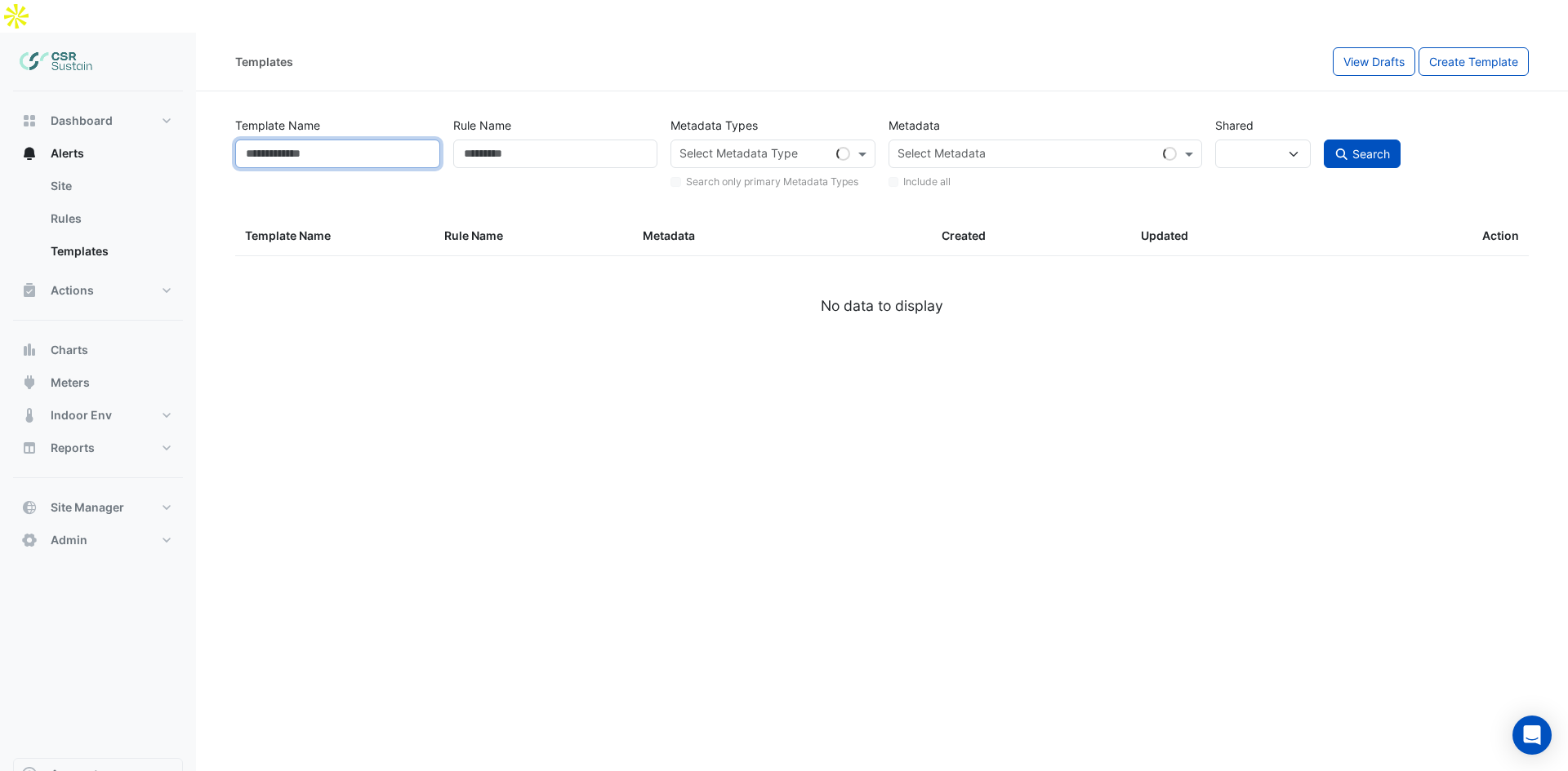
click at [307, 139] on input "Template Name" at bounding box center [338, 153] width 205 height 29
select select
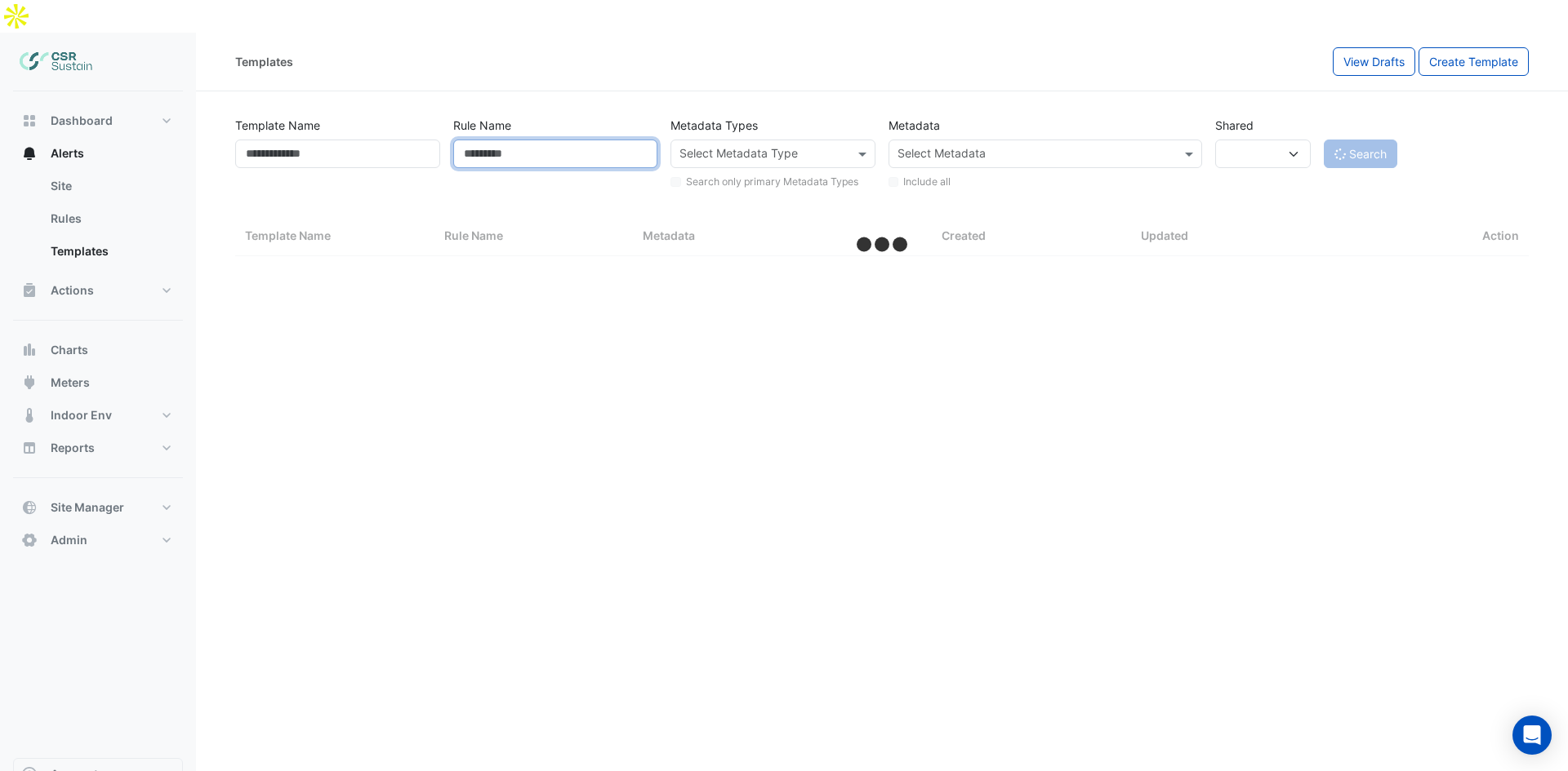
click at [573, 139] on input "Rule Name" at bounding box center [556, 153] width 205 height 29
select select "**"
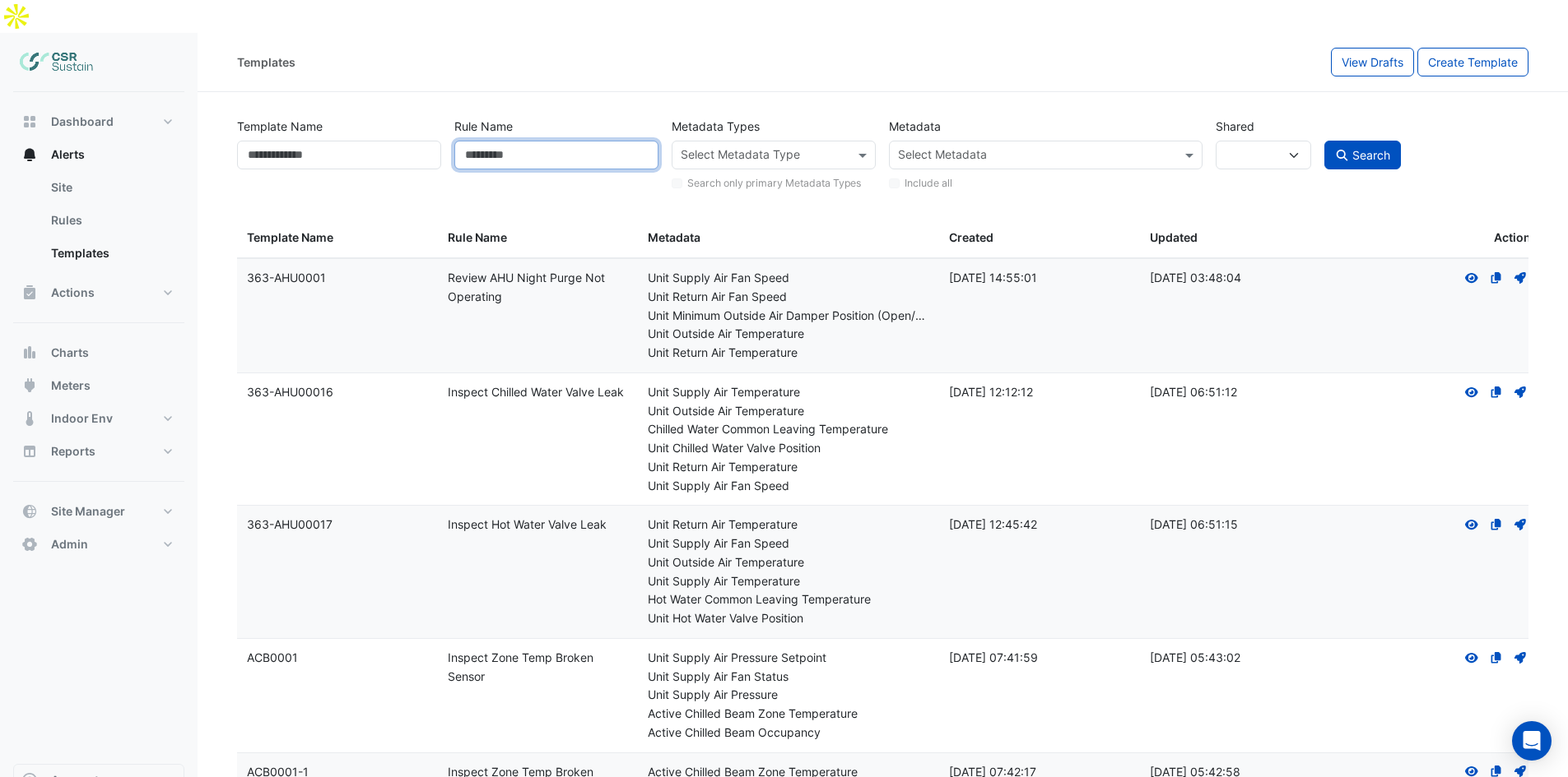
click at [516, 140] on input "Rule Name" at bounding box center [556, 154] width 204 height 29
click at [774, 142] on div "Select Metadata Type" at bounding box center [760, 154] width 175 height 26
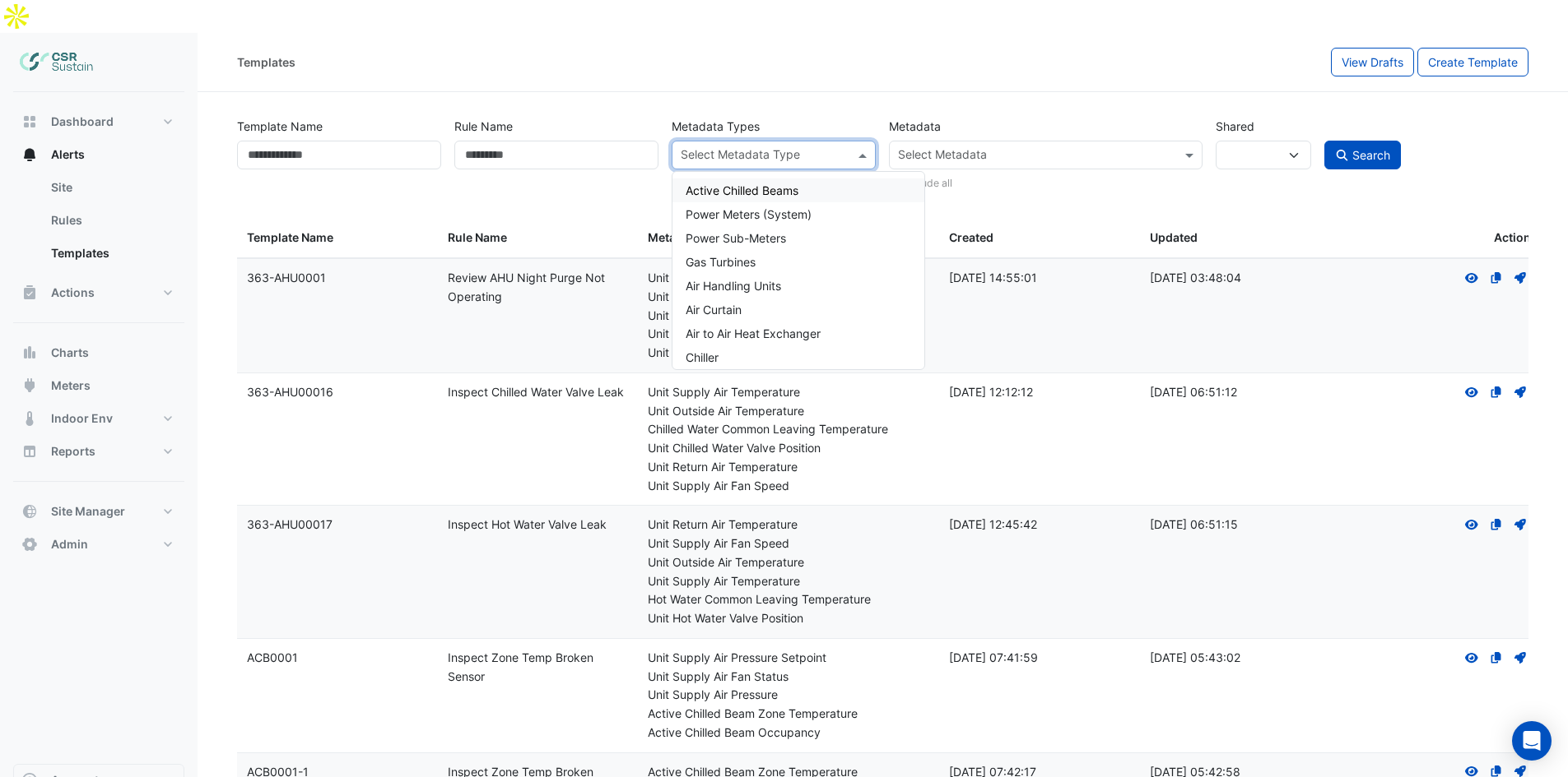
click at [810, 142] on div "Select Metadata Type" at bounding box center [760, 154] width 175 height 26
drag, startPoint x: 974, startPoint y: 115, endPoint x: 985, endPoint y: 115, distance: 11.0
click at [975, 148] on input "text" at bounding box center [1036, 156] width 276 height 17
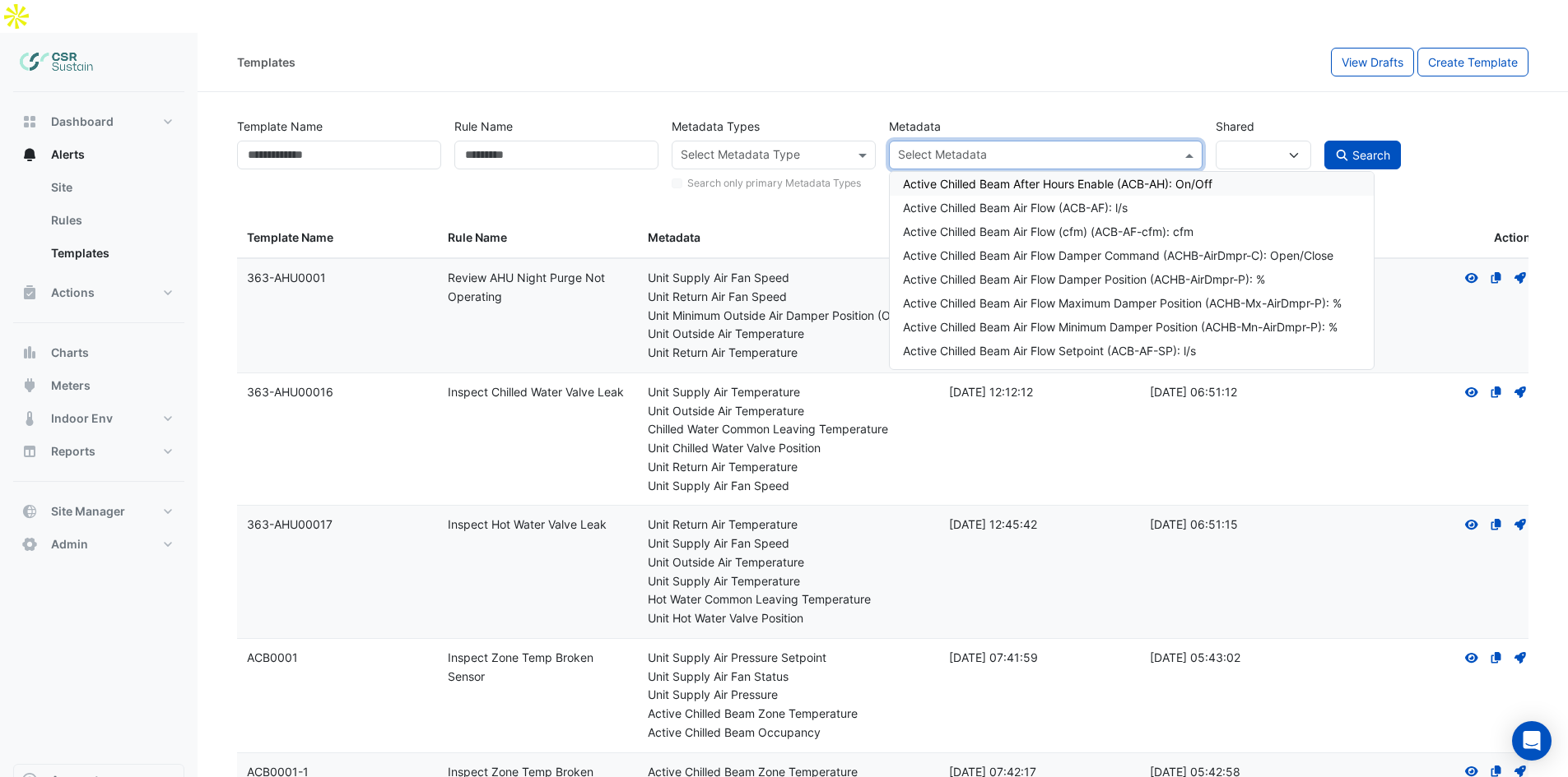
click at [1195, 53] on div "Templates View Drafts Create Template" at bounding box center [882, 63] width 1371 height 59
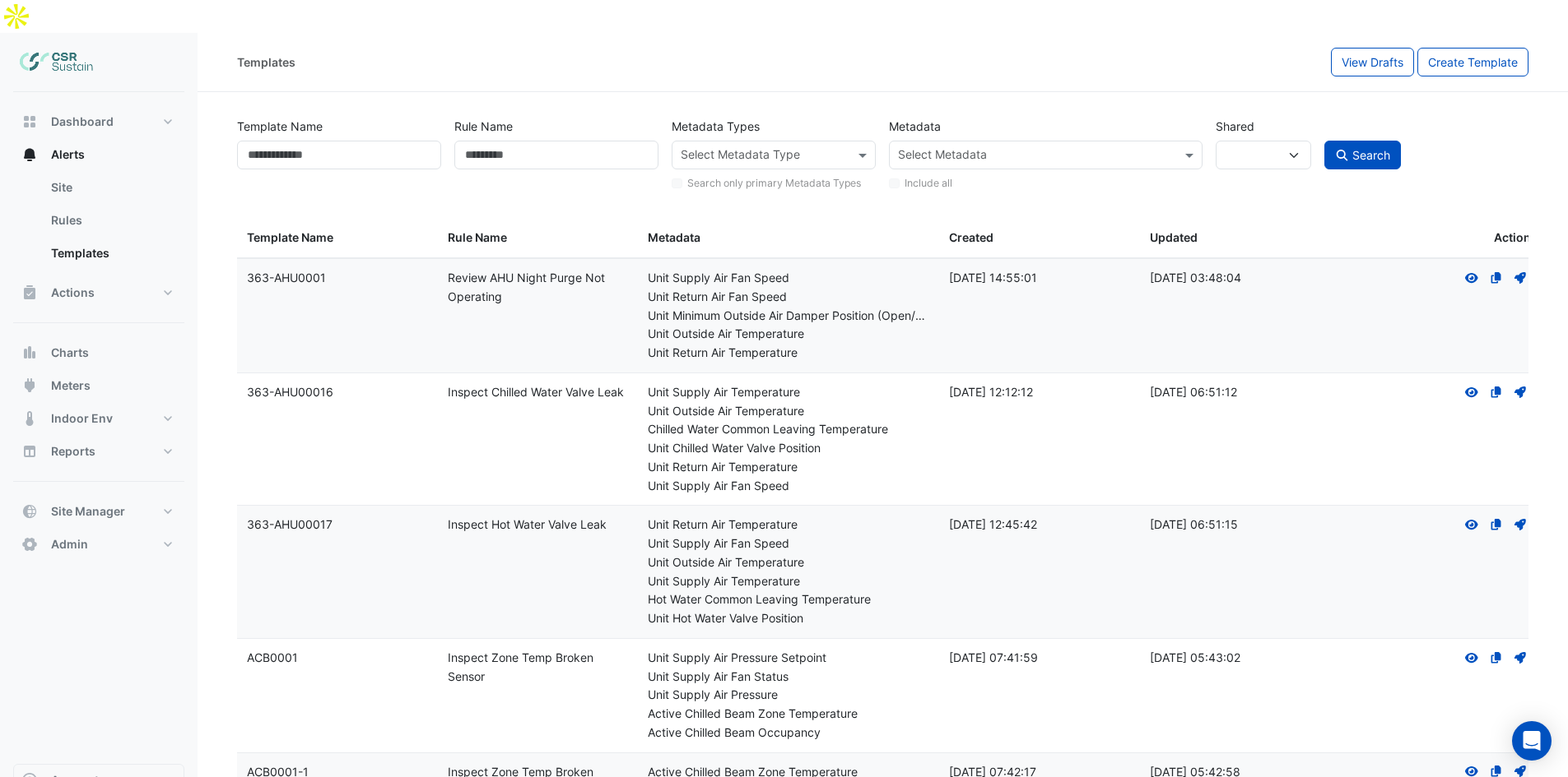
click at [573, 270] on div "Rule Name: Review AHU Night Purge Not Operating" at bounding box center [538, 288] width 181 height 38
click at [1023, 148] on input "text" at bounding box center [1036, 156] width 276 height 17
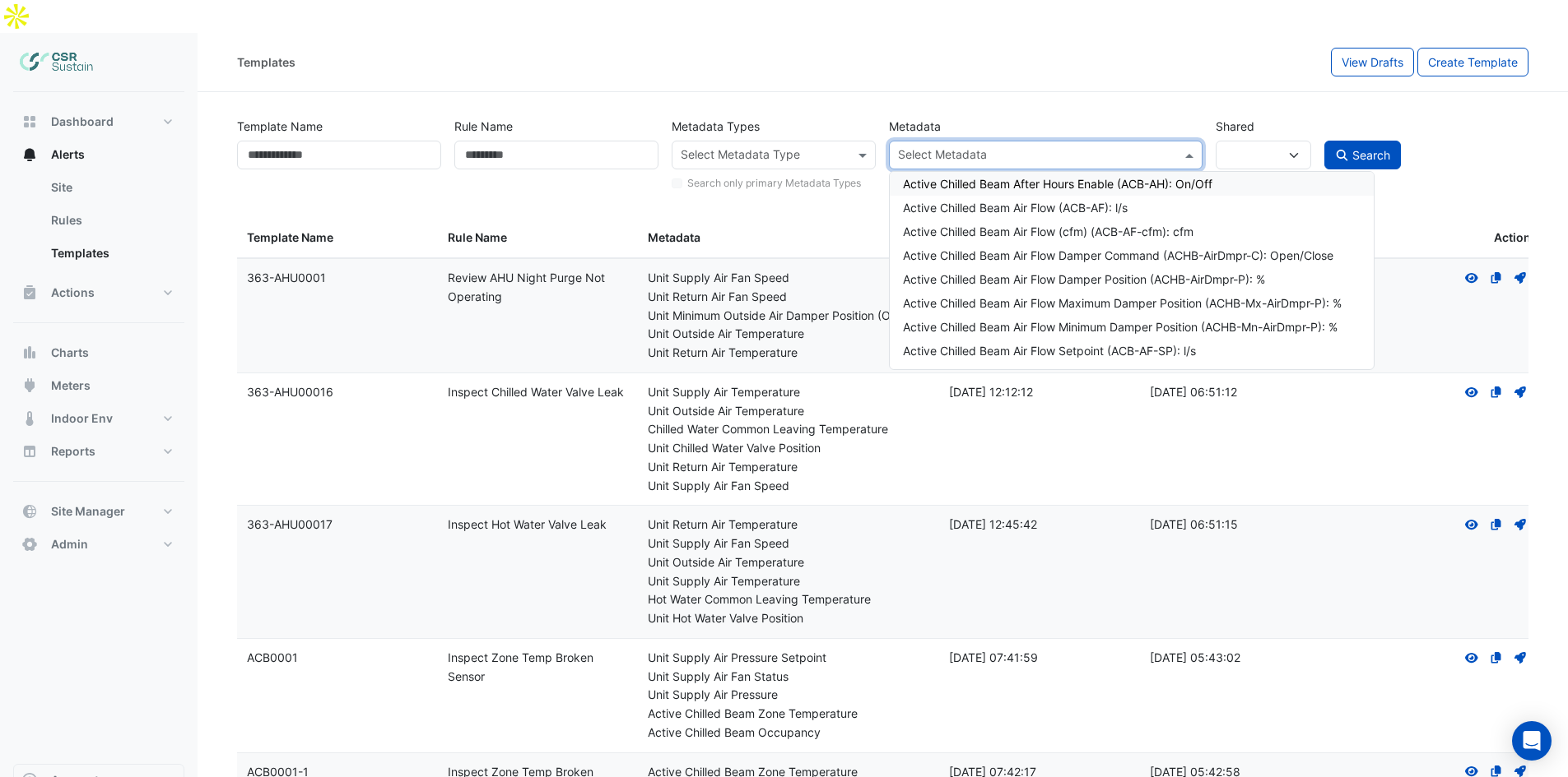
click at [1044, 45] on div "Templates View Drafts Create Template" at bounding box center [882, 63] width 1371 height 59
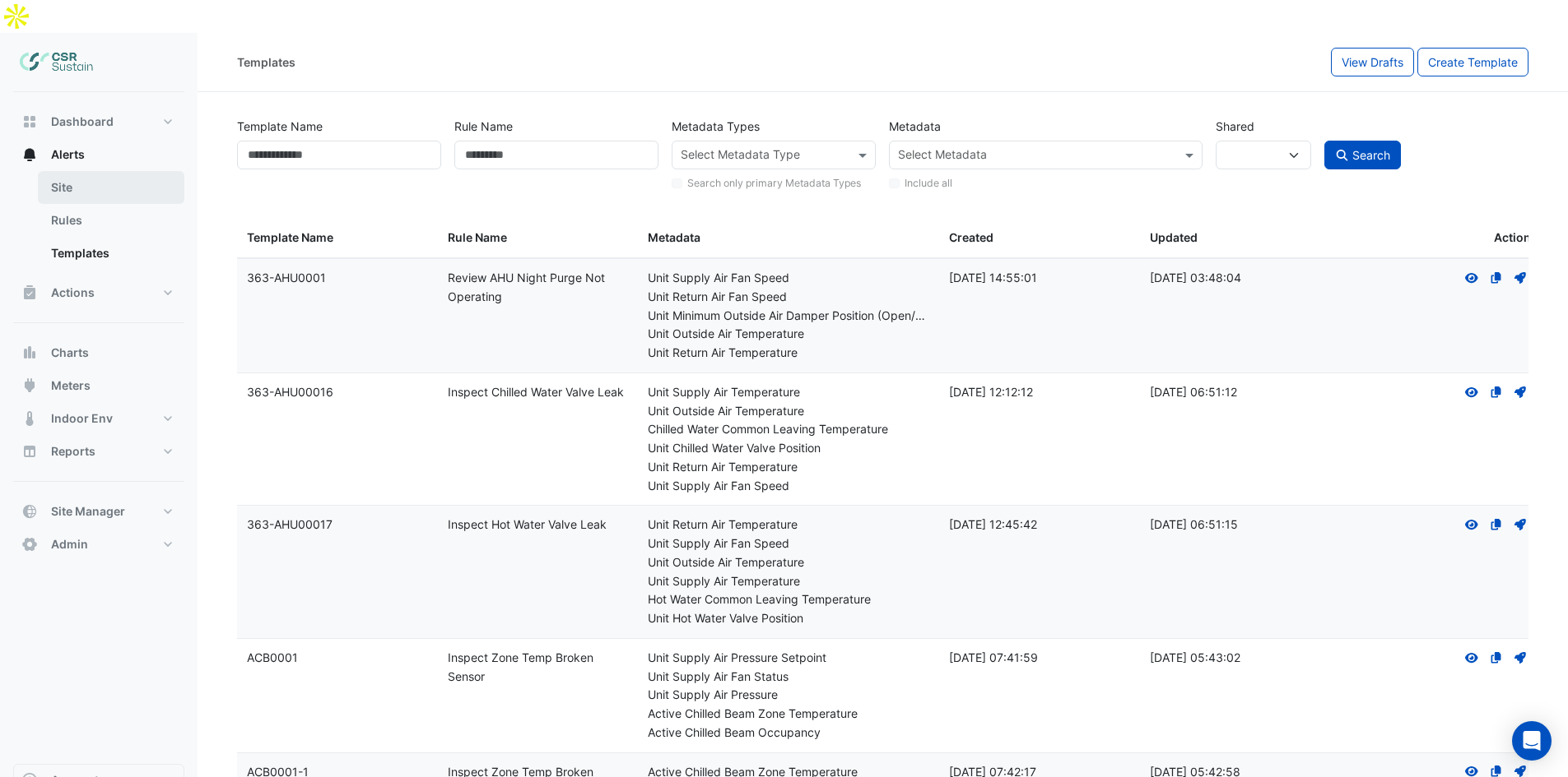
click at [135, 171] on link "Site" at bounding box center [111, 187] width 146 height 33
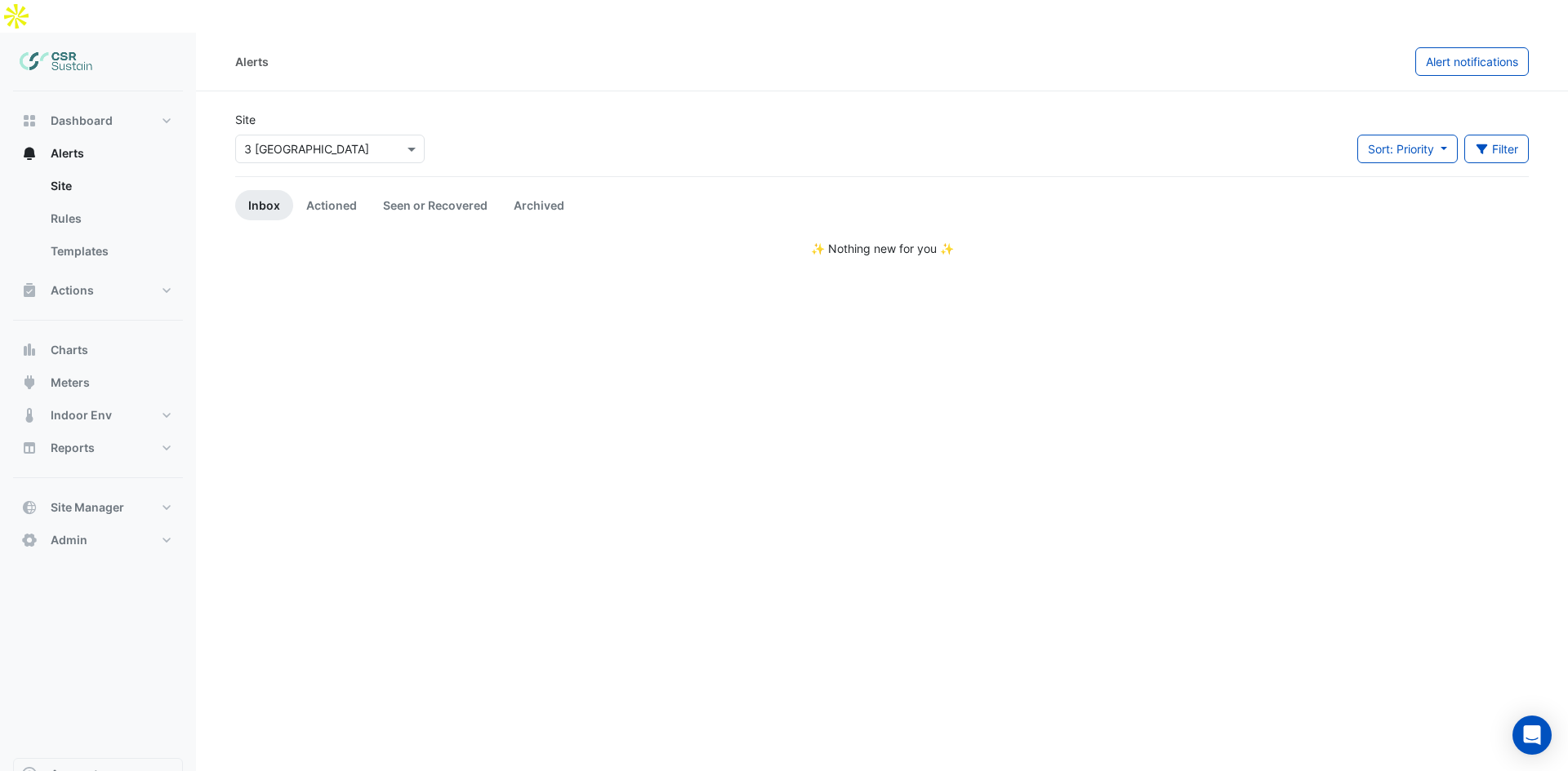
click at [834, 206] on app-alert-tickets "Site Select a Site × [STREET_ADDRESS] Sort: Priority Priority Updated Filter Ti…" at bounding box center [882, 184] width 1293 height 146
drag, startPoint x: 807, startPoint y: 214, endPoint x: 1013, endPoint y: 212, distance: 206.0
click at [1013, 240] on div "✨ Nothing new for you ✨" at bounding box center [882, 248] width 1293 height 17
click at [982, 240] on div "✨ Nothing new for you ✨" at bounding box center [882, 248] width 1293 height 17
click at [324, 190] on link "Actioned" at bounding box center [332, 205] width 77 height 30
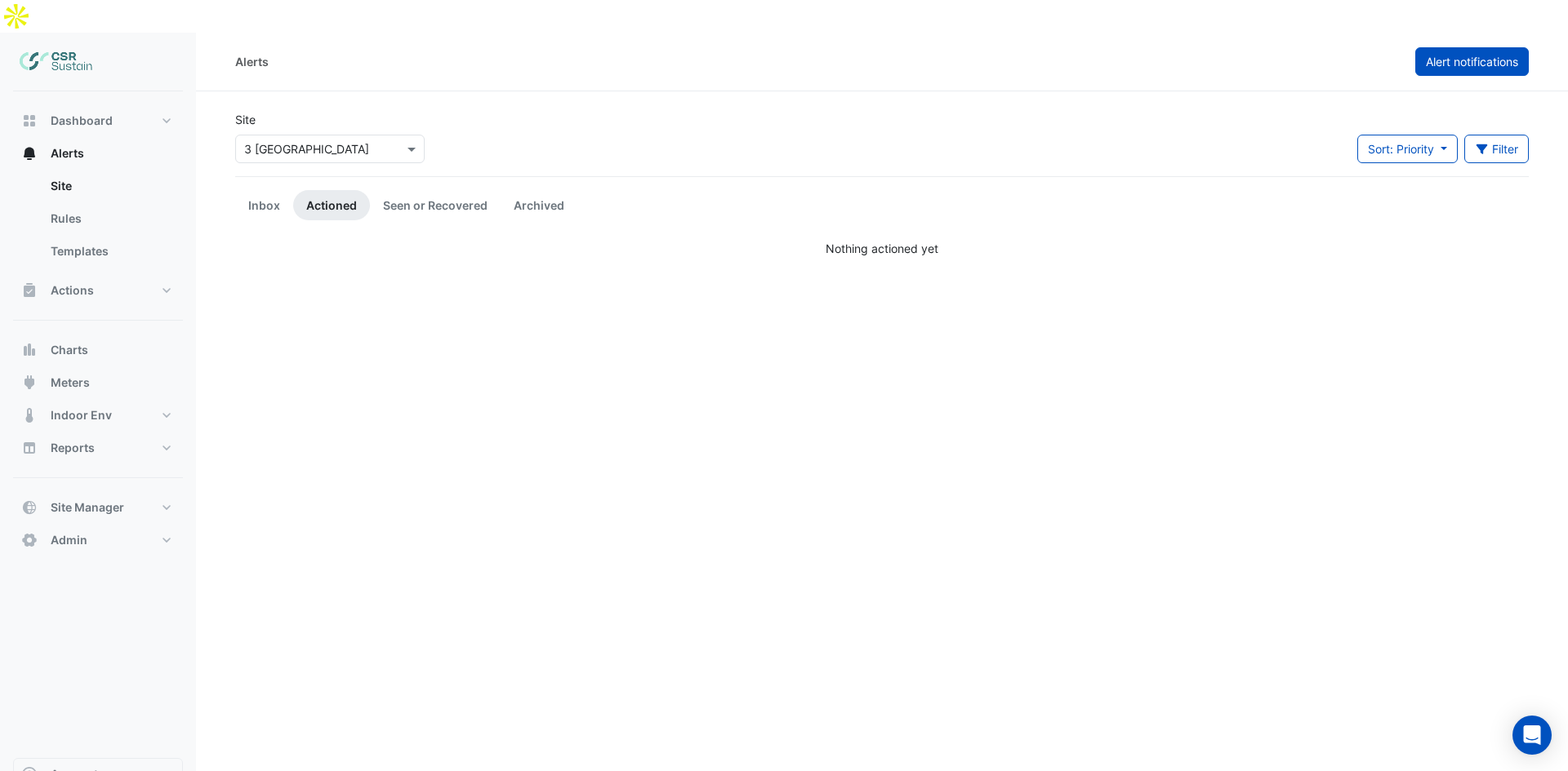
click at [1488, 48] on button "Alert notifications" at bounding box center [1471, 61] width 113 height 29
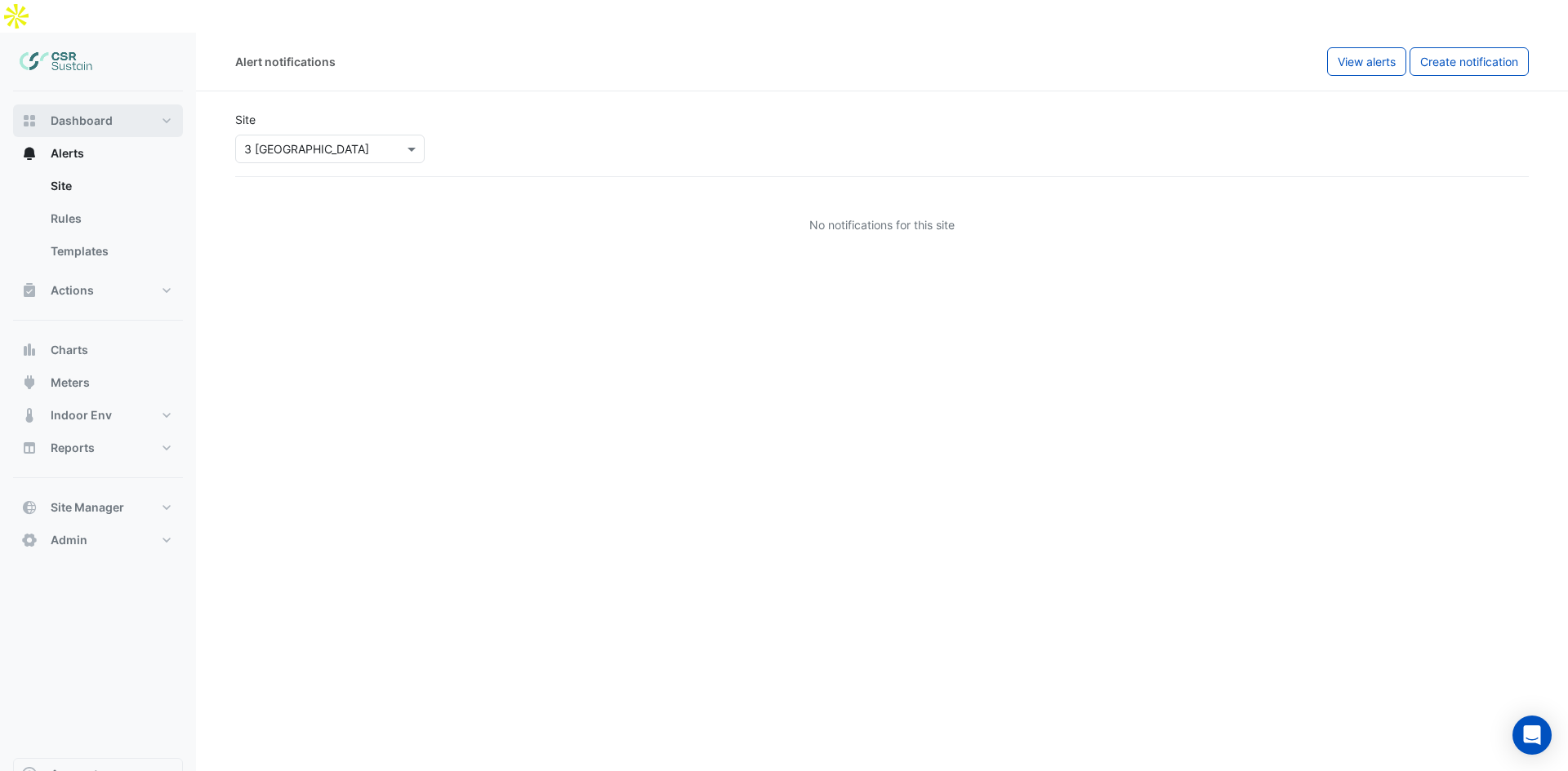
click at [93, 105] on button "Dashboard" at bounding box center [98, 121] width 170 height 33
select select "**"
